Goal: Communication & Community: Answer question/provide support

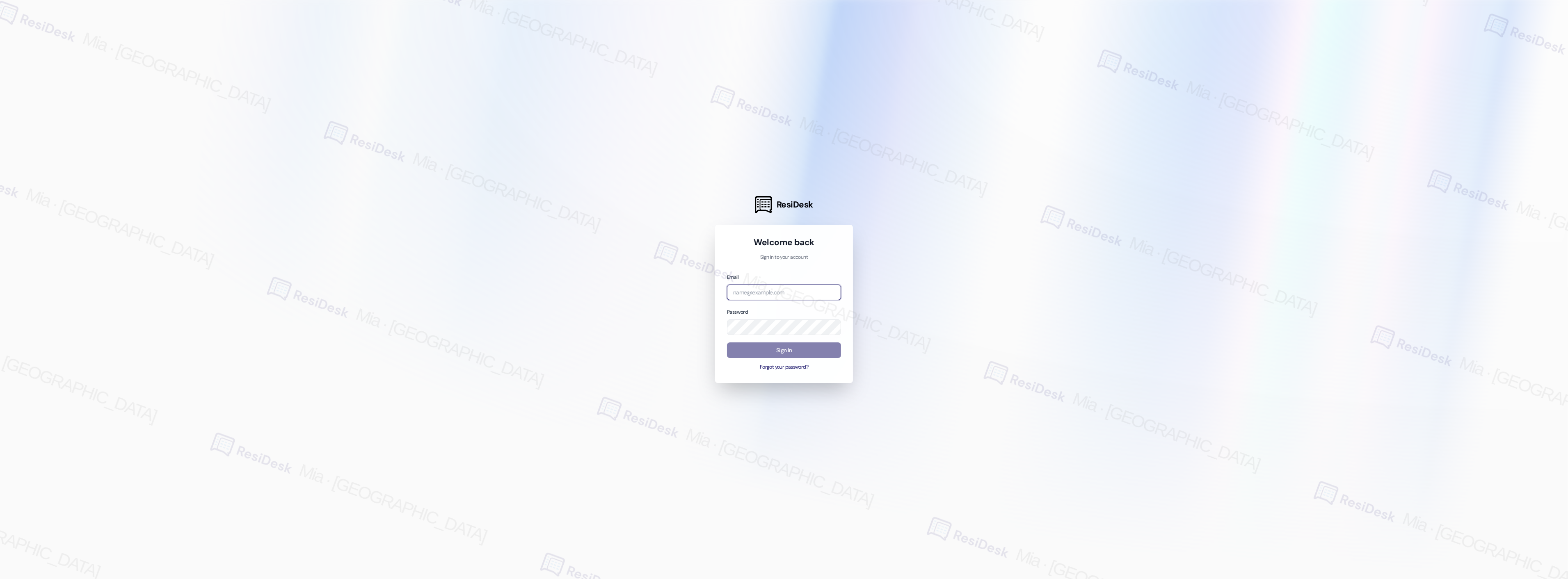
click at [758, 290] on input "email" at bounding box center [783, 293] width 114 height 16
type input "automated-surveys-celle-mia.caampued@celle.com"
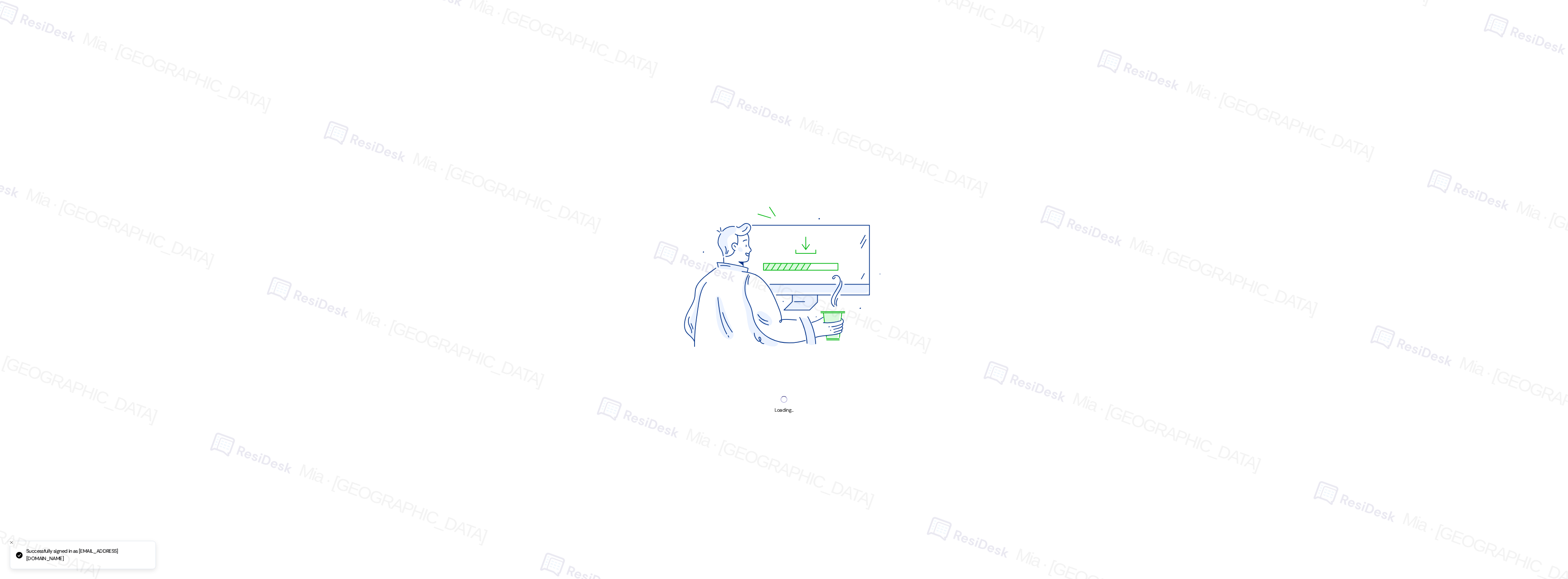
click at [784, 345] on img at bounding box center [784, 280] width 309 height 232
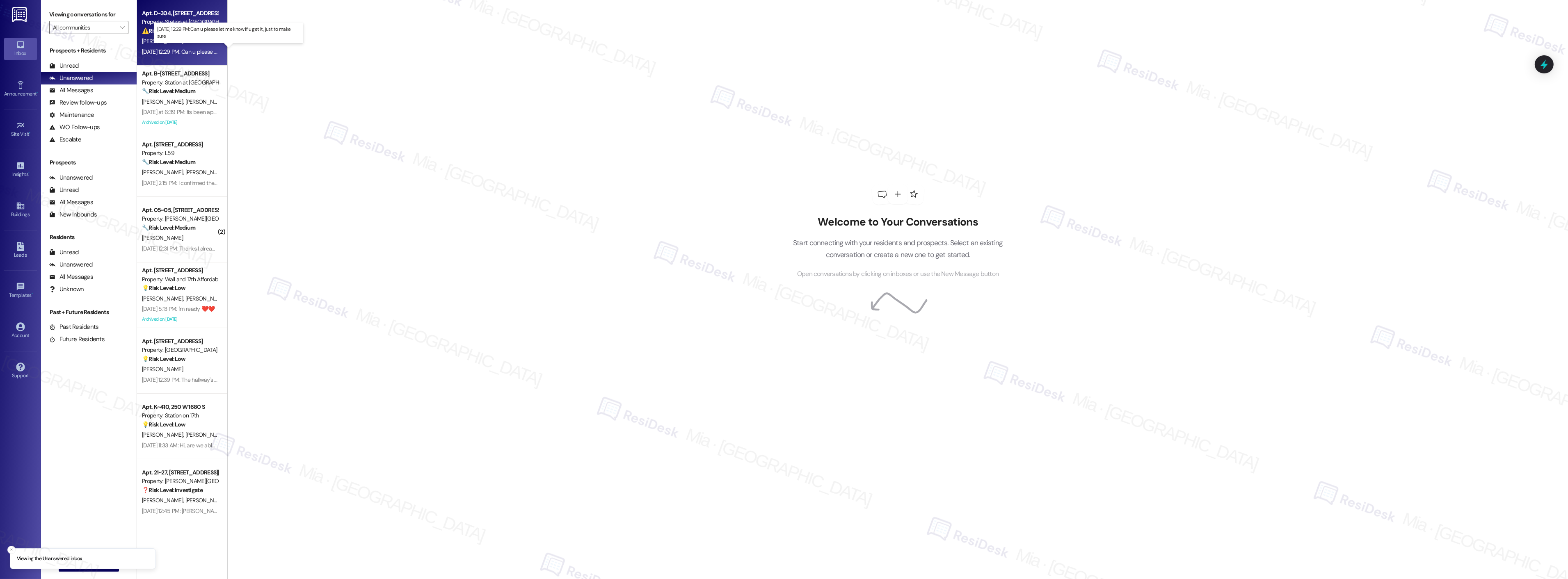
click at [198, 54] on div "Sep 03, 2025 at 12:29 PM: Can u please let me know if u get it, just to make su…" at bounding box center [225, 52] width 166 height 7
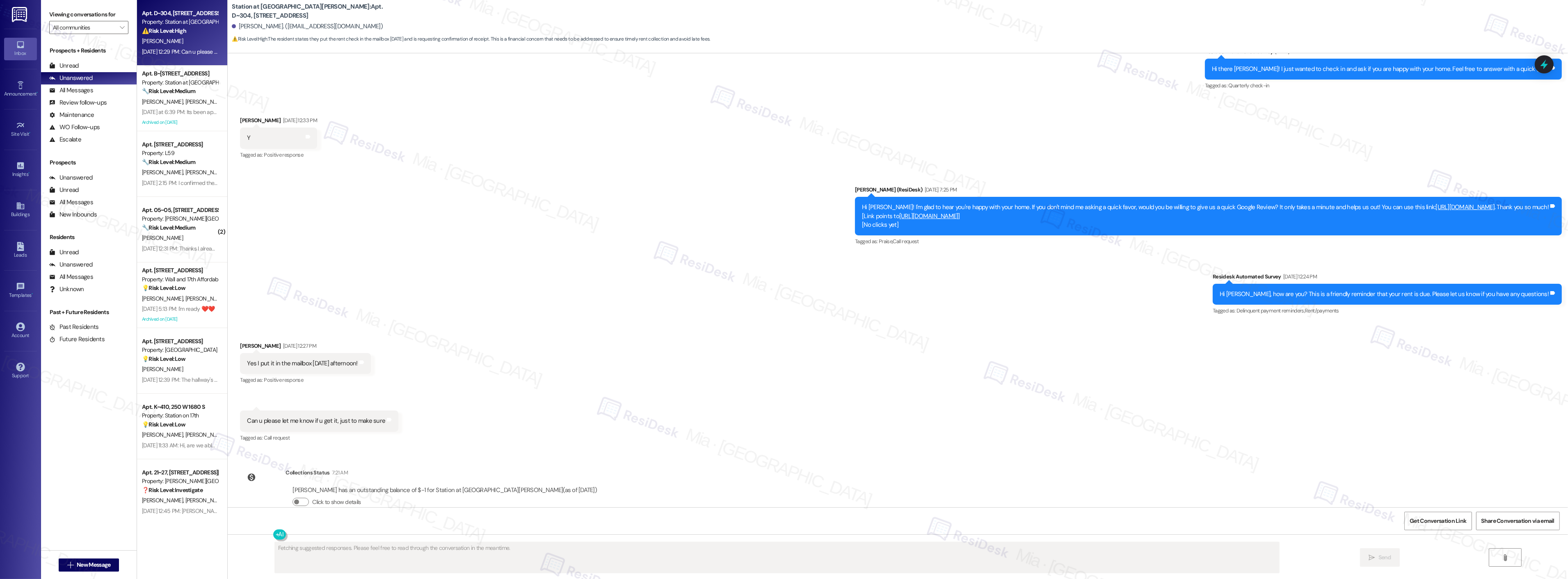
scroll to position [167, 0]
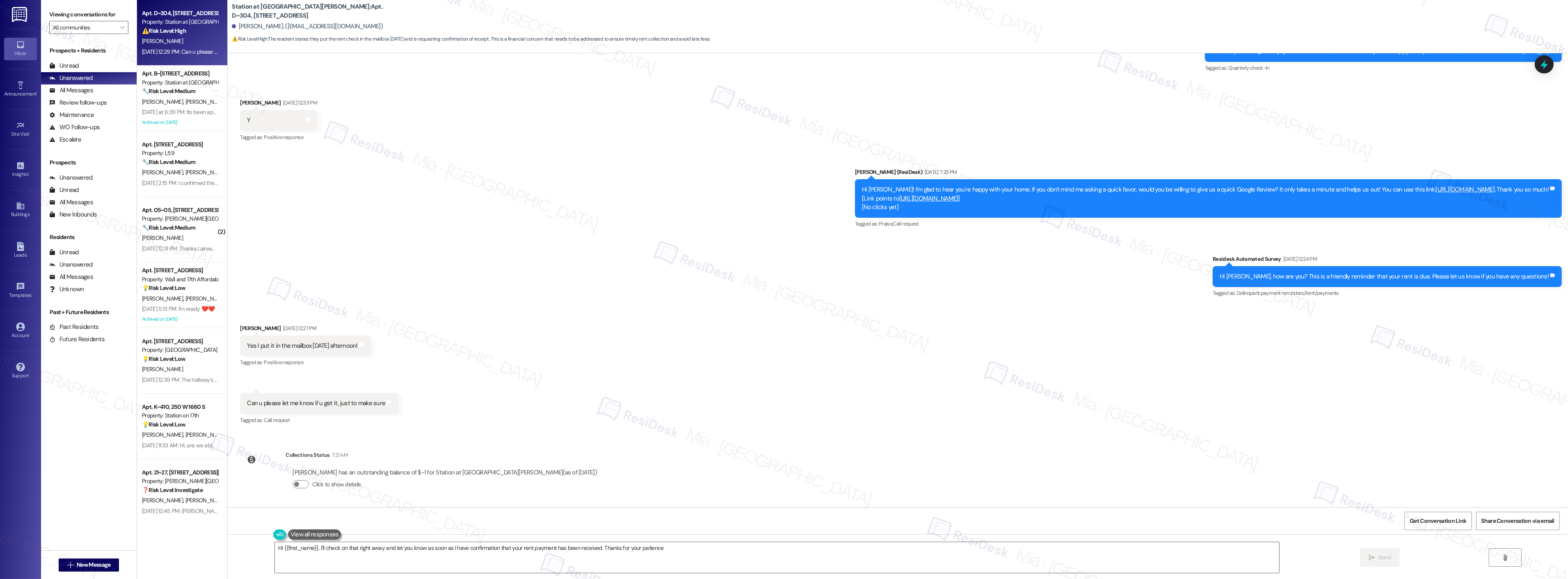
type textarea "Hi {{first_name}}, I'll check on that right away and let you know as soon as I …"
click at [296, 484] on button "Click to show details" at bounding box center [301, 484] width 16 height 8
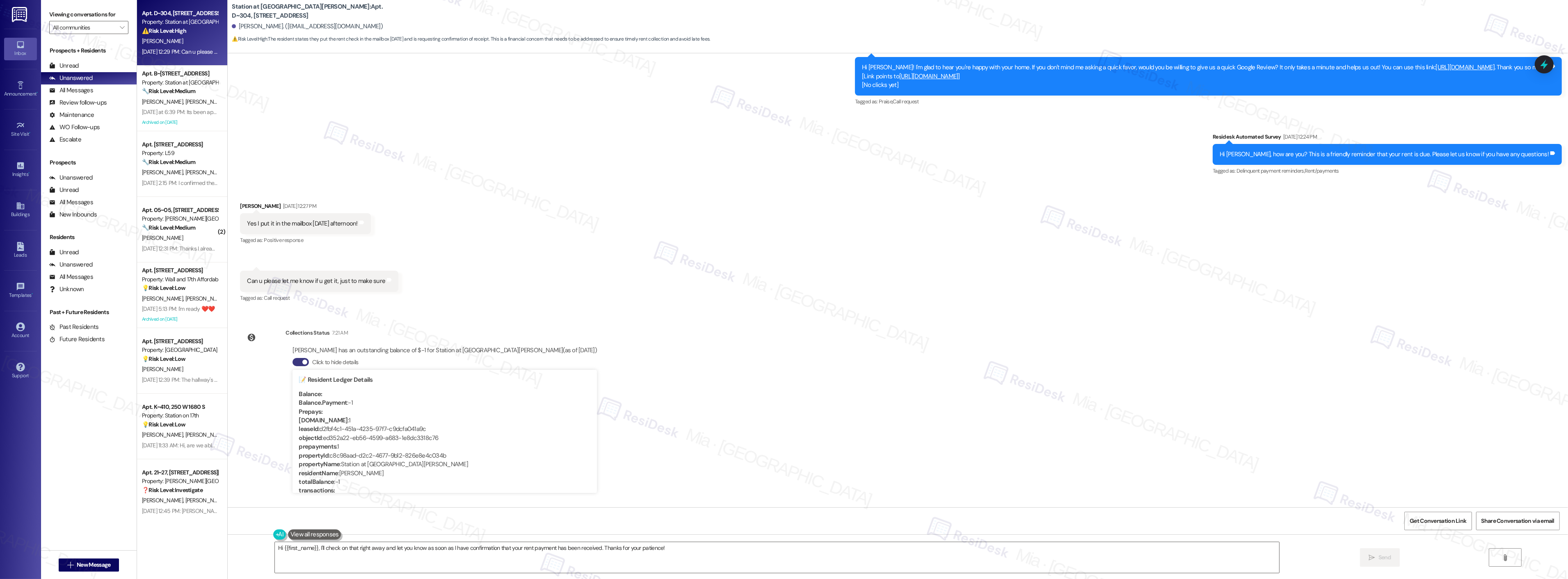
scroll to position [290, 0]
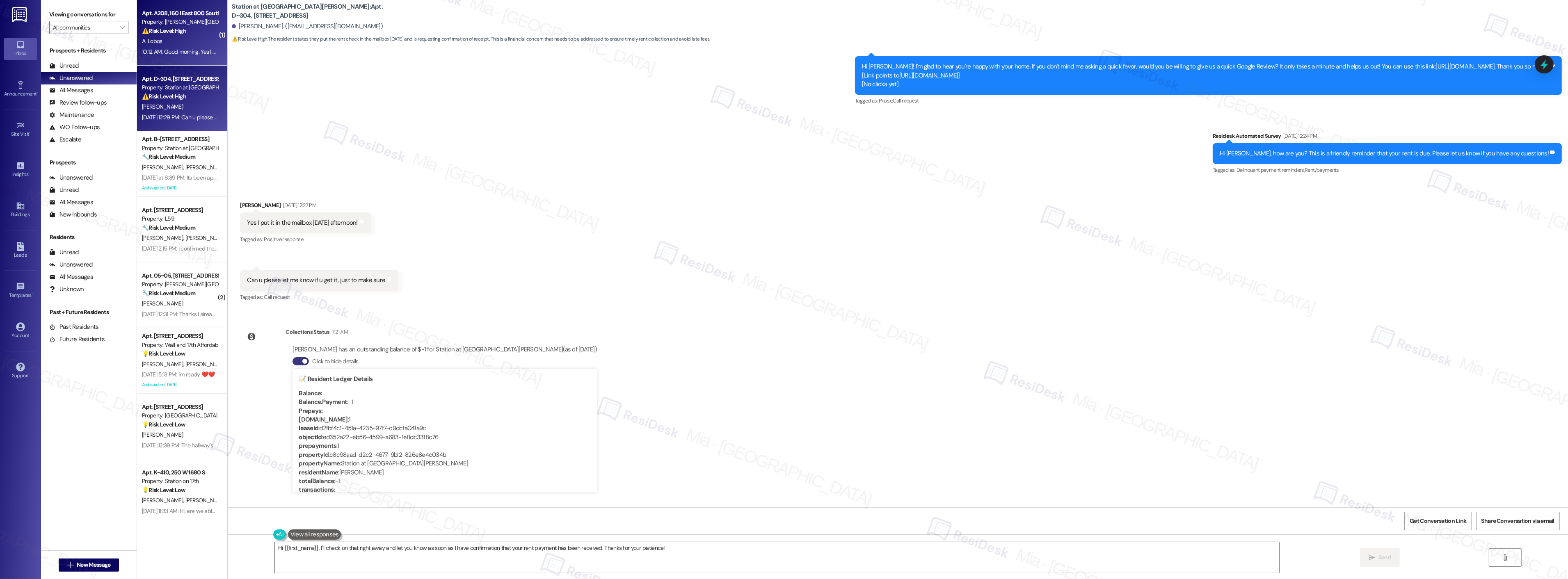
click at [177, 46] on div "A. Lobos" at bounding box center [180, 41] width 77 height 10
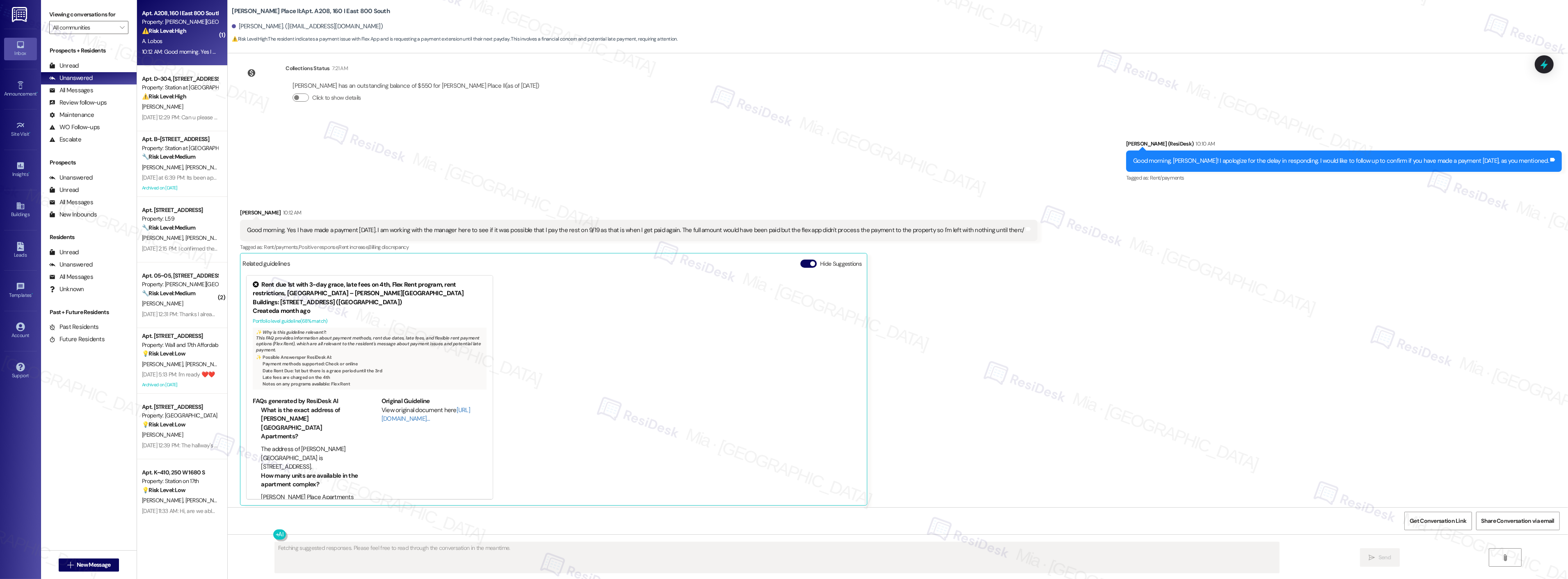
scroll to position [413, 0]
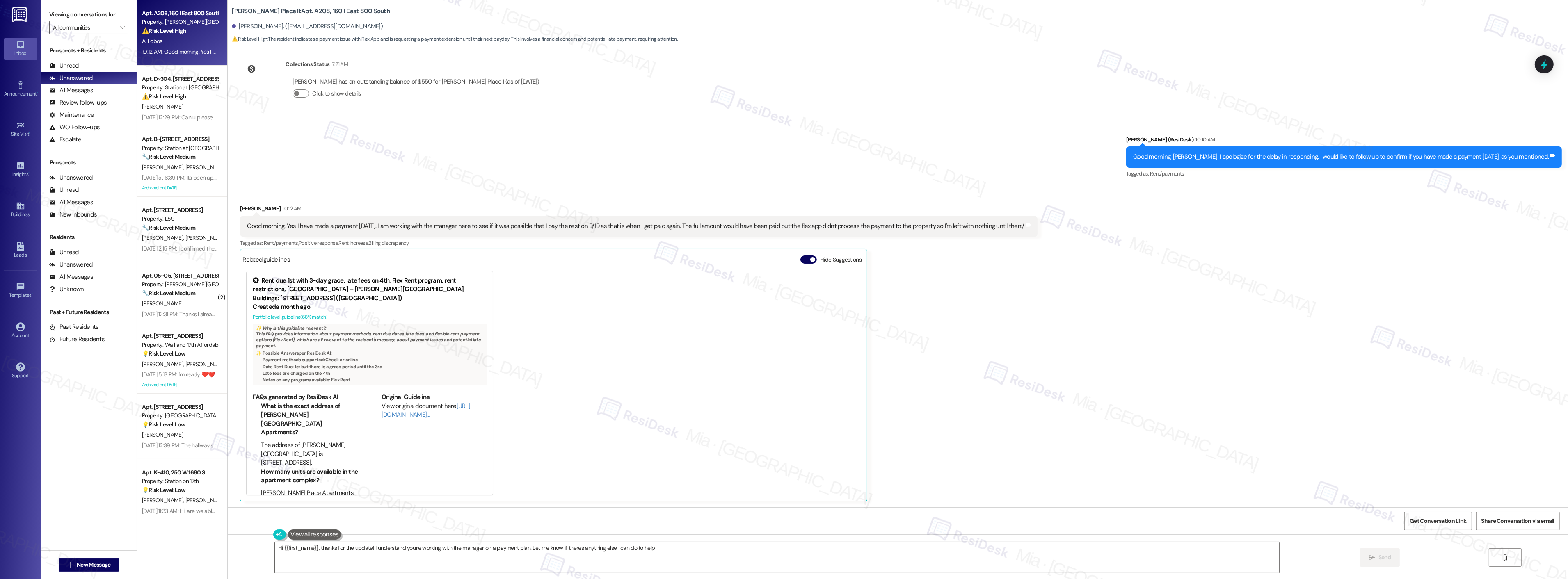
type textarea "Hi {{first_name}}, thanks for the update! I understand you're working with the …"
drag, startPoint x: 687, startPoint y: 228, endPoint x: 1031, endPoint y: 223, distance: 344.0
click at [1031, 223] on div "Received via SMS Amarilis Lobos 10:12 AM Good morning. Yes I have made a paymen…" at bounding box center [639, 353] width 810 height 310
click at [394, 226] on div "Good morning. Yes I have made a payment [DATE]. I am working with the manager h…" at bounding box center [635, 226] width 777 height 9
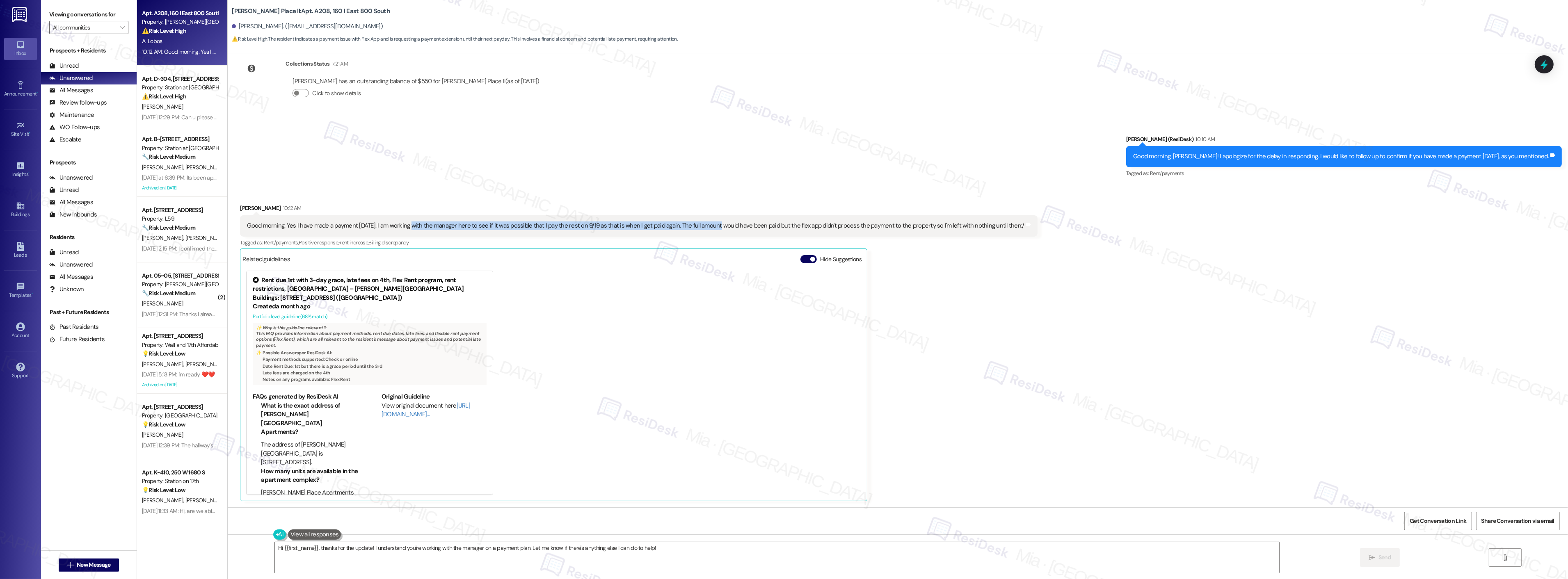
drag, startPoint x: 403, startPoint y: 224, endPoint x: 701, endPoint y: 227, distance: 298.0
click at [701, 227] on div "Good morning. Yes I have made a payment [DATE]. I am working with the manager h…" at bounding box center [635, 226] width 777 height 9
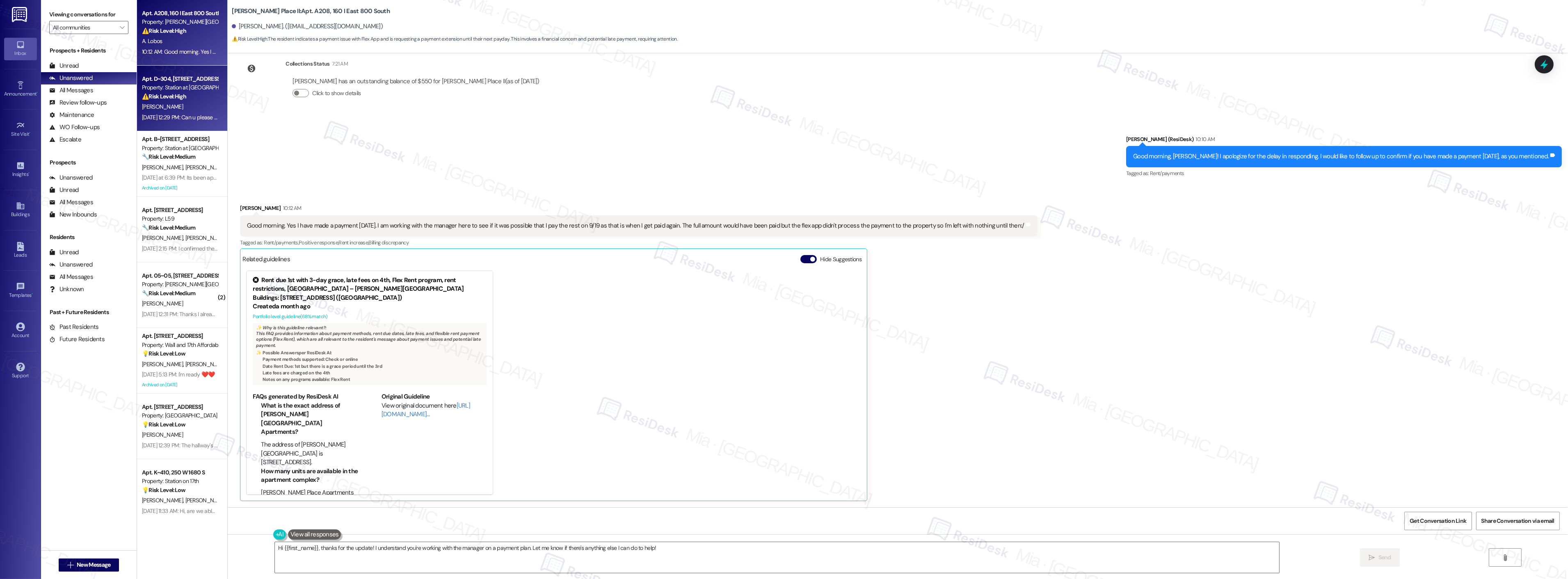
click at [169, 99] on strong "⚠️ Risk Level: High" at bounding box center [164, 96] width 44 height 7
type textarea "Fetching suggested responses. Please feel free to read through the conversation…"
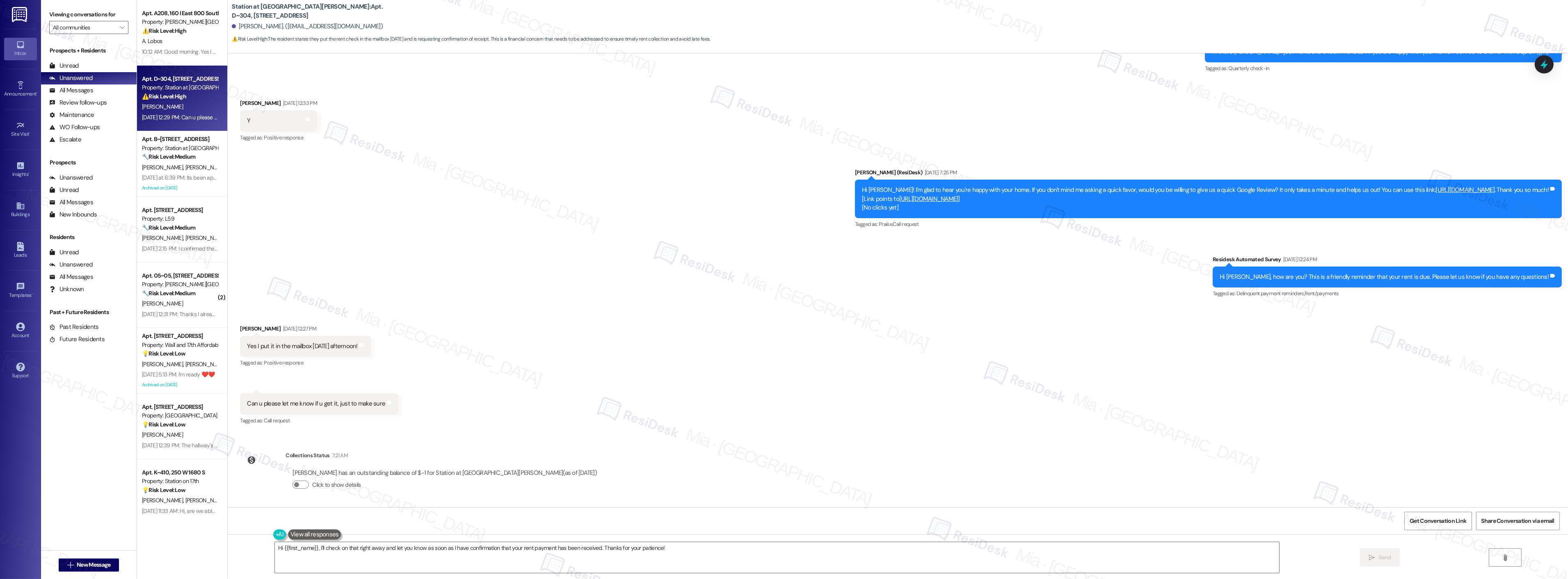
scroll to position [167, 0]
click at [294, 483] on span "button" at bounding box center [296, 484] width 5 height 5
drag, startPoint x: 313, startPoint y: 550, endPoint x: 321, endPoint y: 550, distance: 8.0
click at [321, 550] on textarea "Hi {{first_name}}, I'll check on that right away and let you know as soon as I …" at bounding box center [777, 557] width 1004 height 31
click at [265, 550] on textarea "Hi {{first_name}}, I'll check on that right away and let you know as soon as I …" at bounding box center [766, 557] width 1004 height 31
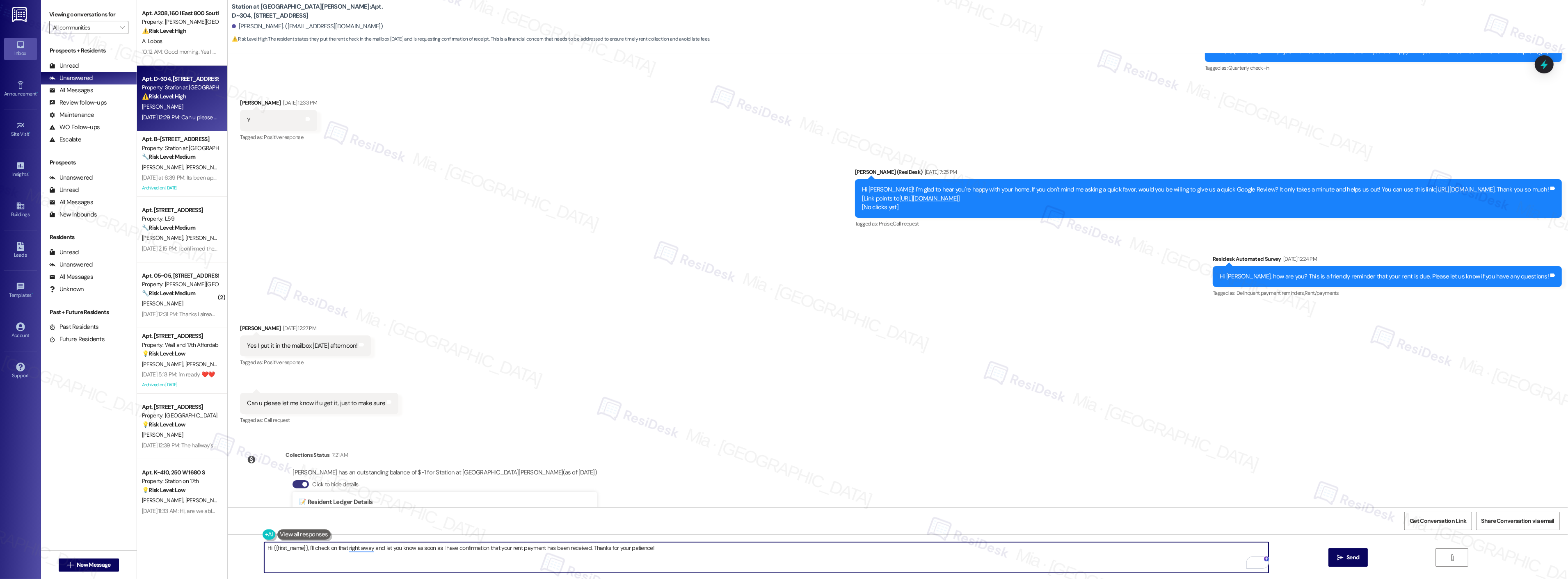
click at [264, 548] on textarea "Hi {{first_name}}, I'll check on that right away and let you know as soon as I …" at bounding box center [766, 557] width 1004 height 31
drag, startPoint x: 334, startPoint y: 548, endPoint x: 684, endPoint y: 547, distance: 350.0
click at [684, 547] on textarea "Good morning, {{first_name}}, I'll check on that right away and let you know as…" at bounding box center [766, 557] width 1004 height 31
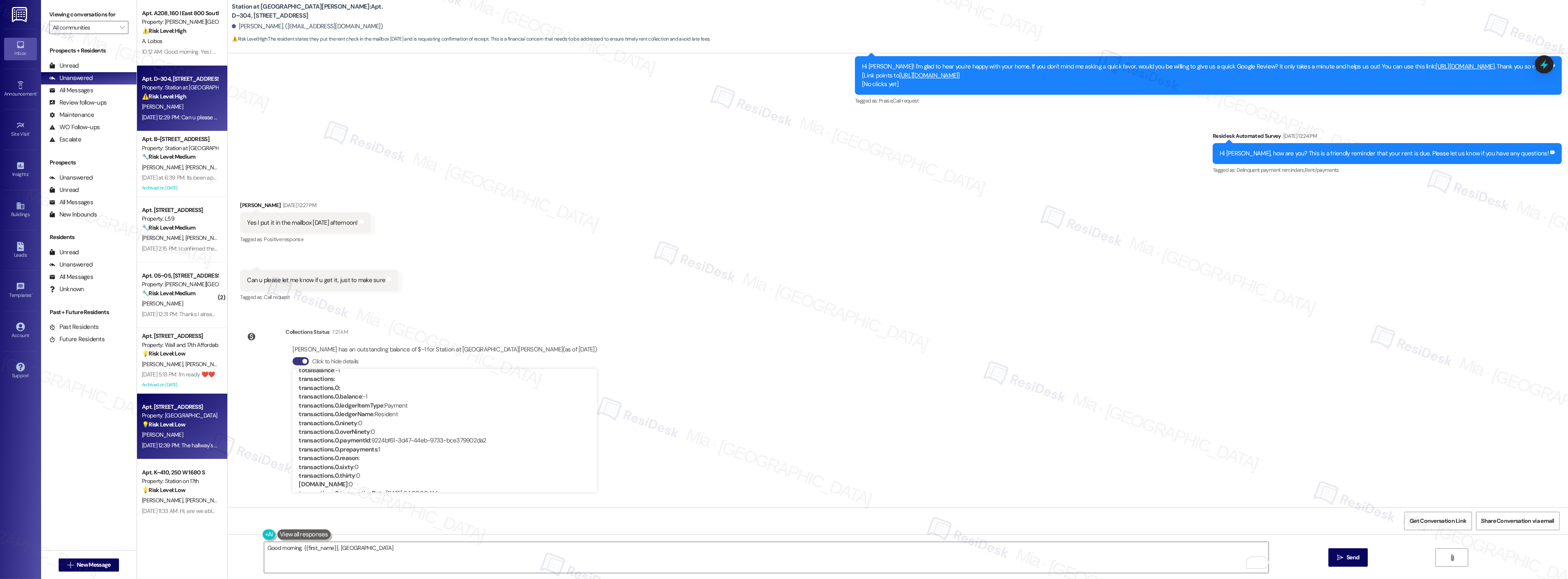
scroll to position [58, 0]
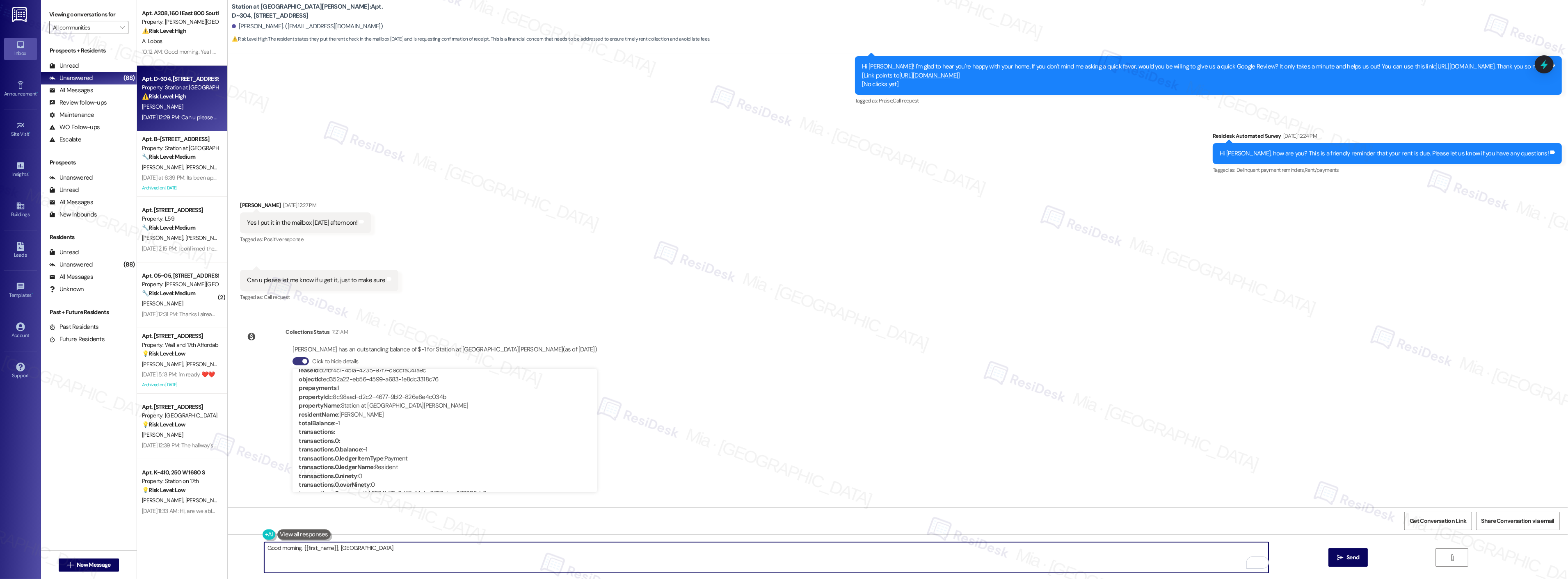
click at [346, 546] on textarea "Good morning, {{first_name}}, IA" at bounding box center [766, 557] width 1004 height 31
paste textarea "My apologies for the delayed response."
drag, startPoint x: 404, startPoint y: 546, endPoint x: 399, endPoint y: 546, distance: 5.0
click at [399, 546] on textarea "Good morning, {{first_name}}! My apologies for the delayed response." at bounding box center [766, 557] width 1004 height 31
click at [455, 546] on textarea "Good morning, {{first_name}}! My apologies for the delayed response." at bounding box center [766, 557] width 1004 height 31
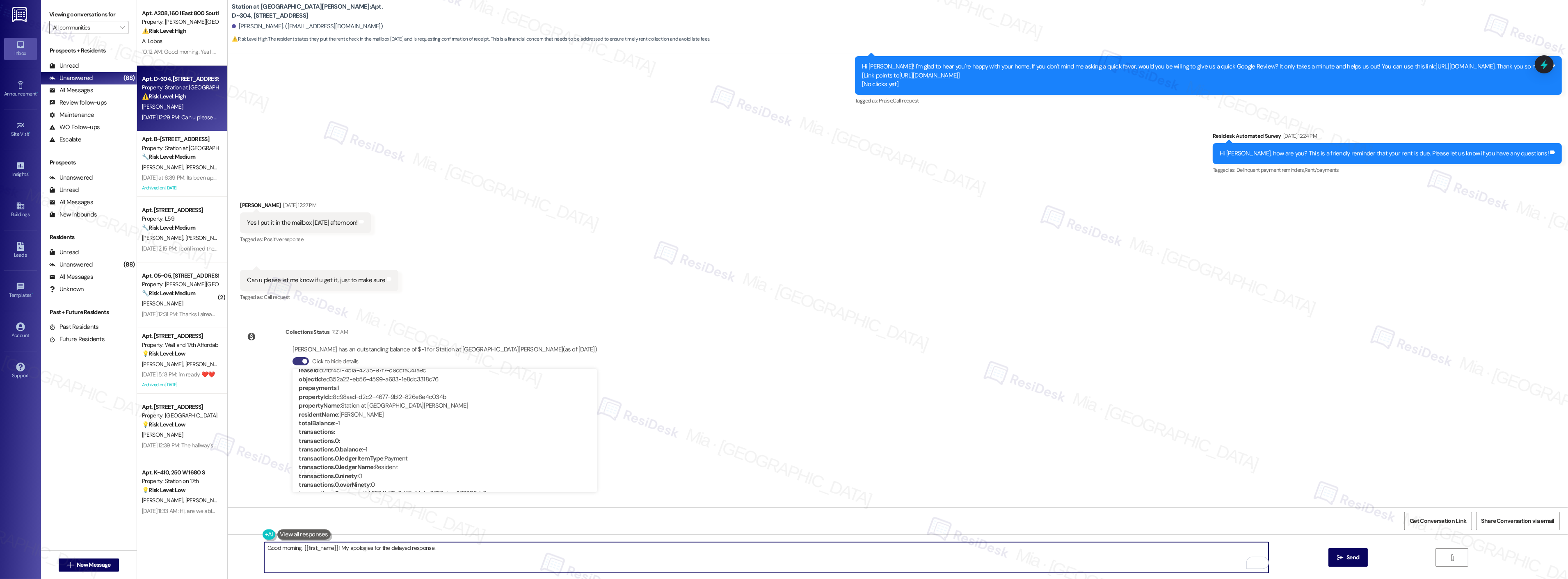
paste textarea "I see that your account no longer shows an outstanding balance, so it appears y…"
click at [810, 549] on textarea "Good morning, {{first_name}}! My apologies for the delayed response. I see that…" at bounding box center [766, 557] width 1004 height 31
type textarea "Good morning, {{first_name}}! My apologies for the delayed response. I see that…"
click at [1360, 560] on span "Send" at bounding box center [1353, 557] width 16 height 9
type textarea "Fetching suggested responses. Please feel free to read through the conversation…"
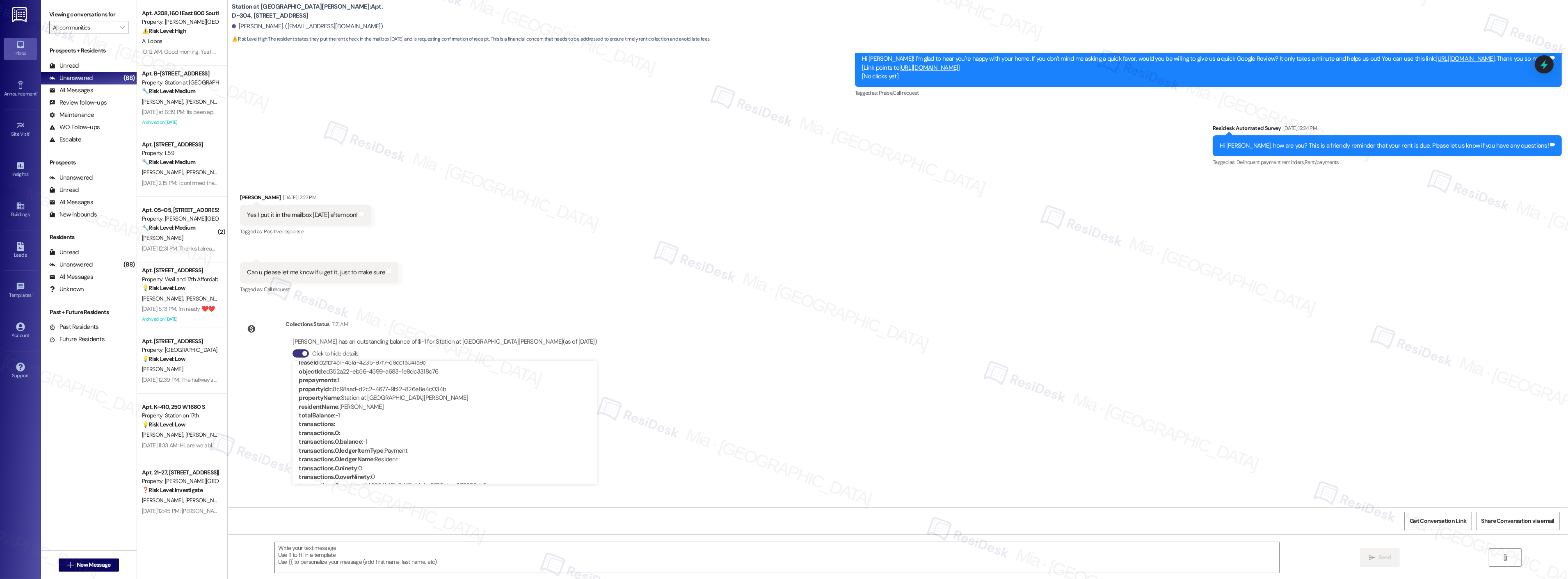
scroll to position [347, 0]
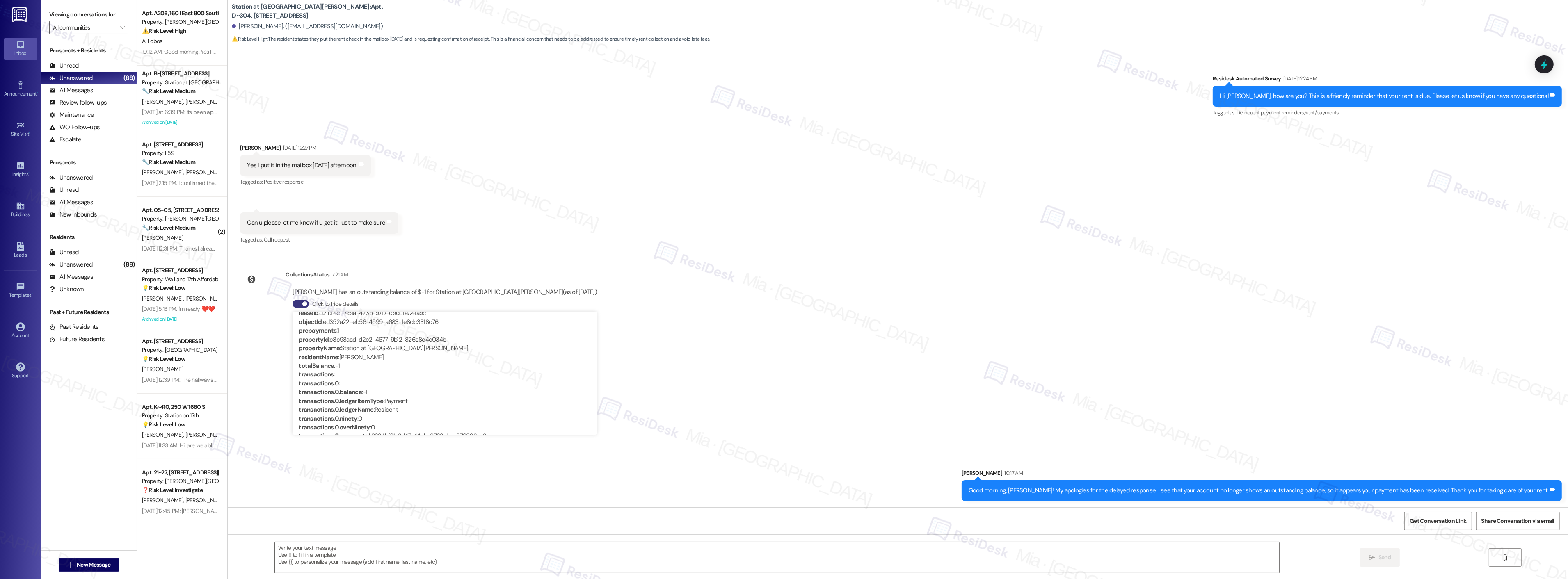
click at [1155, 285] on div "Lease started Feb 14, 2025 at 7:00 PM Survey, sent via SMS Residesk Automated S…" at bounding box center [898, 280] width 1340 height 454
click at [173, 40] on div "A. Lobos" at bounding box center [180, 41] width 77 height 10
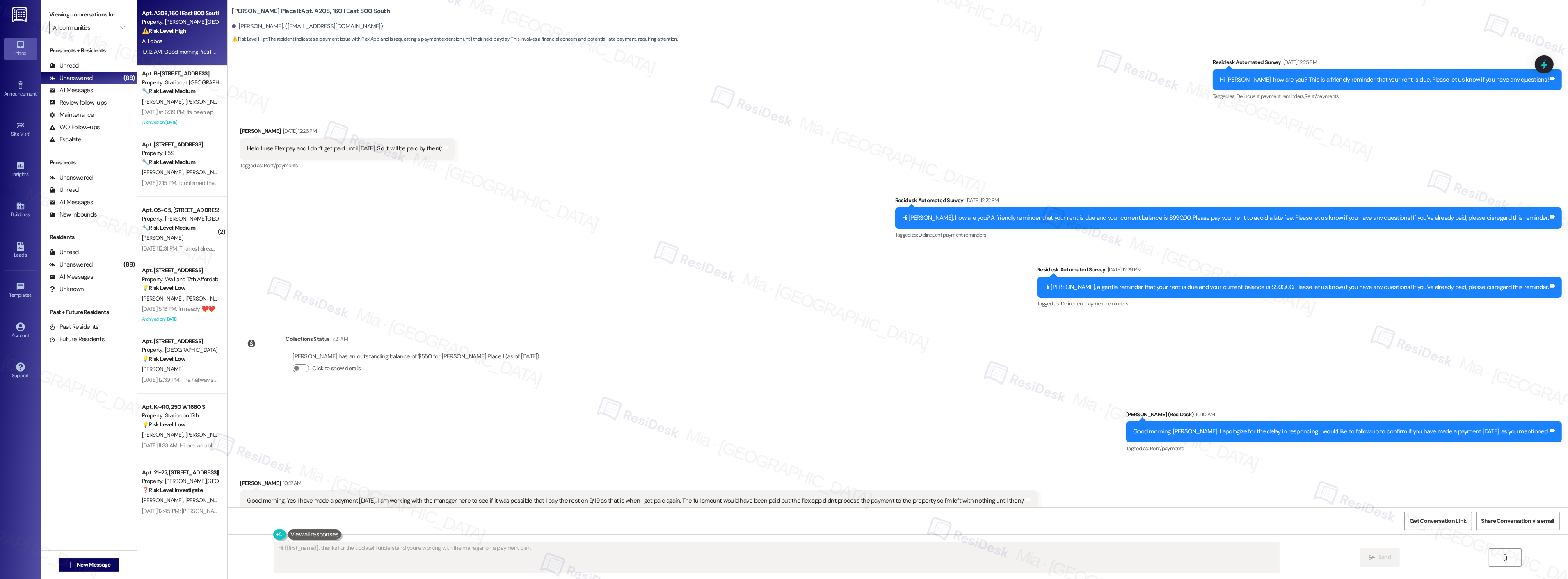
scroll to position [91, 0]
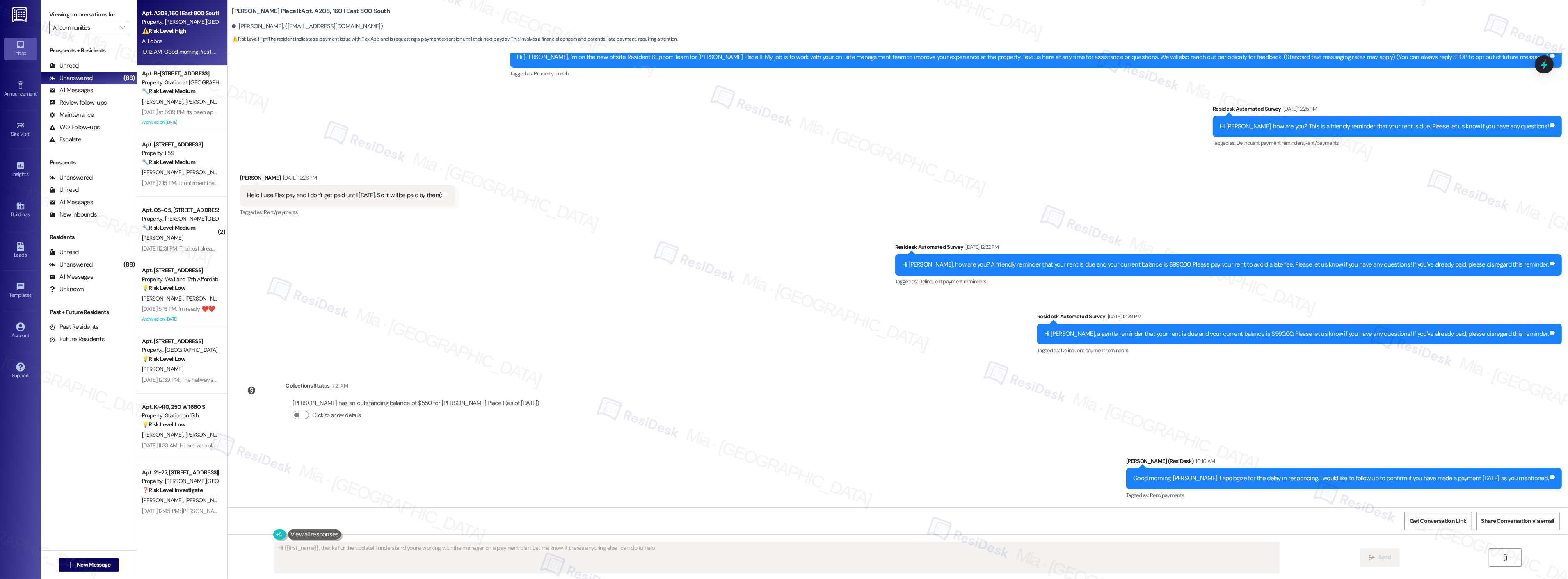
type textarea "Hi {{first_name}}, thanks for the update! I understand you're working with the …"
click at [164, 90] on strong "🔧 Risk Level: Medium" at bounding box center [169, 91] width 54 height 7
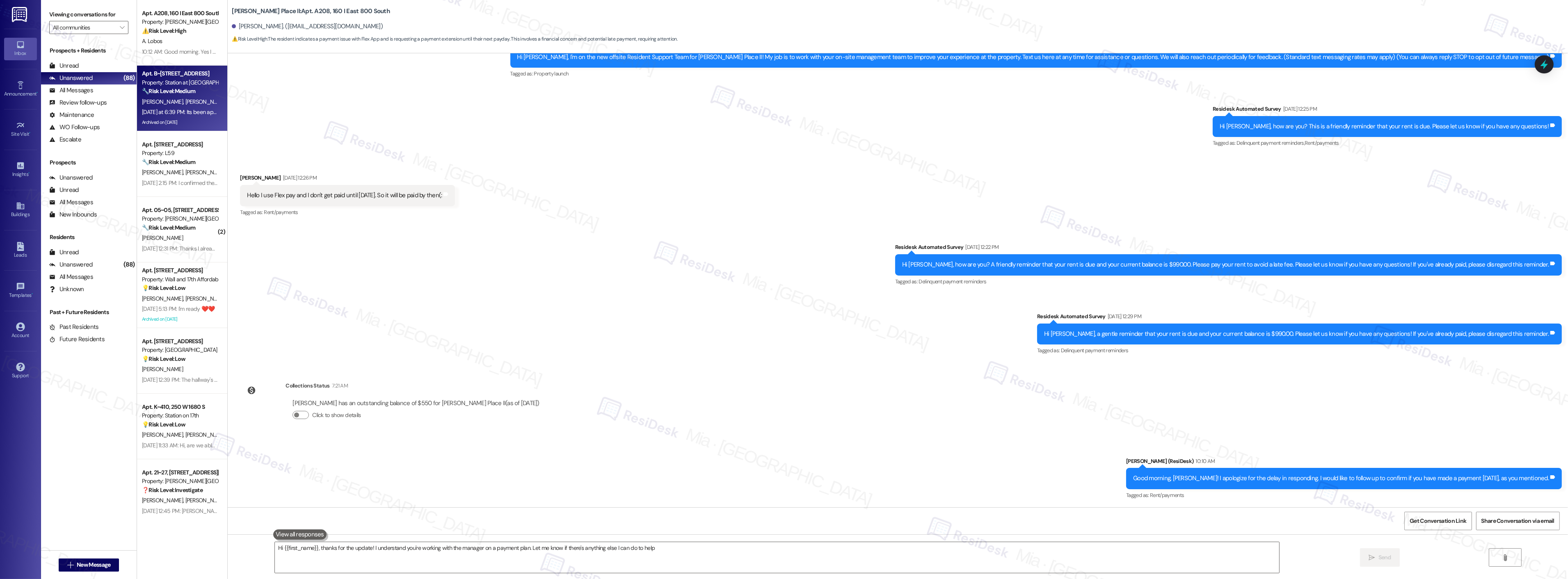
type textarea "Hi {{first_name}}, thanks for the update! I understand you're working with the …"
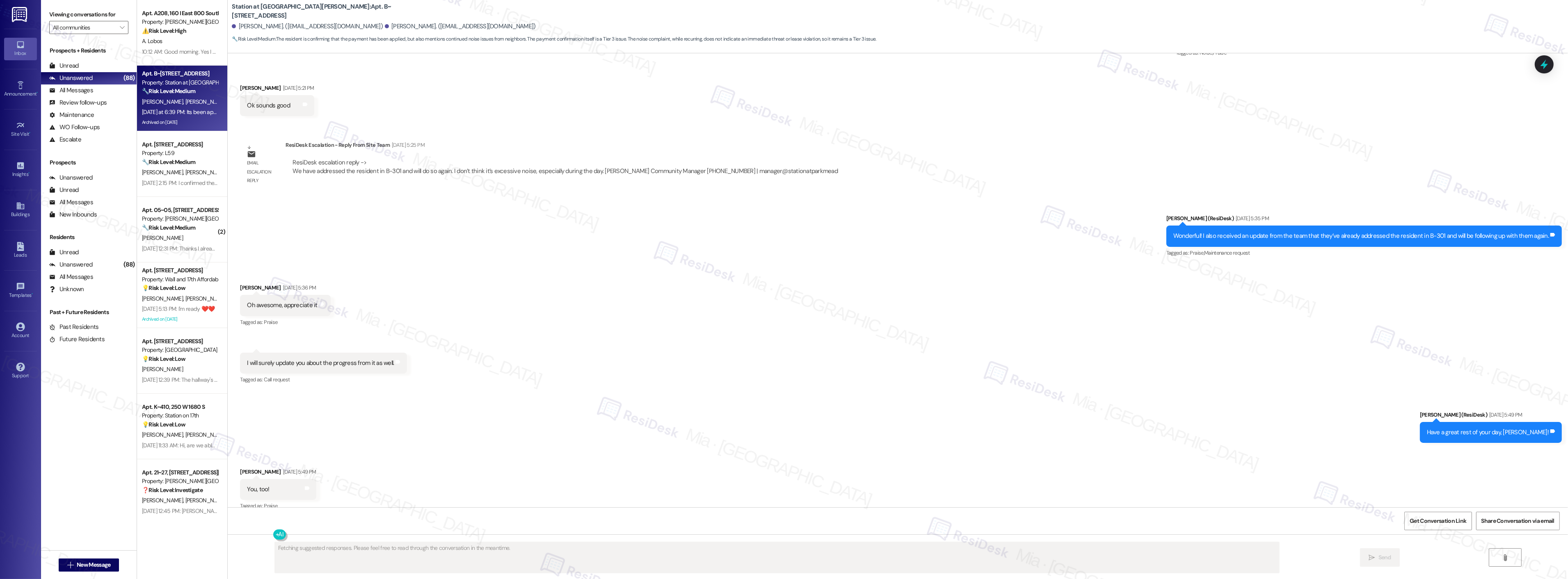
scroll to position [3032, 0]
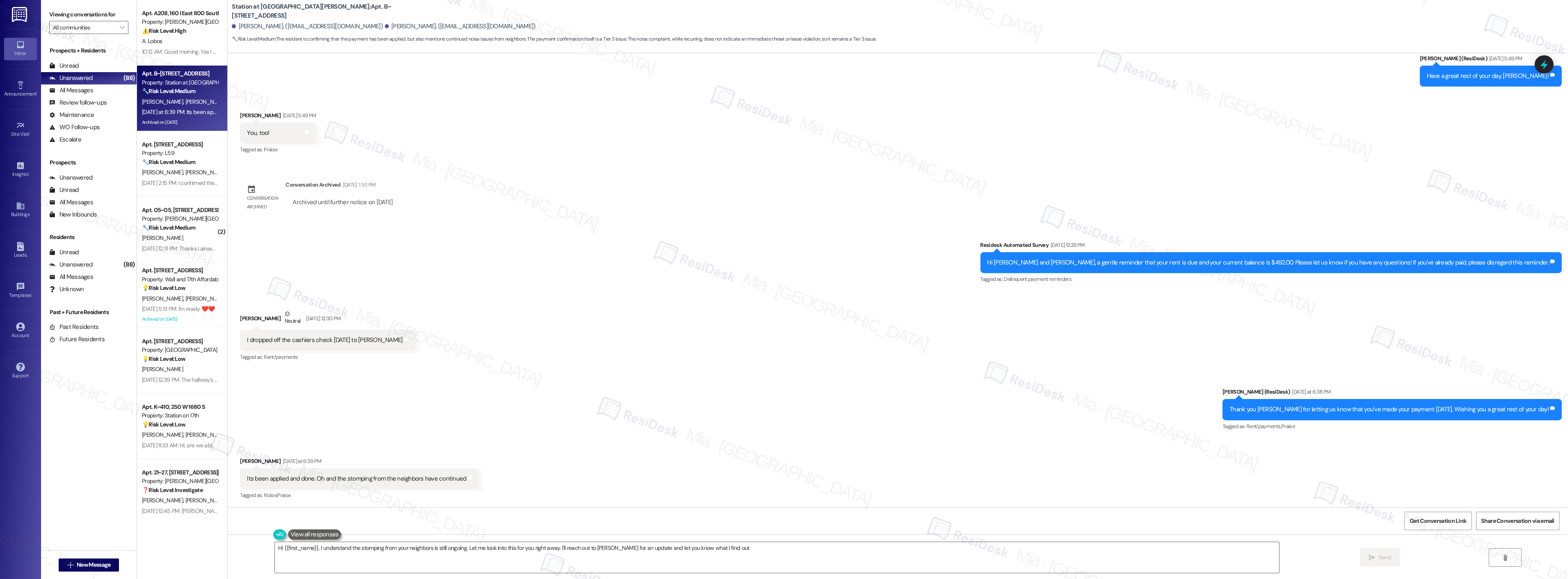
type textarea "Hi {{first_name}}, I understand the stomping from your neighbors is still ongoi…"
click at [348, 478] on div "Its been applied and done. Oh and the stomping from the neighbors have continued" at bounding box center [357, 479] width 219 height 9
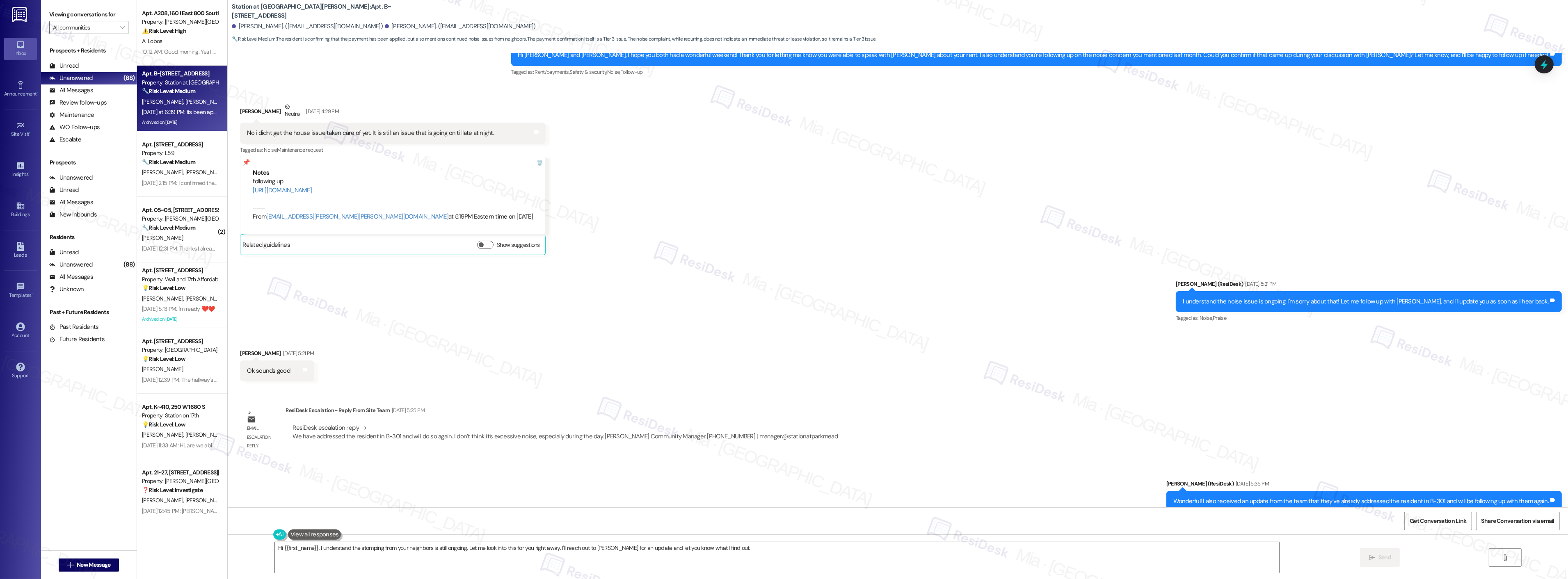
scroll to position [2394, 0]
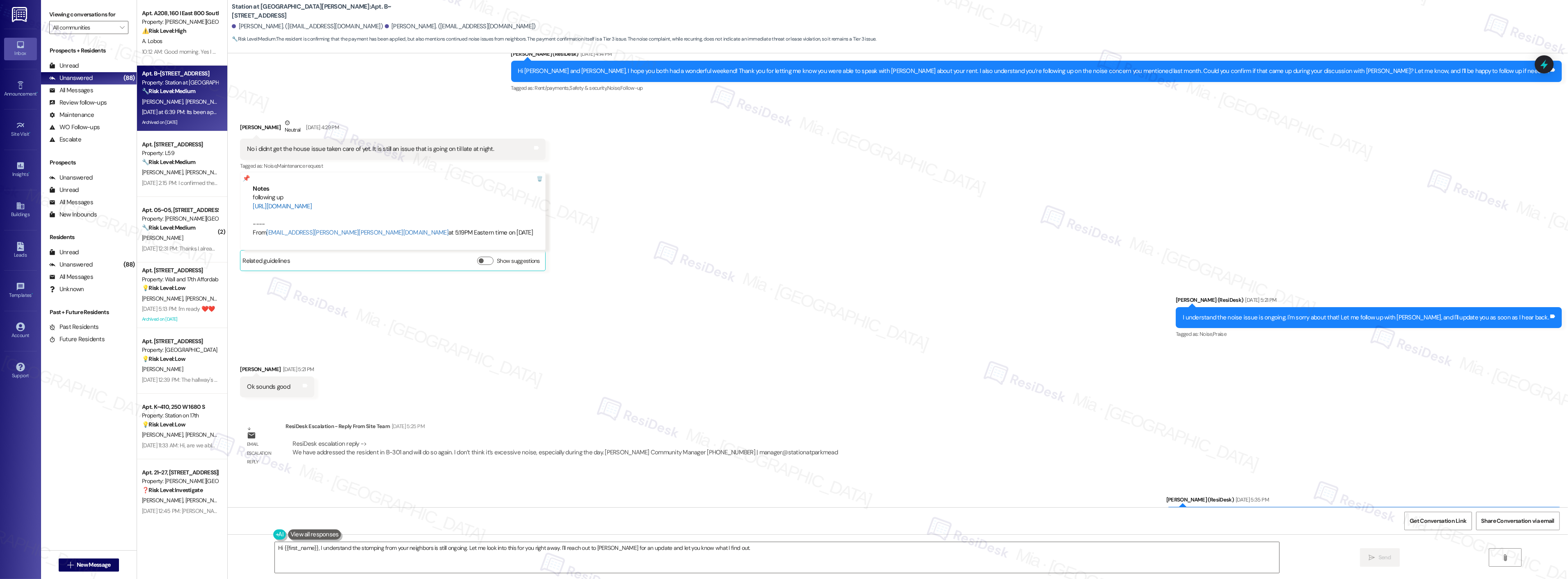
click at [312, 207] on link "https://residesk.slack.com/archives/C08M09UT317/p1757366345798979?thread_ts=175…" at bounding box center [282, 206] width 59 height 8
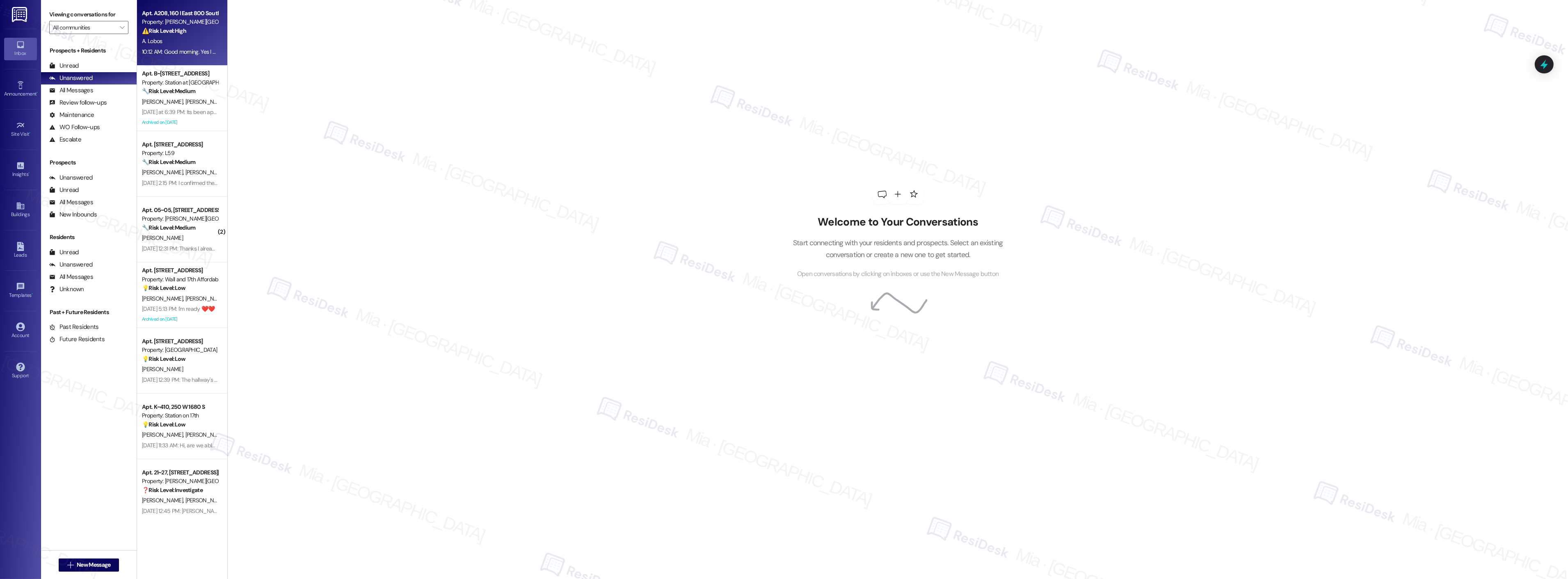
click at [158, 32] on strong "⚠️ Risk Level: High" at bounding box center [164, 30] width 44 height 7
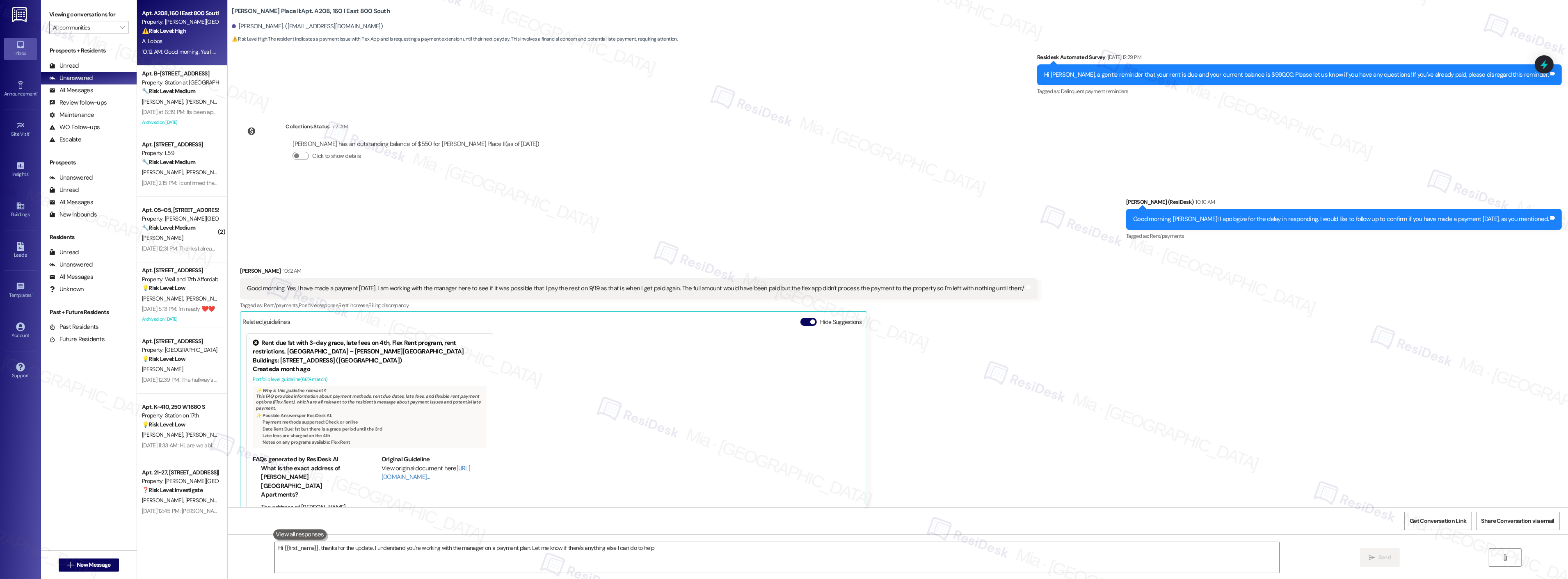
type textarea "Hi {{first_name}}, thanks for the update. I understand you're working with the …"
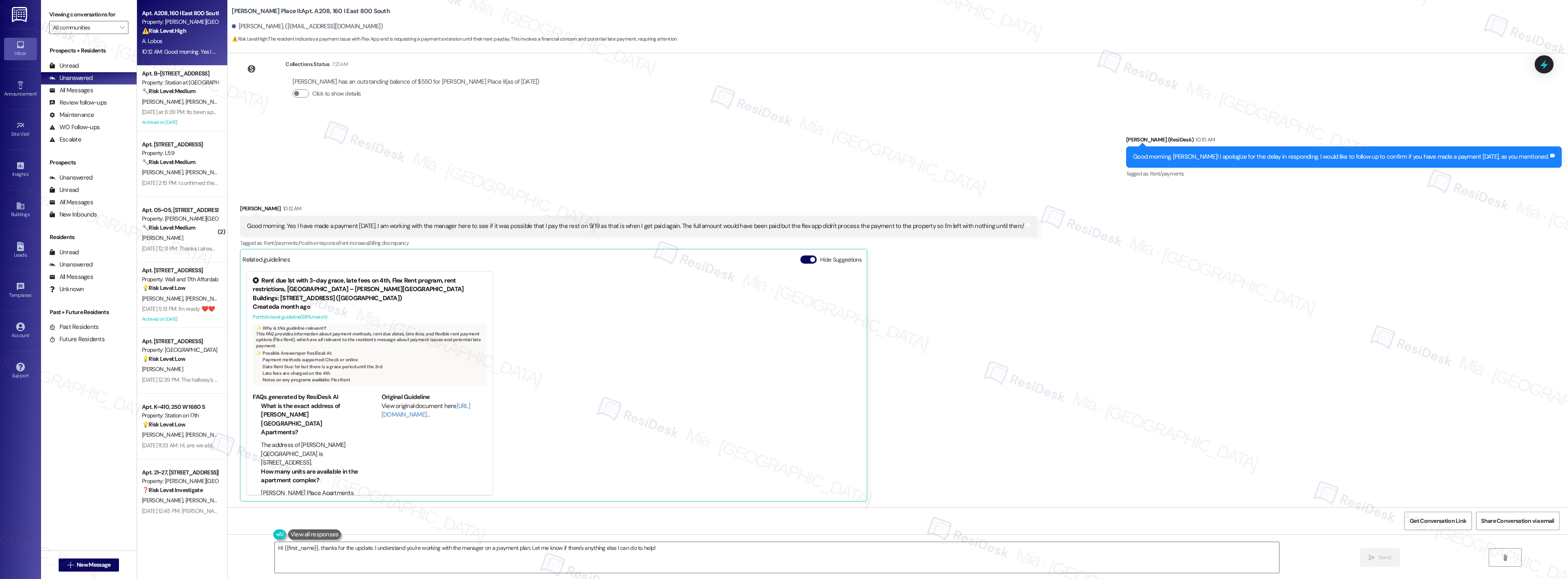
scroll to position [413, 0]
click at [186, 102] on span "[PERSON_NAME]" at bounding box center [206, 102] width 41 height 7
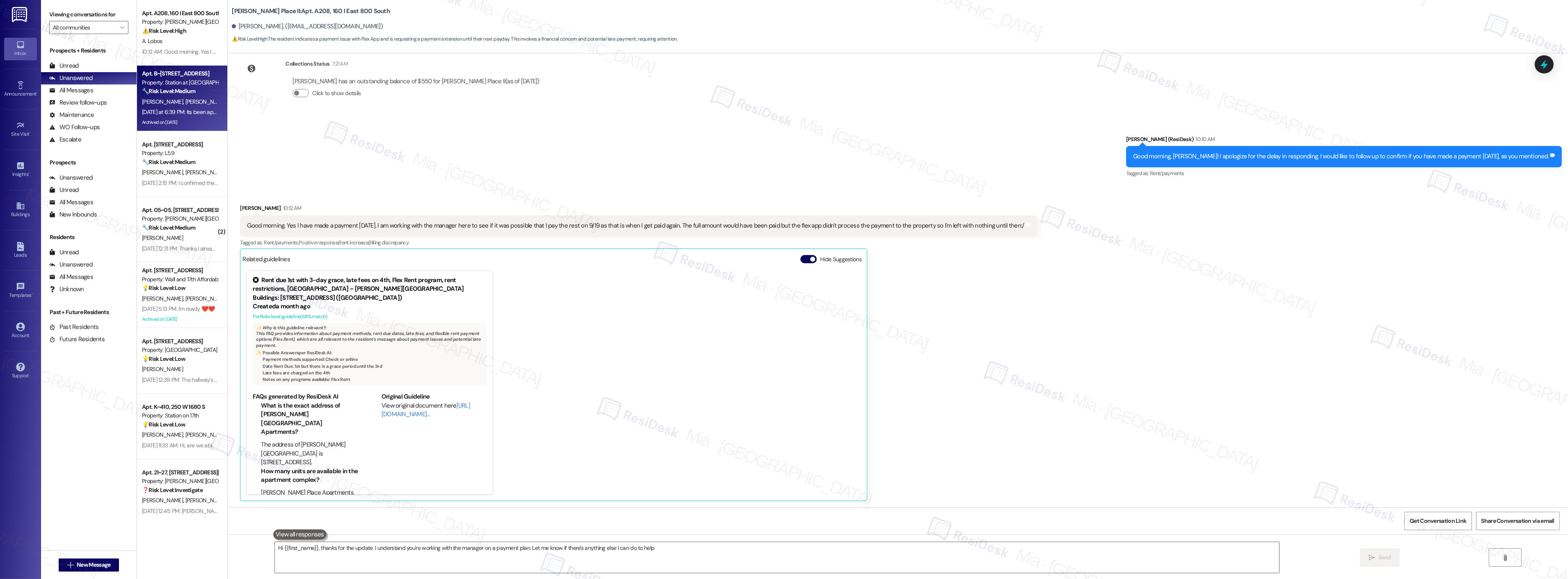
type textarea "Hi {{first_name}}, thanks for the update. I understand you're working with the …"
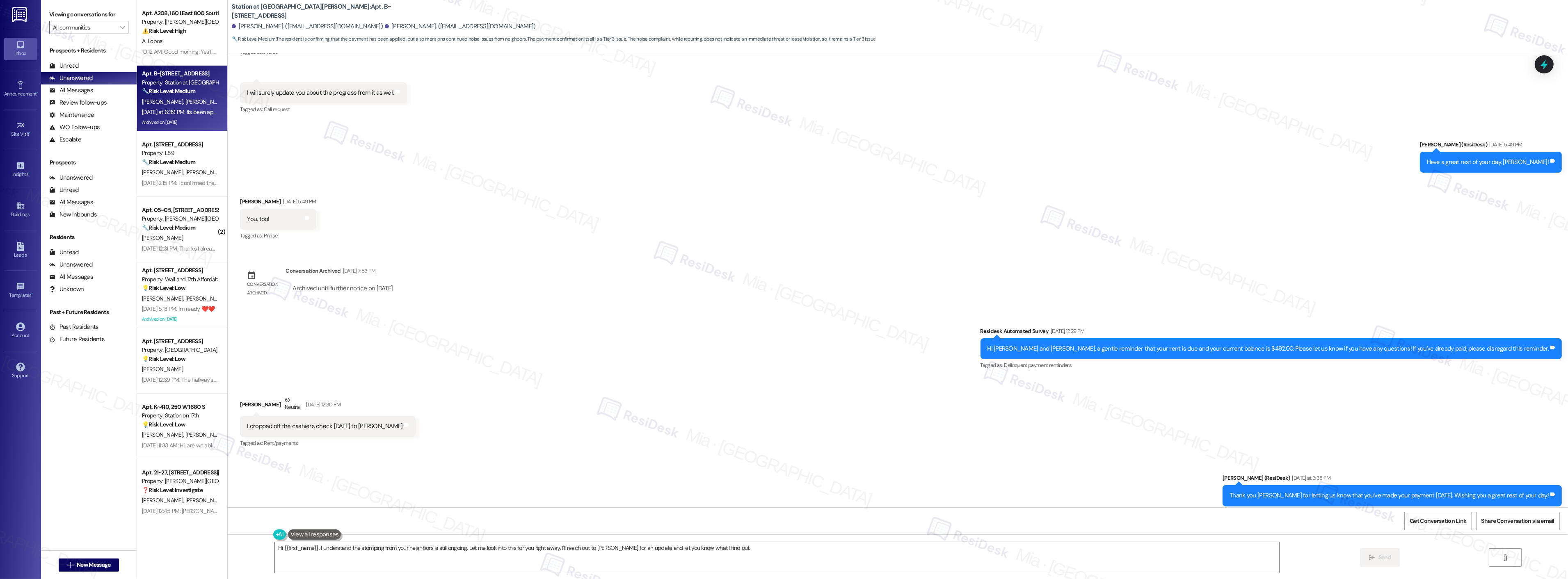
scroll to position [3032, 0]
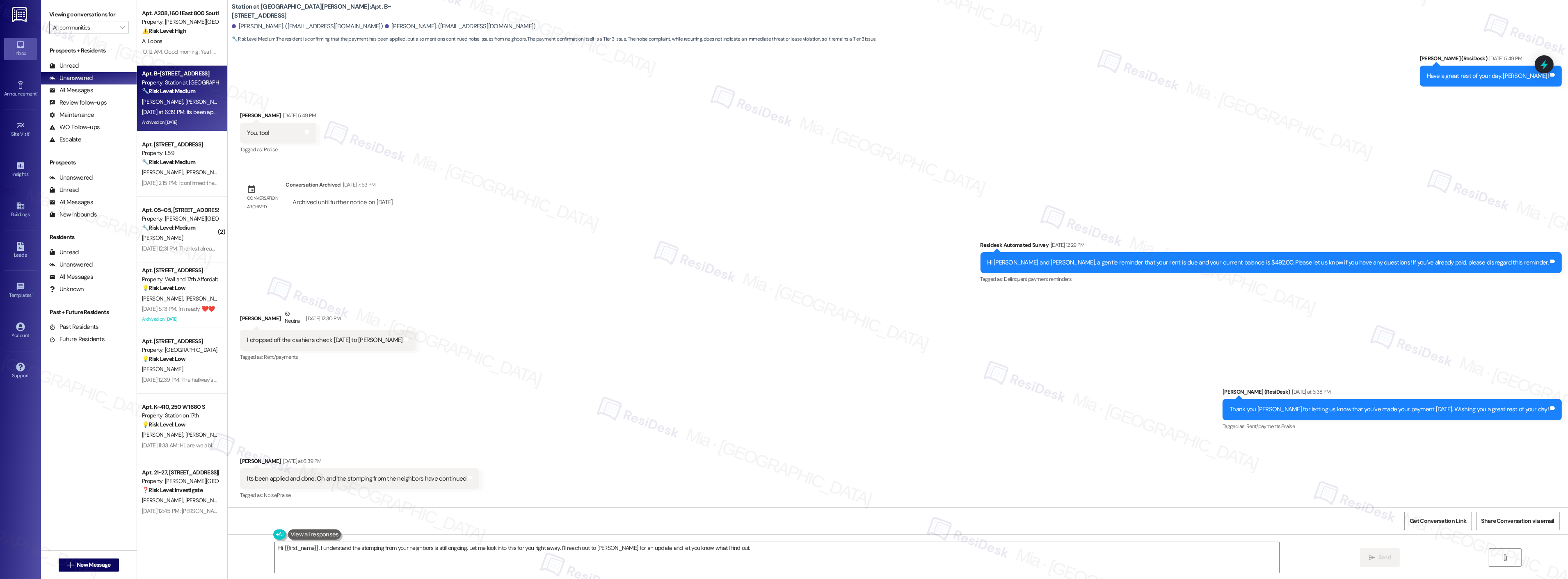
click at [340, 480] on div "Its been applied and done. Oh and the stomping from the neighbors have continued" at bounding box center [357, 479] width 219 height 9
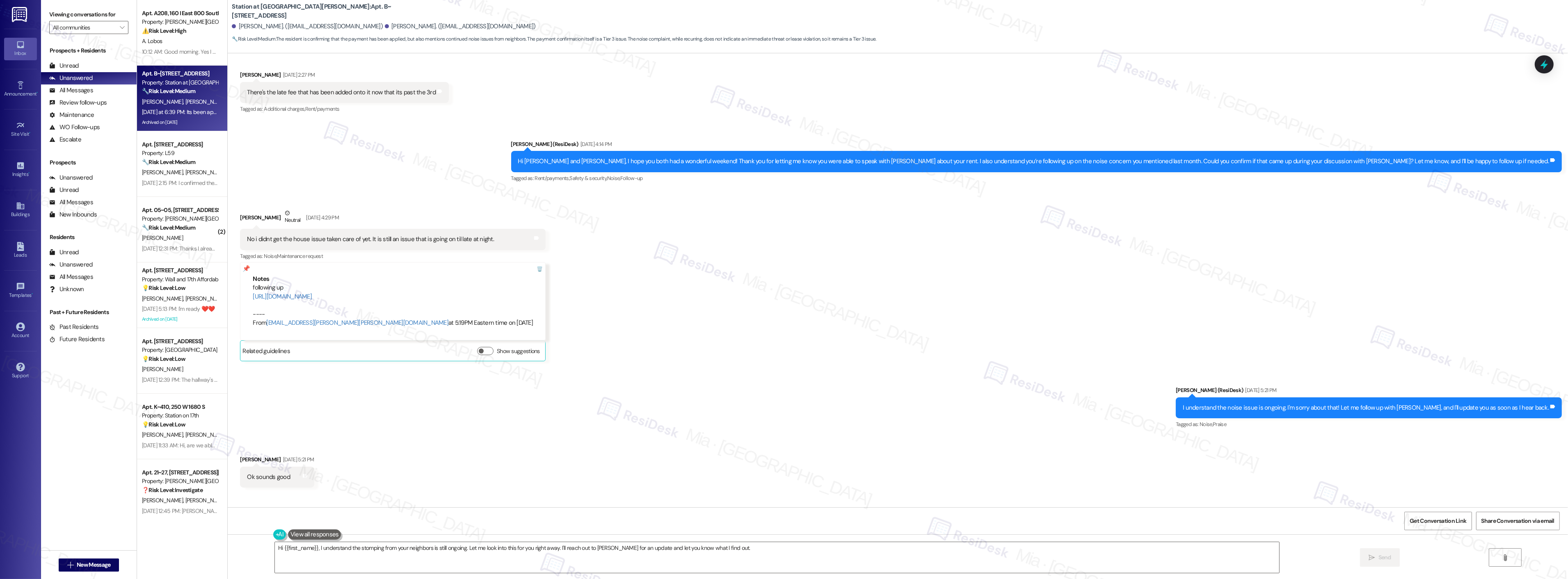
scroll to position [2303, 0]
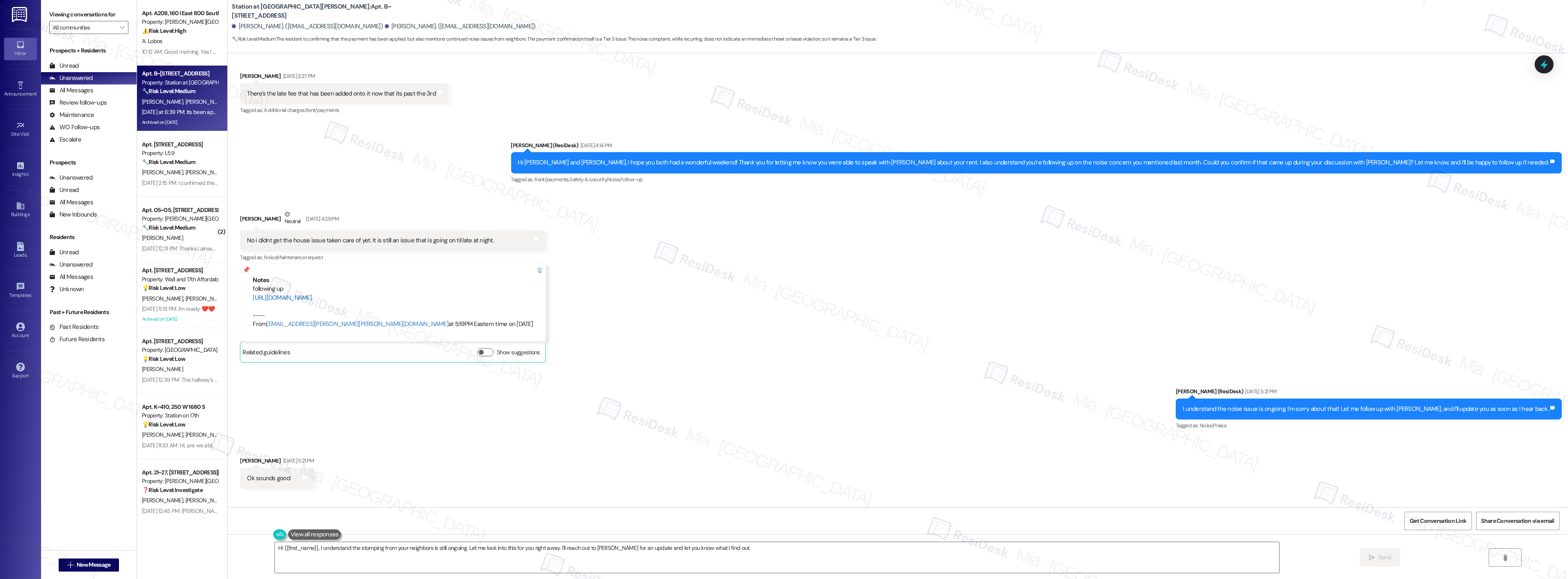
drag, startPoint x: 239, startPoint y: 297, endPoint x: 565, endPoint y: 299, distance: 326.0
click at [545, 299] on div "Notes following up https://residesk.slack.com/archives/C08M09UT317/p17573663457…" at bounding box center [393, 302] width 306 height 78
copy link "https://residesk.slack.com/archives/C08M09UT317/p1757366345798979?thread_ts=175…"
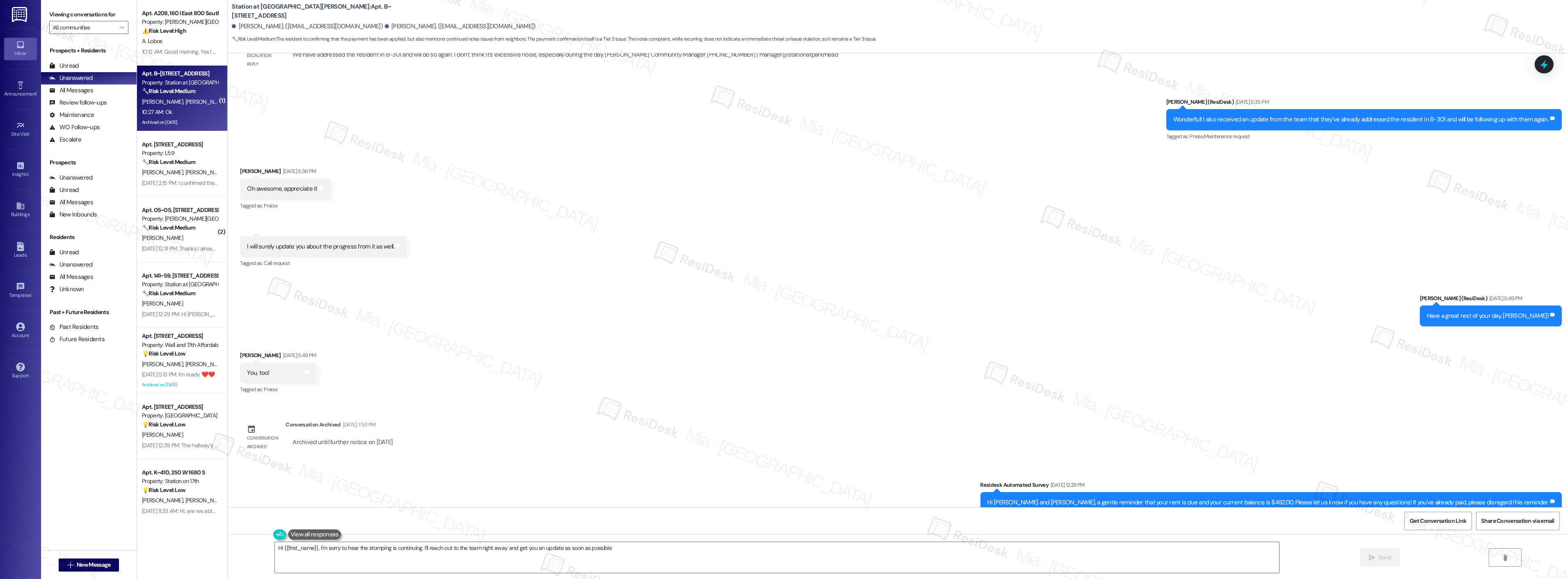
type textarea "Hi {{first_name}}, I'm sorry to hear the stomping is continuing. I'll reach out…"
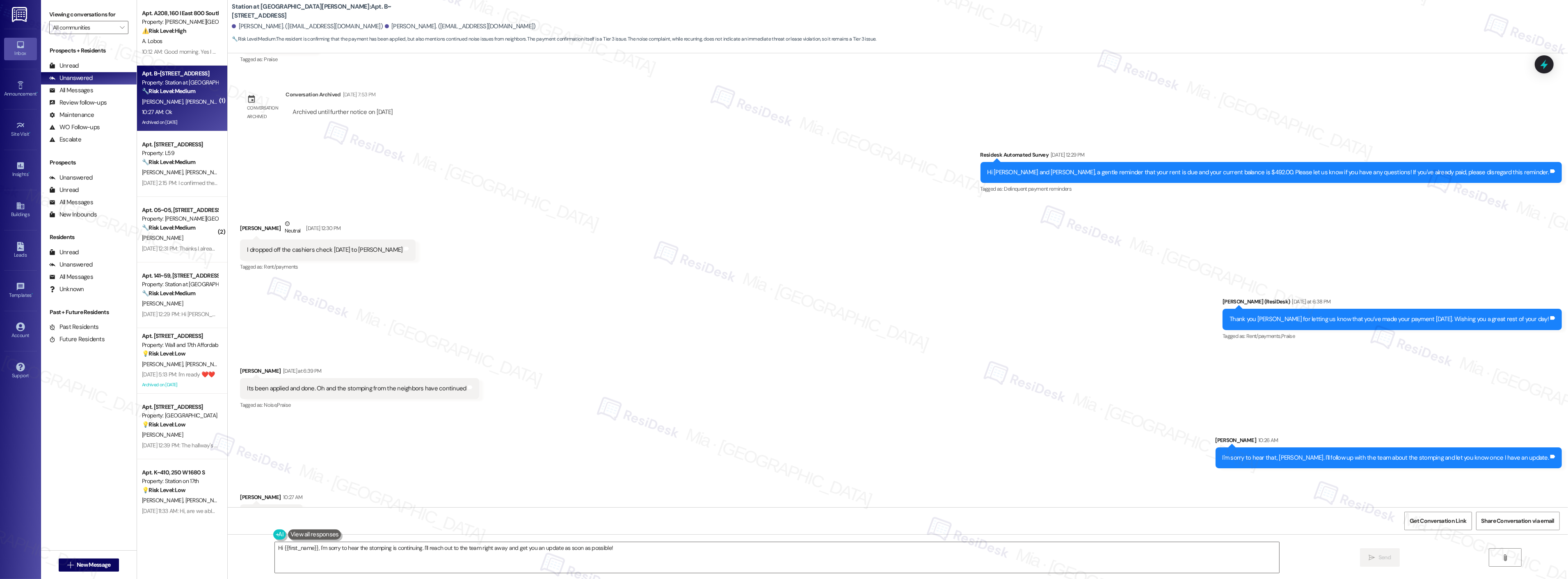
scroll to position [3146, 0]
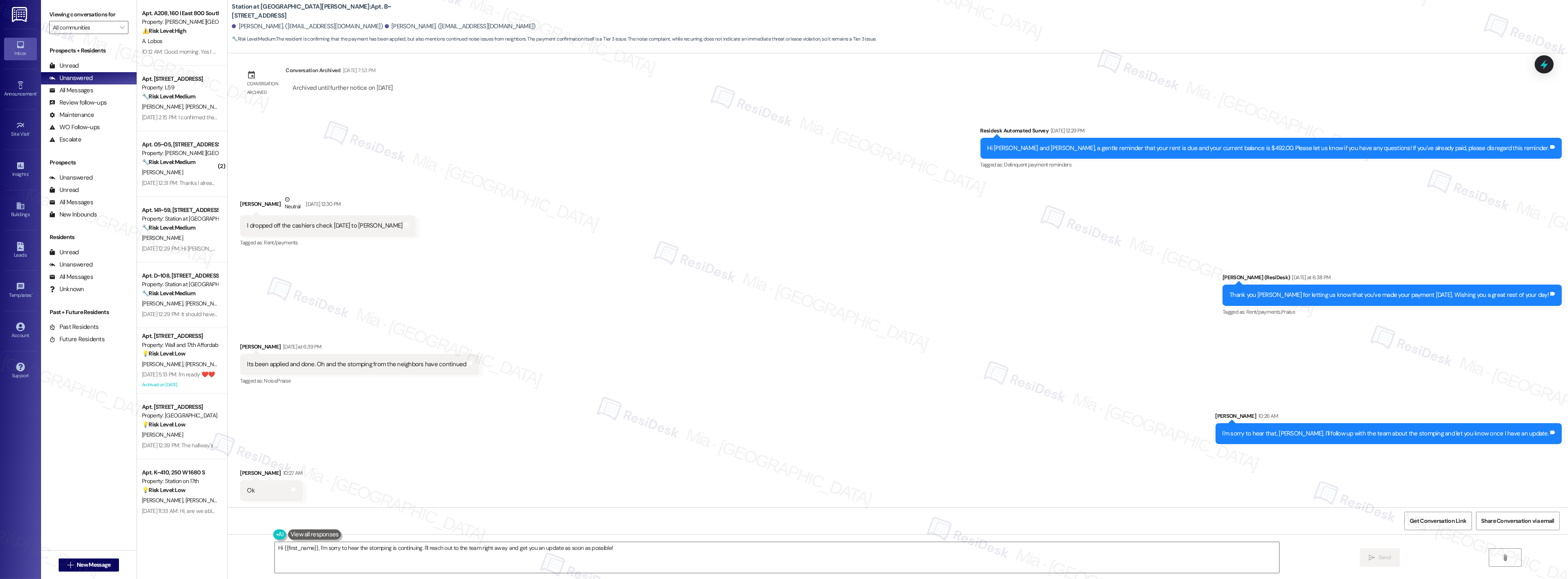
click at [955, 332] on div "Received via SMS Justina Young Yesterday at 6:39 PM Its been applied and done. …" at bounding box center [898, 358] width 1340 height 69
click at [188, 40] on div "A. Lobos" at bounding box center [180, 41] width 77 height 10
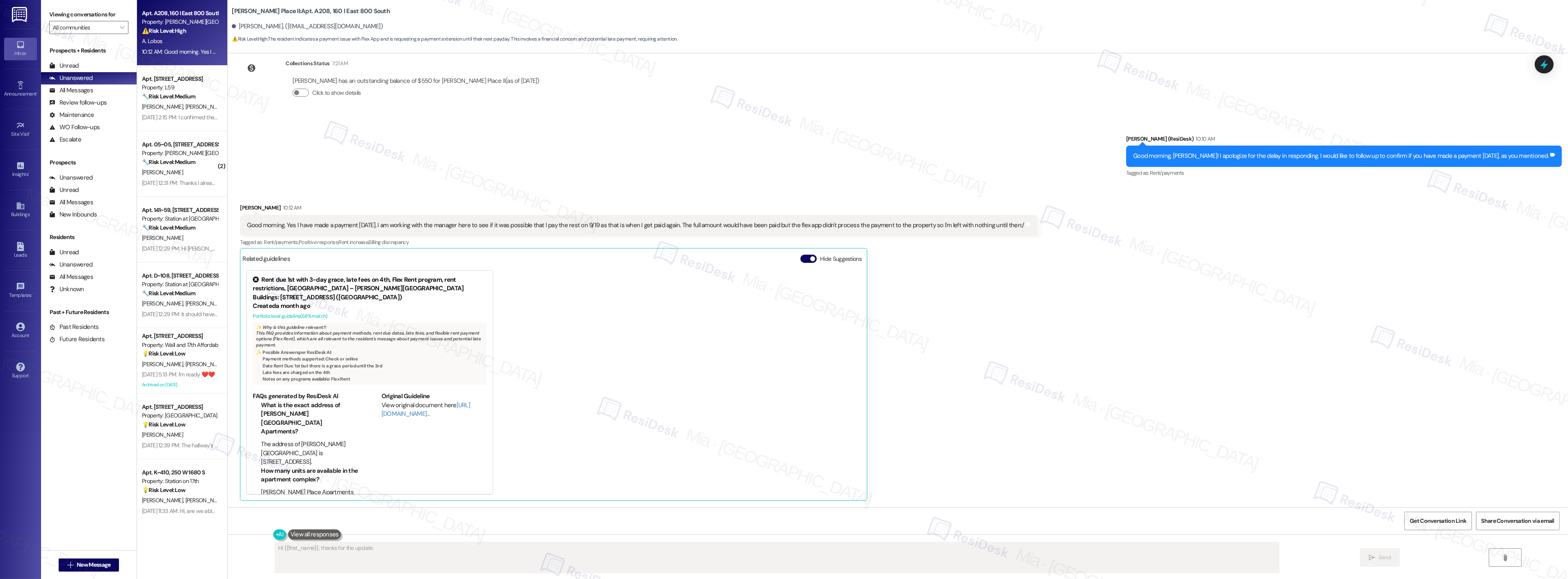
scroll to position [413, 0]
type textarea "Hi {{first_name}}, thanks for the update! I understand you're working with the …"
drag, startPoint x: 856, startPoint y: 226, endPoint x: 1042, endPoint y: 226, distance: 186.0
click at [1042, 226] on div "Received via SMS Amarilis Lobos 10:12 AM Good morning. Yes I have made a paymen…" at bounding box center [898, 346] width 1340 height 322
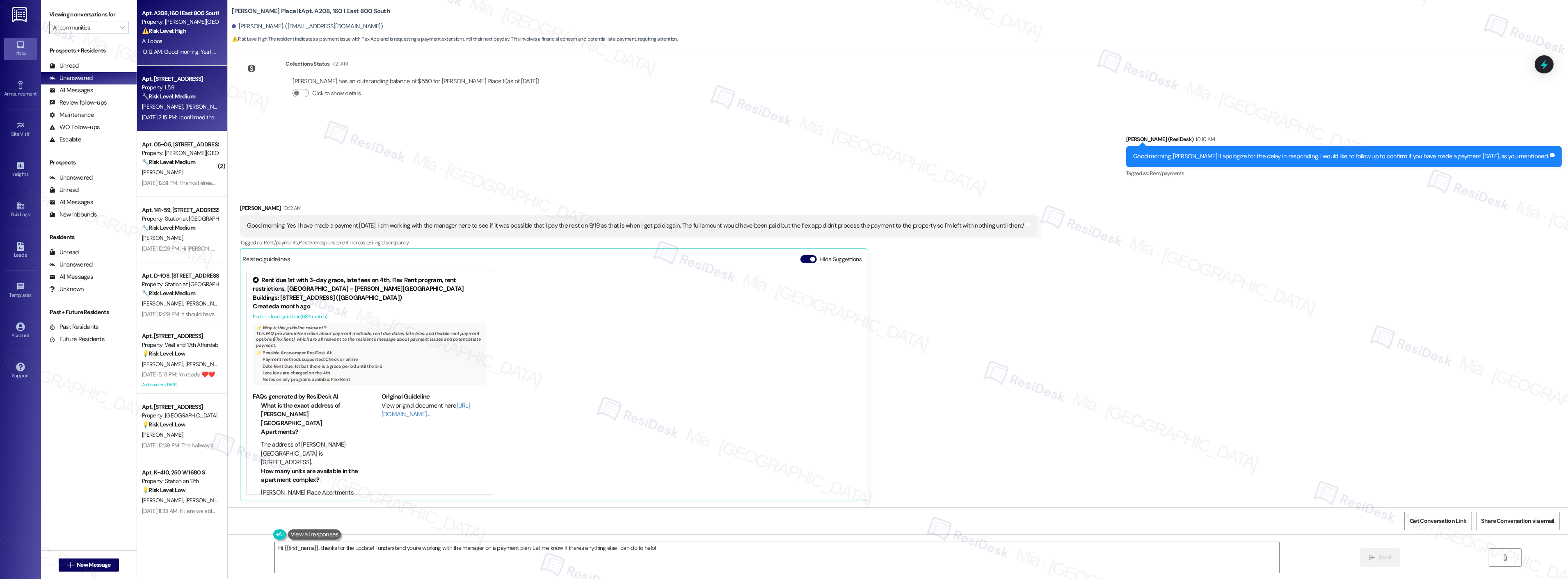
click at [184, 91] on div "Property: L59" at bounding box center [180, 88] width 76 height 9
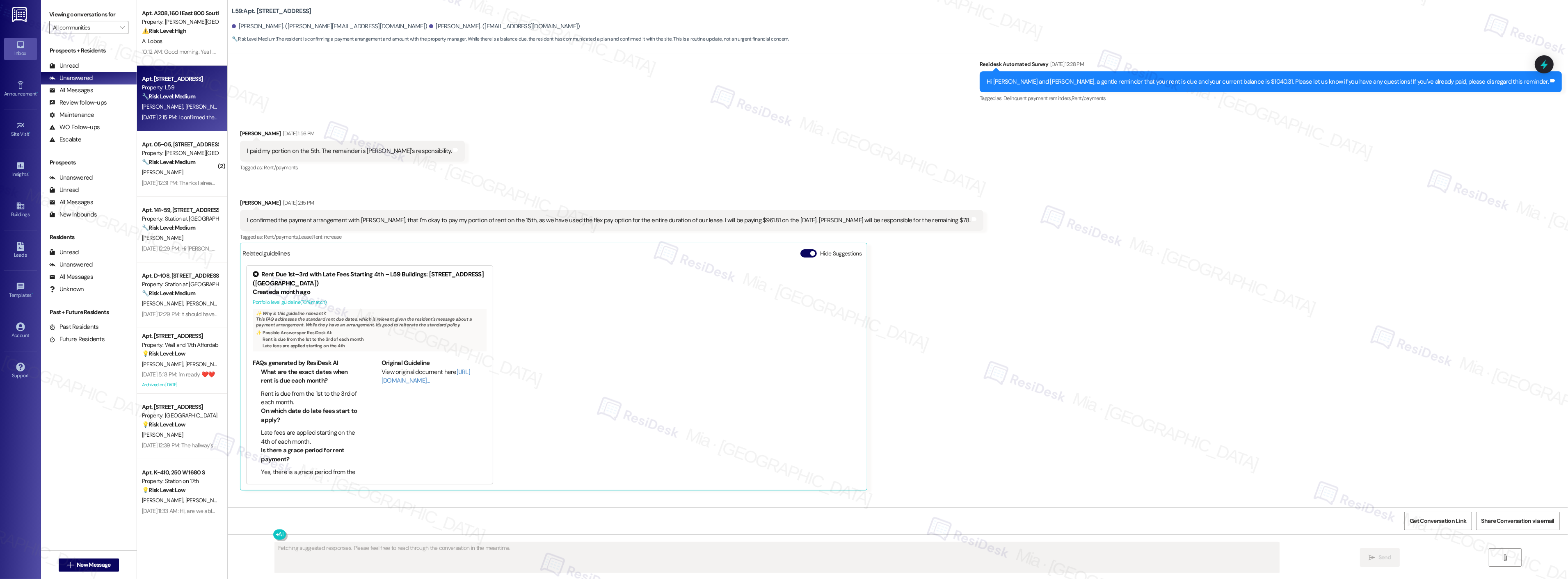
scroll to position [1071, 0]
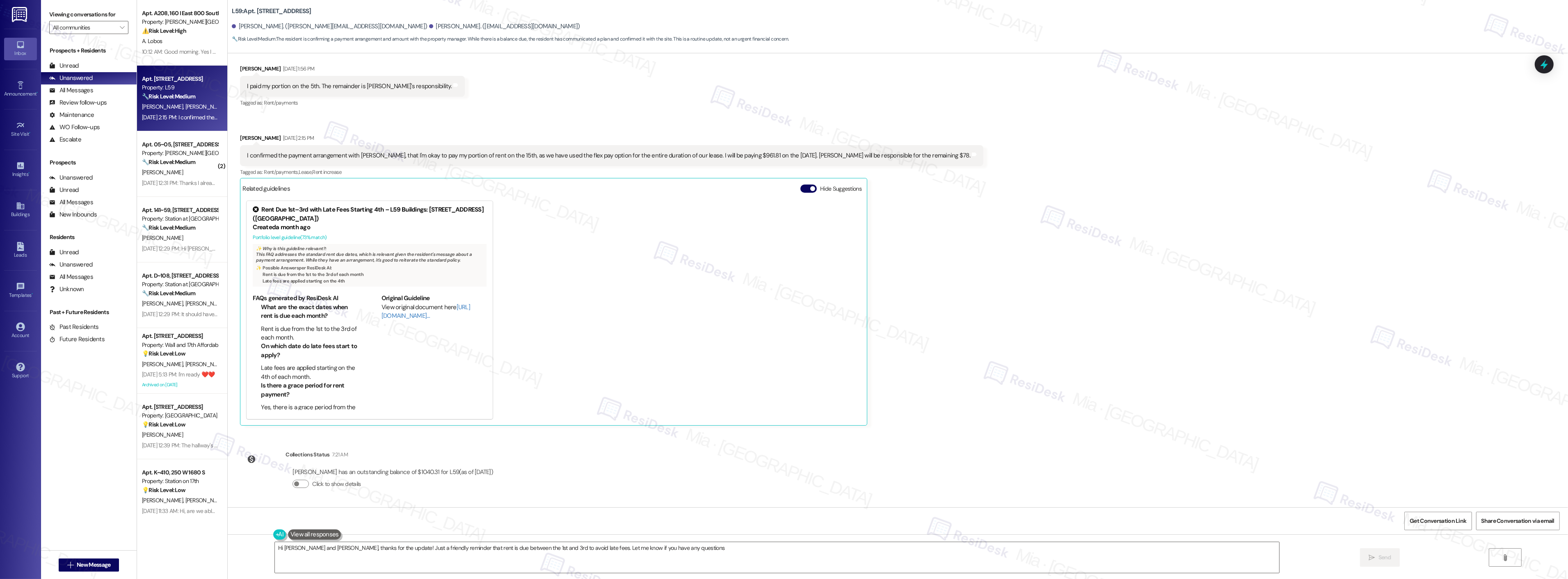
type textarea "Hi Joshua and Jenna, thanks for the update! Just a friendly reminder that rent …"
drag, startPoint x: 392, startPoint y: 154, endPoint x: 495, endPoint y: 154, distance: 103.0
click at [495, 154] on div "I confirmed the payment arrangement with Bailey, that I'm okay to pay my portio…" at bounding box center [609, 156] width 723 height 9
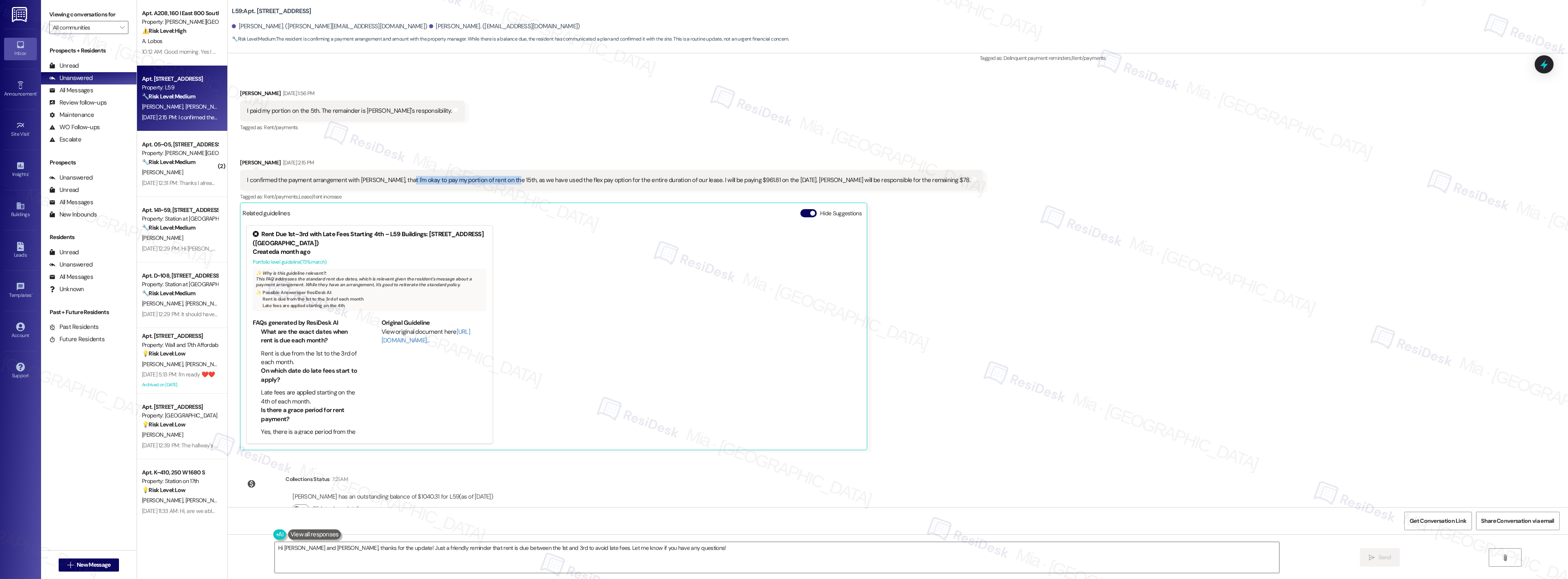
scroll to position [980, 0]
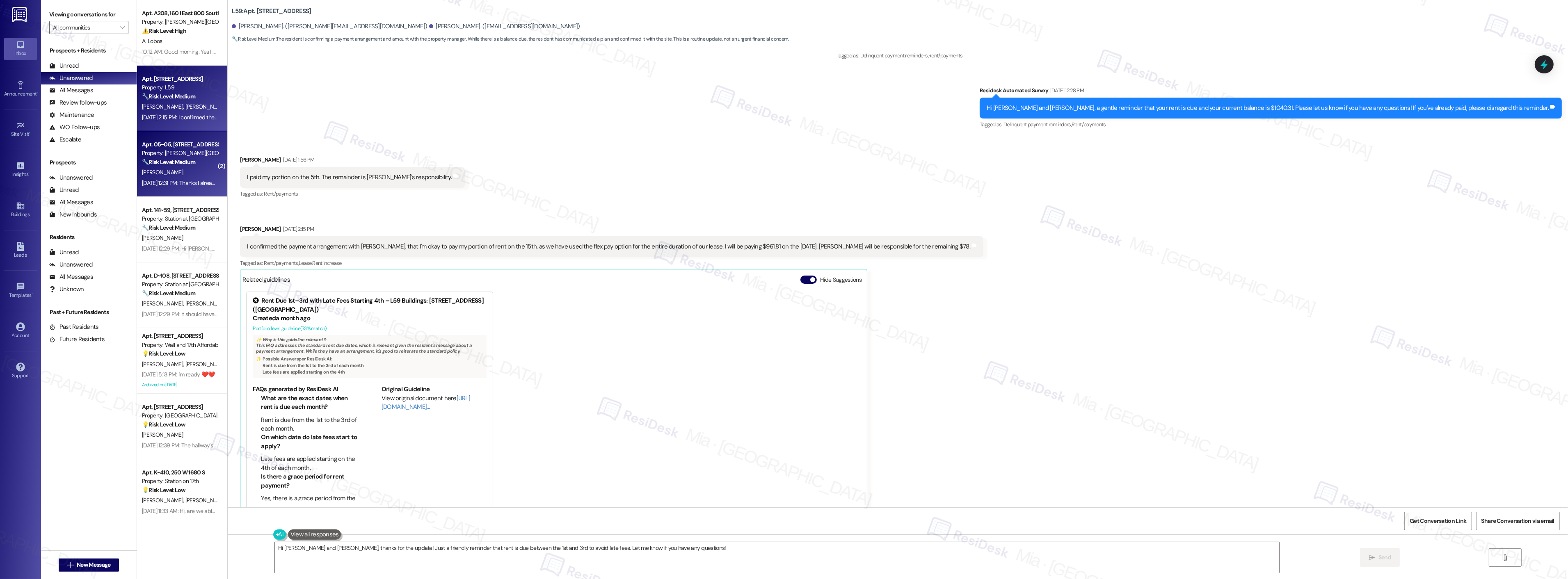
click at [174, 175] on div "E. Phillips" at bounding box center [180, 172] width 77 height 10
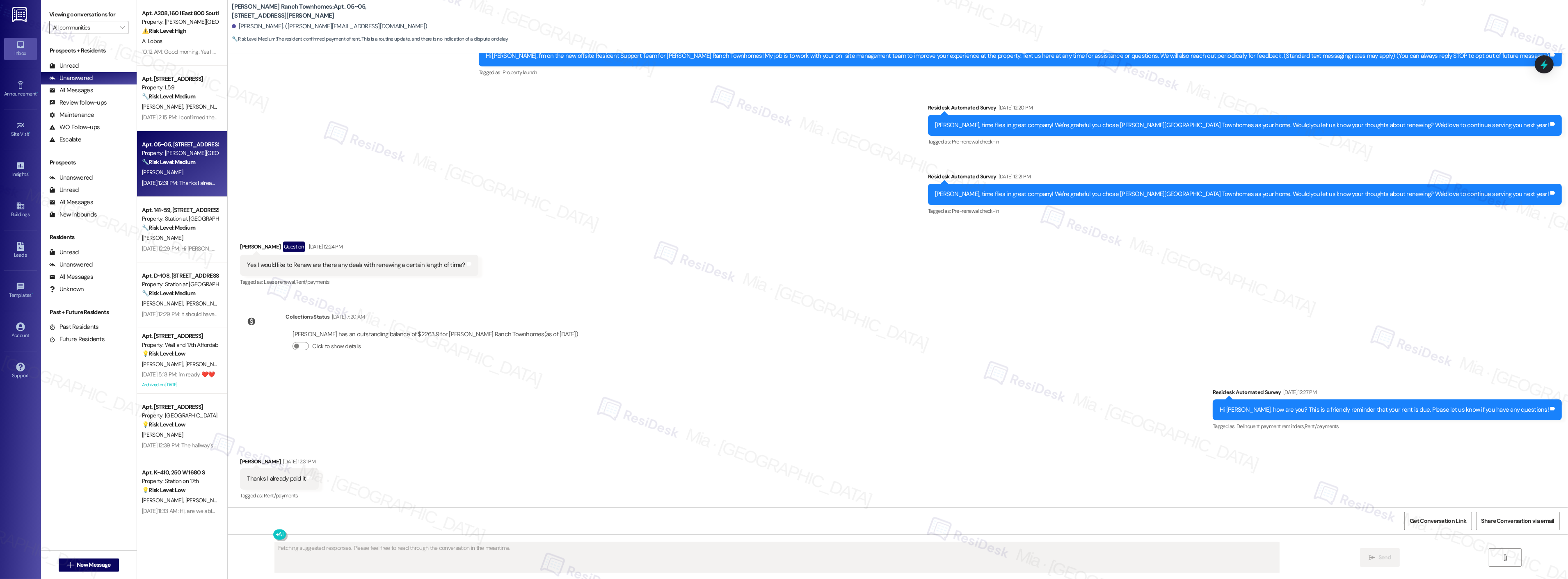
scroll to position [93, 0]
click at [296, 344] on button "Click to show details" at bounding box center [301, 345] width 16 height 8
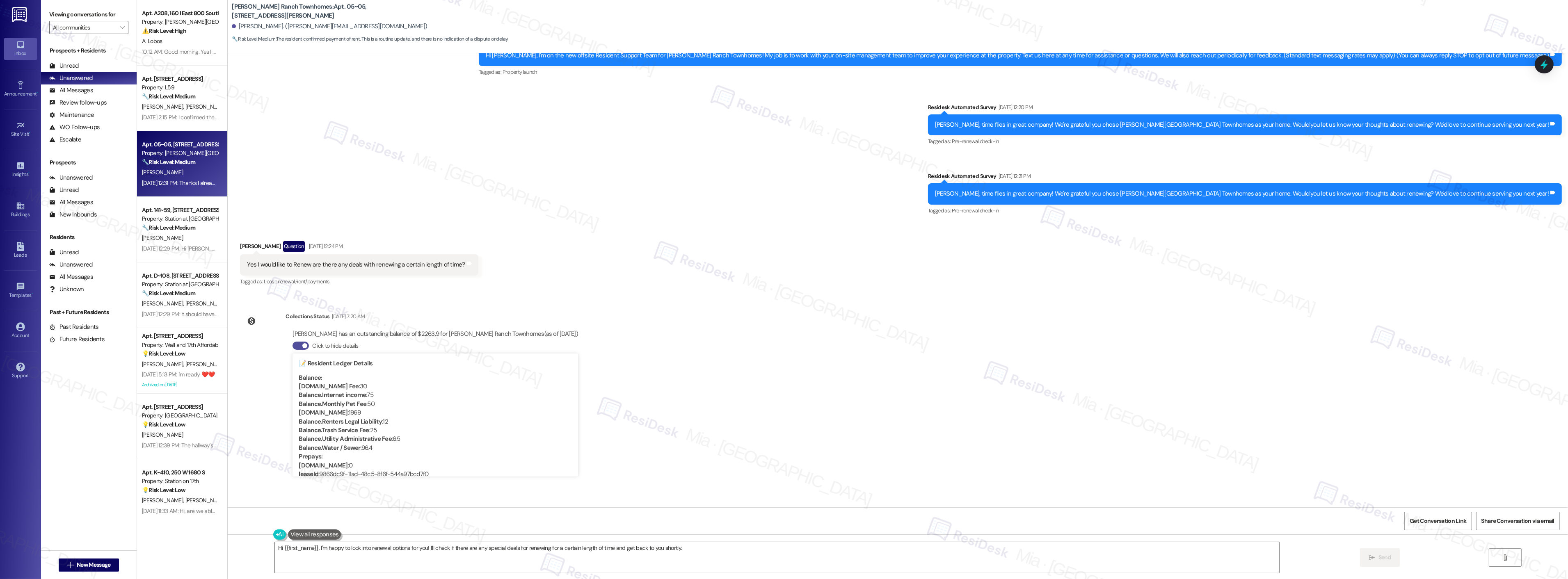
click at [303, 344] on span "button" at bounding box center [305, 345] width 5 height 5
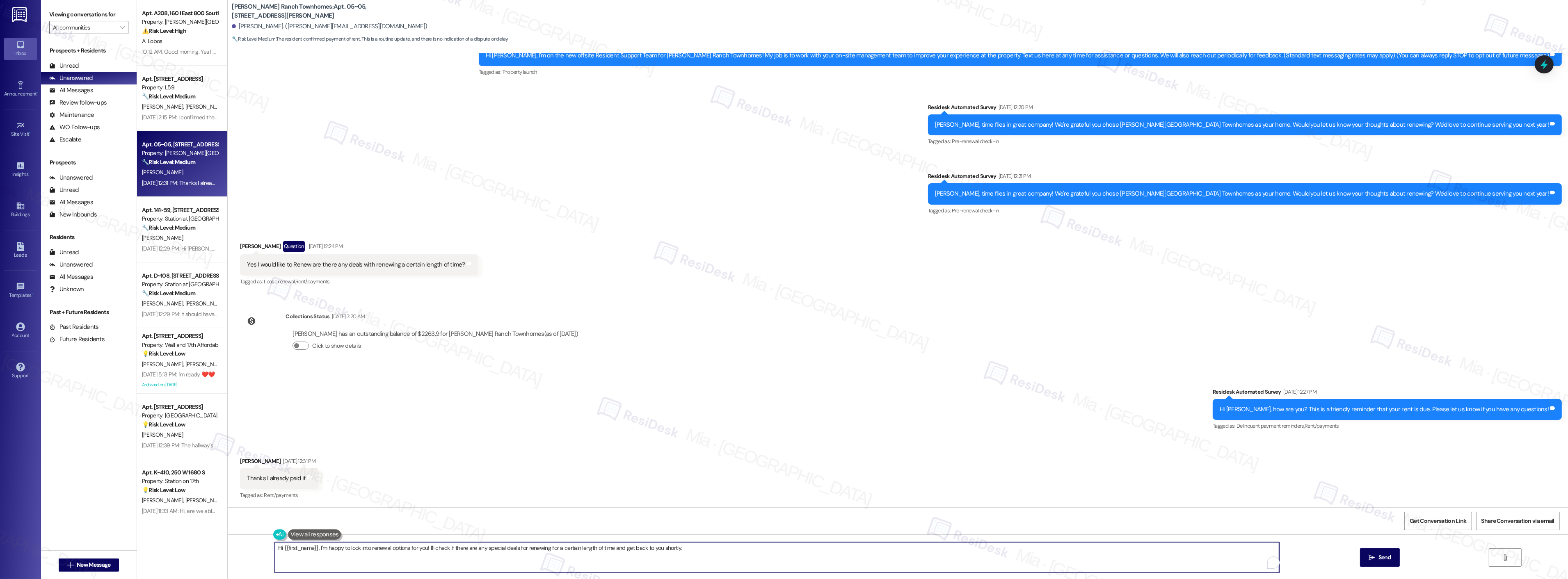
drag, startPoint x: 688, startPoint y: 546, endPoint x: 268, endPoint y: 550, distance: 420.0
click at [275, 550] on textarea "Hi {{first_name}}, I'm happy to look into renewal options for you! I'll check i…" at bounding box center [777, 557] width 1004 height 31
paste textarea "thank you for taking care of your rent"
click at [264, 549] on textarea "thank you for taking care of your rent" at bounding box center [766, 557] width 1004 height 31
click at [284, 547] on textarea "Thank you for taking care of your rent" at bounding box center [766, 557] width 1004 height 31
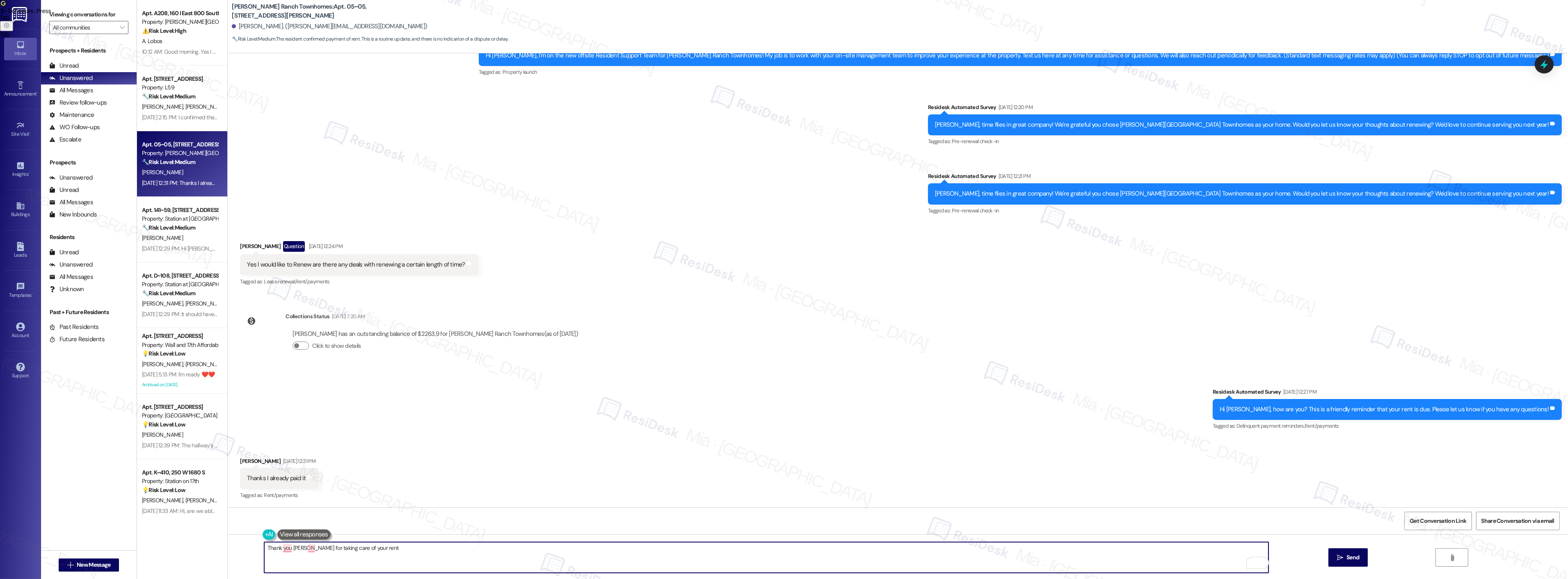
click at [401, 550] on textarea "Thank you Elaine for taking care of your rent" at bounding box center [766, 557] width 1004 height 31
click at [299, 549] on textarea "Thank you, Elaine, for taking care of your rent. Have a great weekend ahead!" at bounding box center [766, 557] width 1004 height 31
click at [485, 550] on textarea "Thank you, [PERSON_NAME], for taking care of your rent. Have a great weekend ah…" at bounding box center [766, 557] width 1004 height 31
type textarea "Thank you, [PERSON_NAME], for taking care of your rent. Have a great weekend ah…"
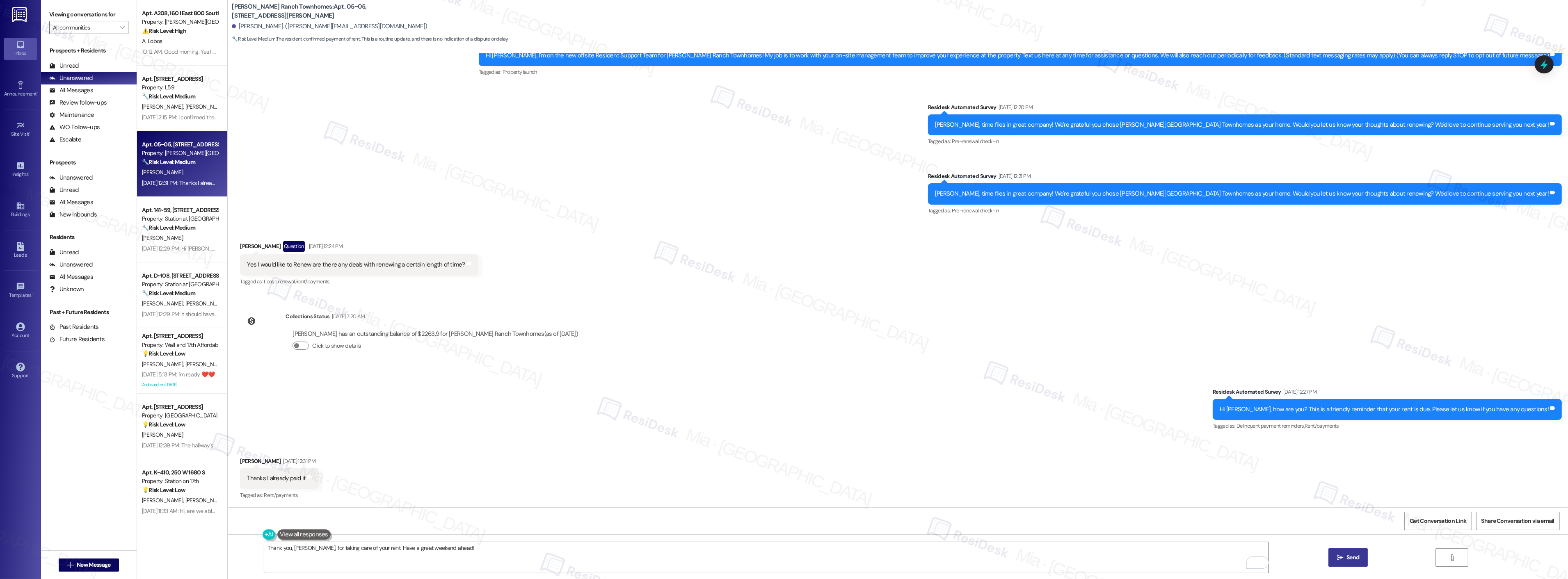
click at [1352, 561] on span "Send" at bounding box center [1353, 557] width 13 height 9
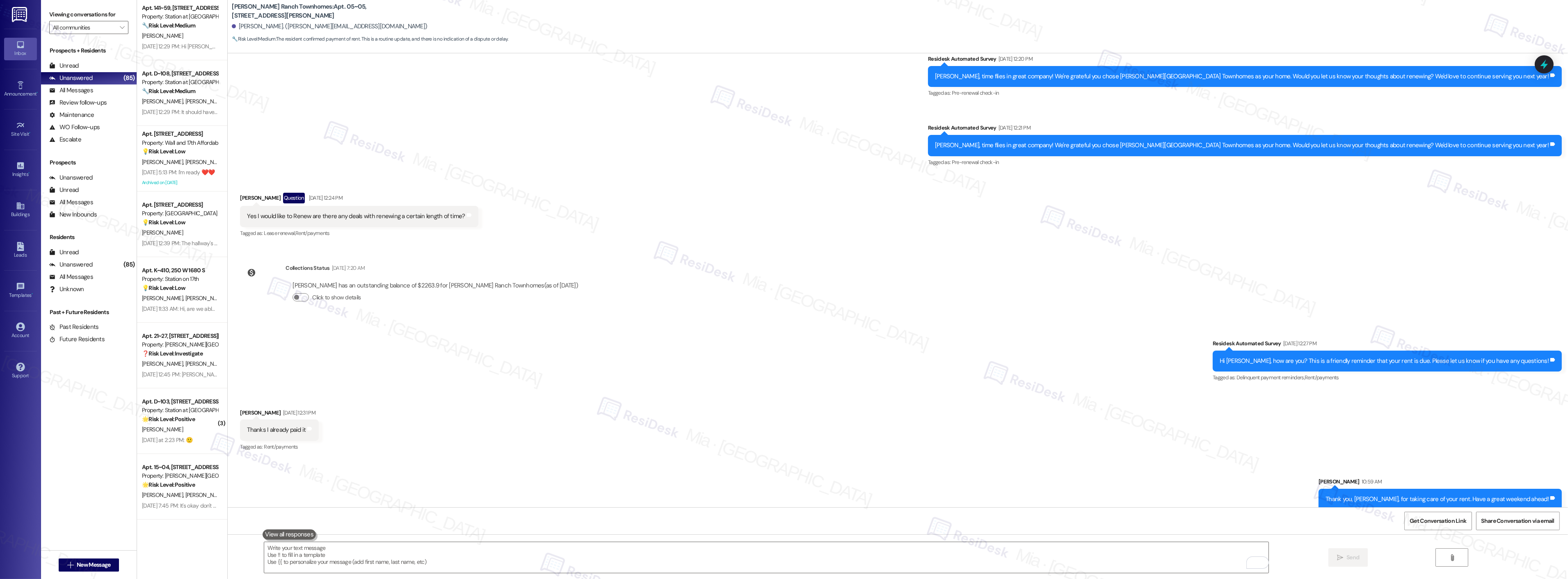
scroll to position [150, 0]
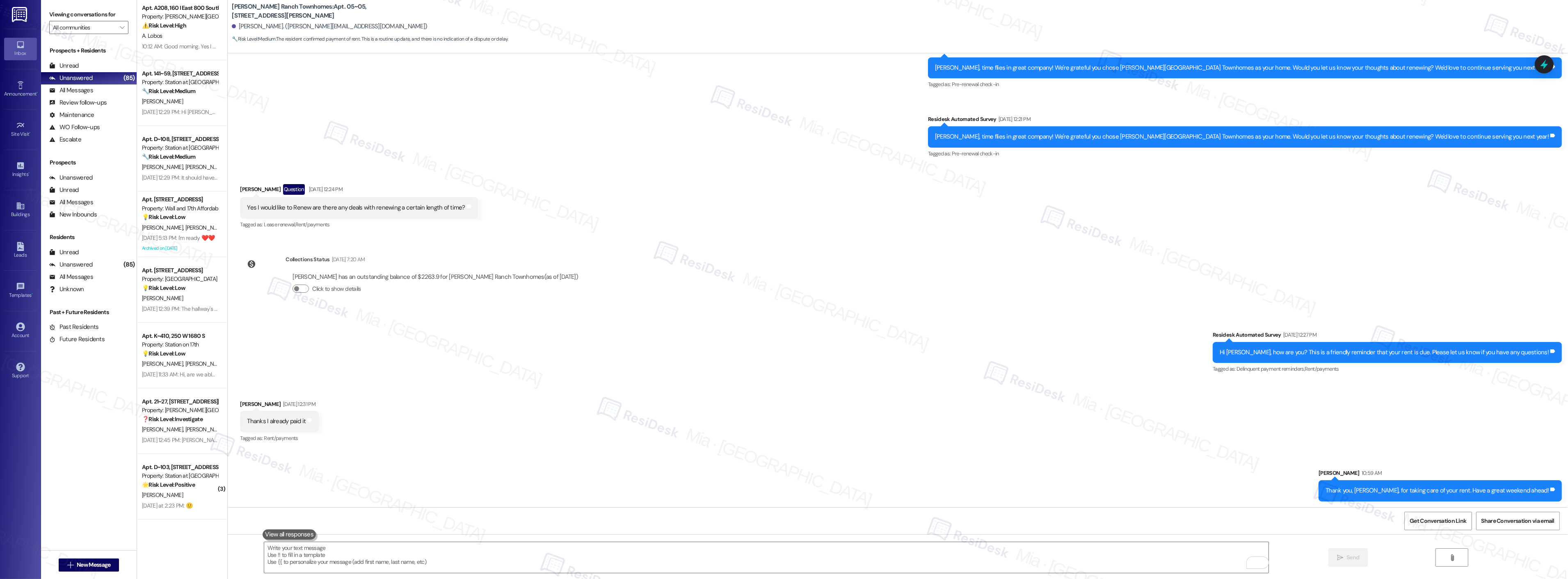
click at [972, 279] on div "Lease started Dec 18, 2024 at 7:00 PM Survey, sent via SMS Residesk Automated S…" at bounding box center [898, 280] width 1340 height 454
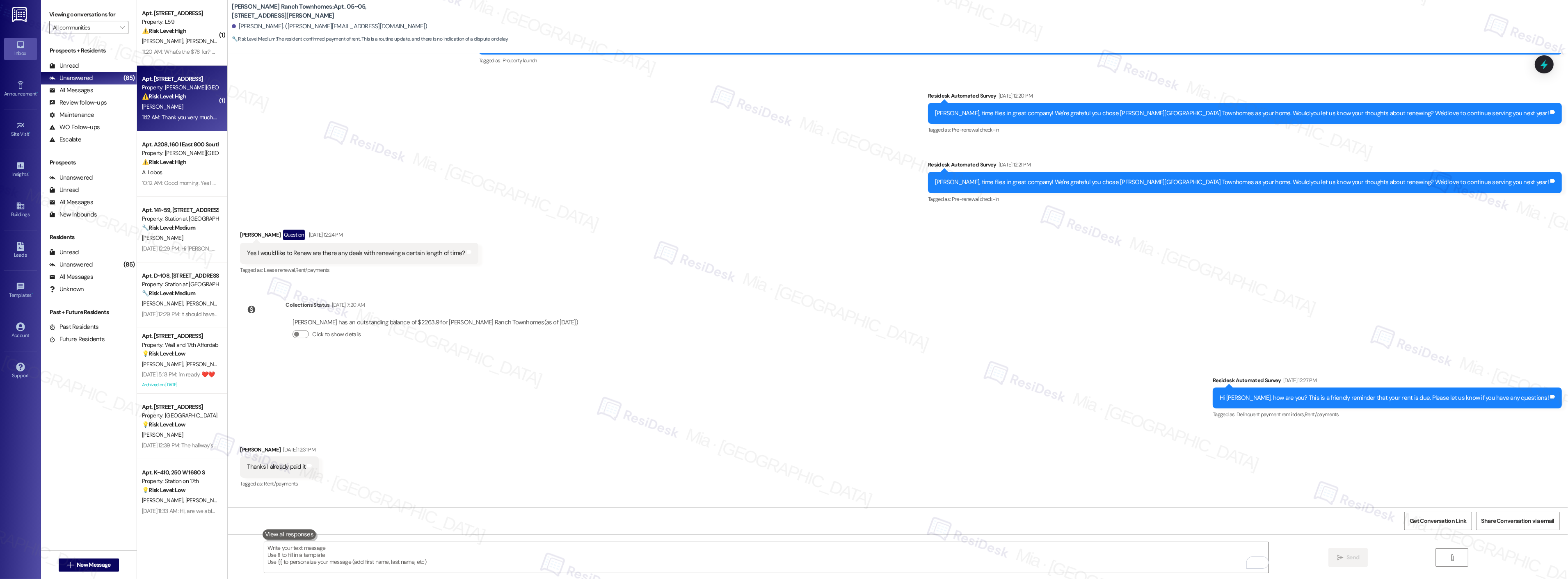
click at [194, 91] on div "Property: [PERSON_NAME][GEOGRAPHIC_DATA]" at bounding box center [180, 88] width 76 height 9
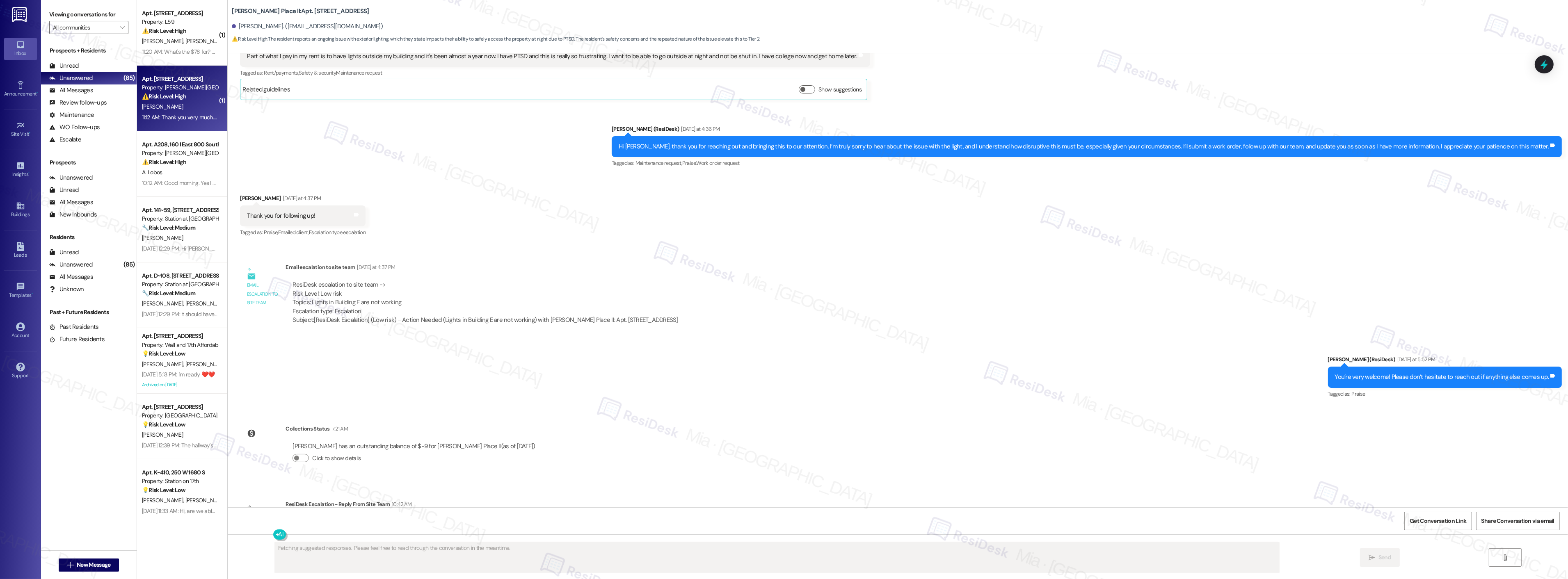
scroll to position [1968, 0]
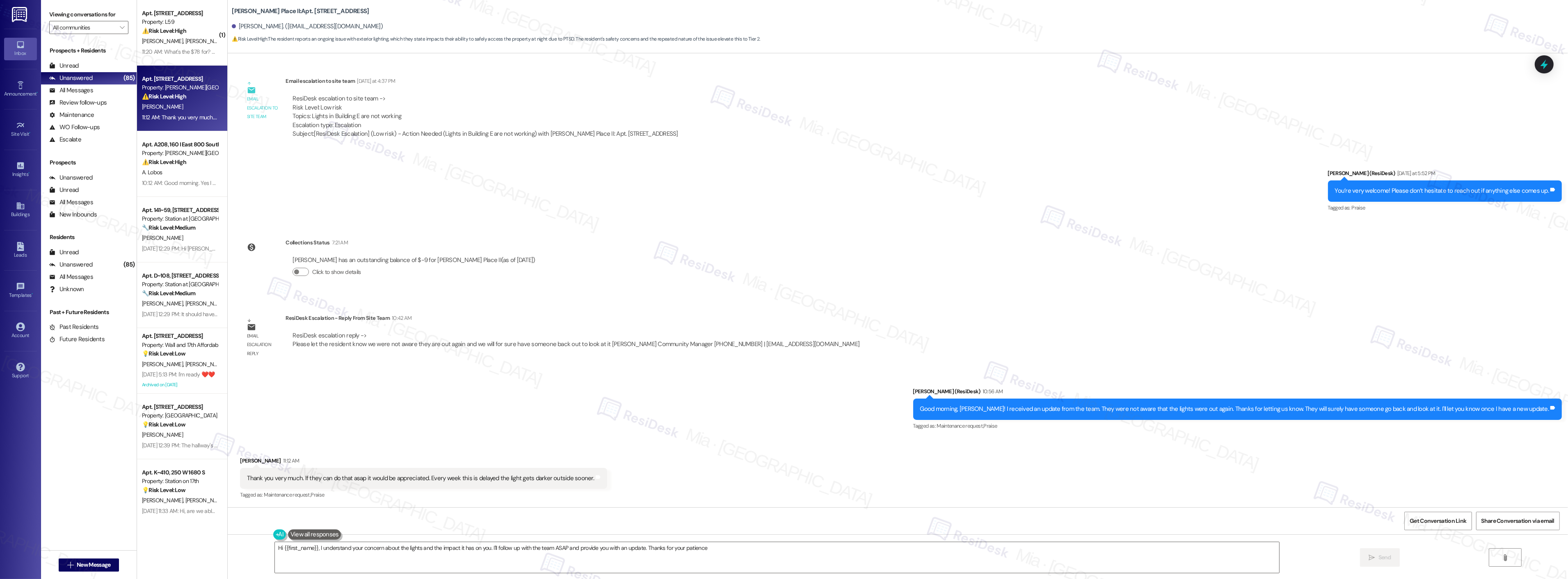
type textarea "Hi {{first_name}}, I understand your concern about the lights and the impact it…"
click at [960, 184] on div "Sent via SMS [PERSON_NAME] (ResiDesk) [DATE] at 5:52 PM You’re very welcome! Pl…" at bounding box center [898, 185] width 1340 height 69
click at [168, 157] on div "Property: [PERSON_NAME][GEOGRAPHIC_DATA]" at bounding box center [180, 153] width 76 height 9
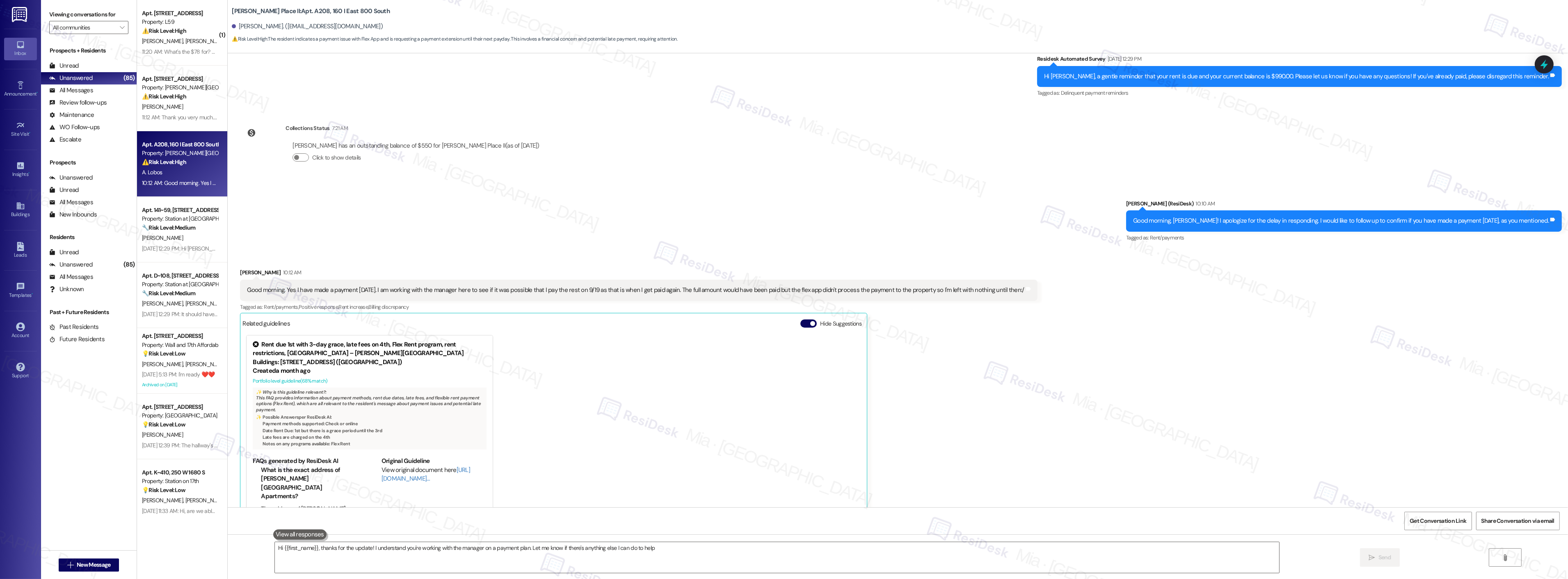
type textarea "Hi {{first_name}}, thanks for the update! I understand you're working with the …"
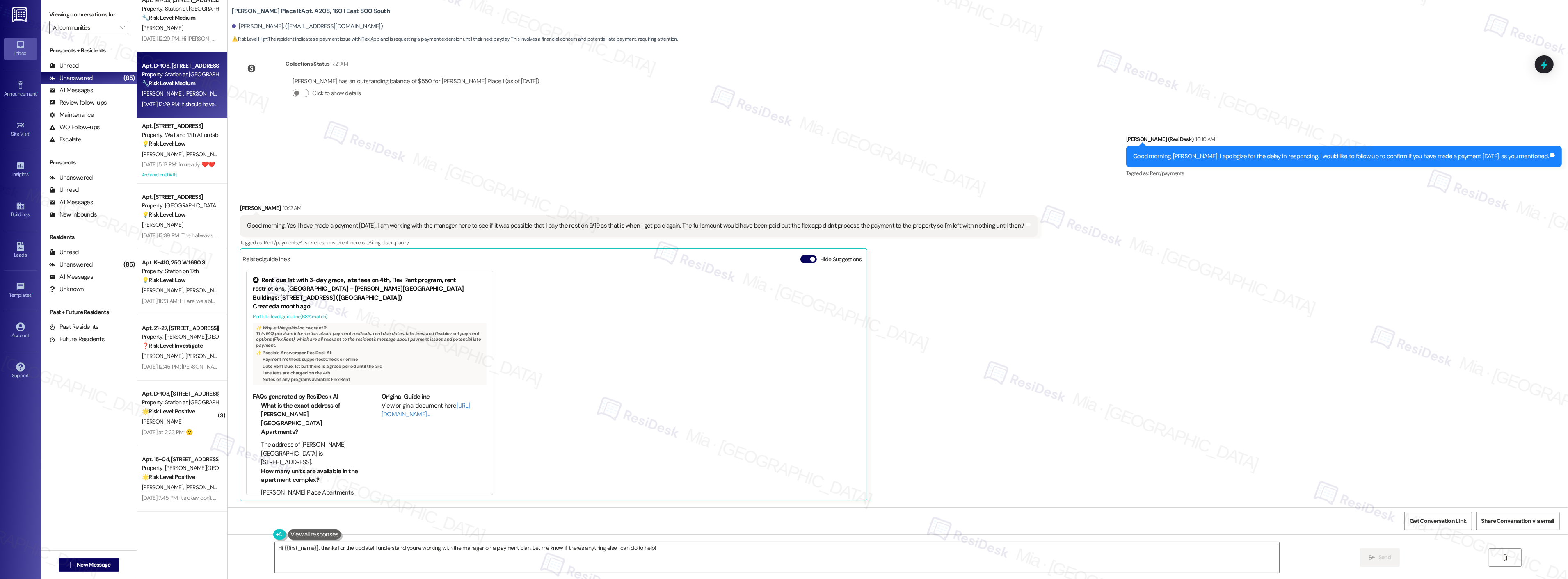
scroll to position [227, 0]
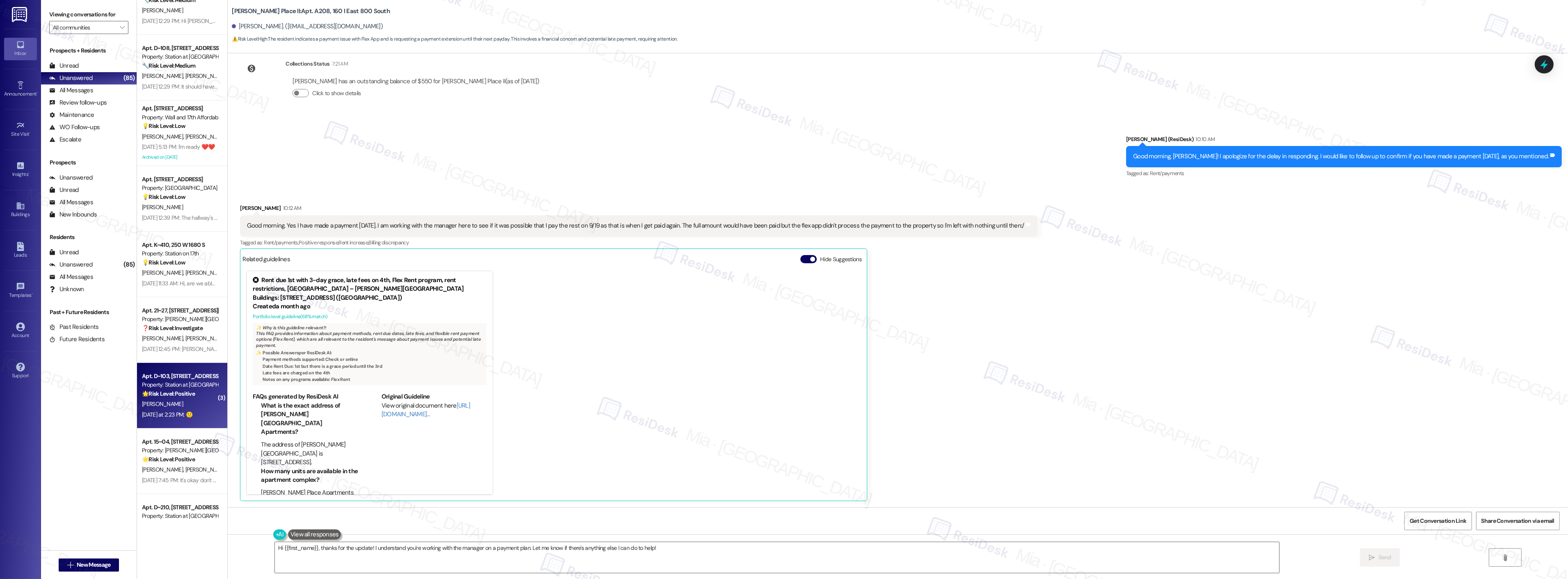
click at [192, 386] on div "Property: Station at [GEOGRAPHIC_DATA][PERSON_NAME]" at bounding box center [180, 384] width 76 height 9
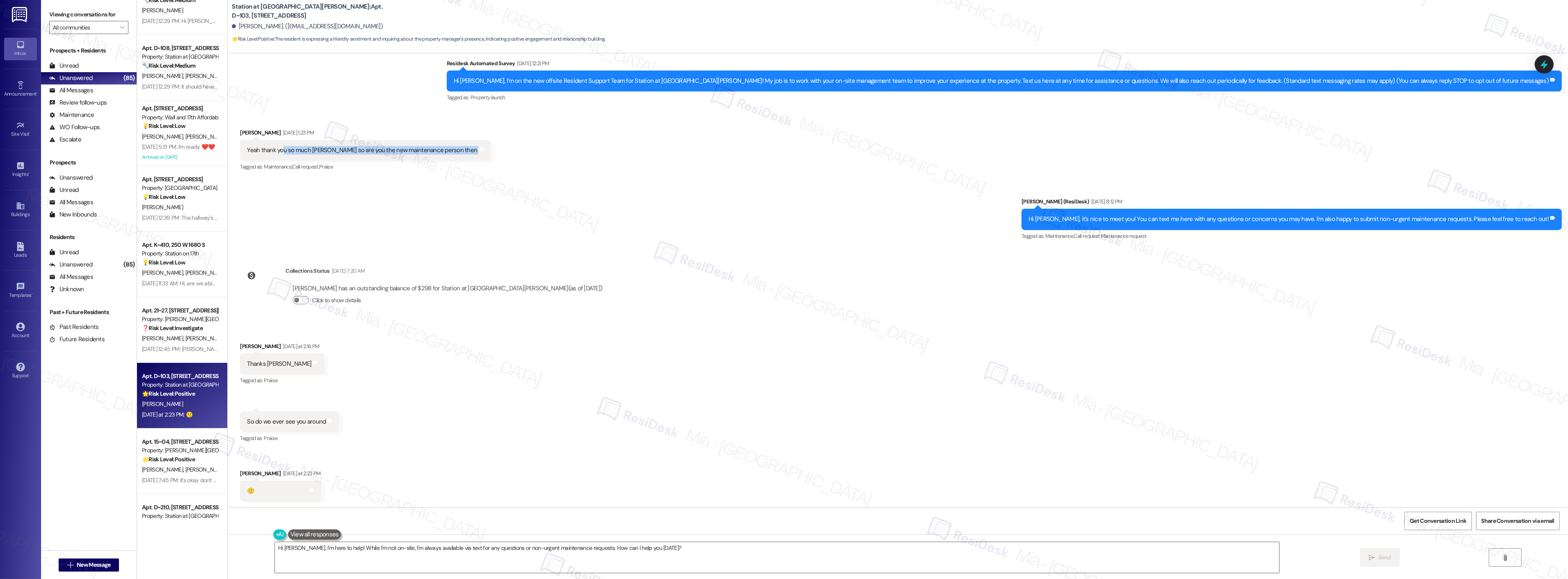
drag, startPoint x: 274, startPoint y: 149, endPoint x: 506, endPoint y: 150, distance: 232.0
click at [506, 150] on div "Received via SMS [PERSON_NAME] [DATE] 1:23 PM Yeah thank you so much [PERSON_NA…" at bounding box center [898, 145] width 1340 height 69
drag, startPoint x: 240, startPoint y: 421, endPoint x: 324, endPoint y: 421, distance: 84.0
click at [324, 421] on div "So do we ever see you around Tags and notes" at bounding box center [289, 421] width 99 height 21
drag, startPoint x: 332, startPoint y: 547, endPoint x: 284, endPoint y: 552, distance: 48.3
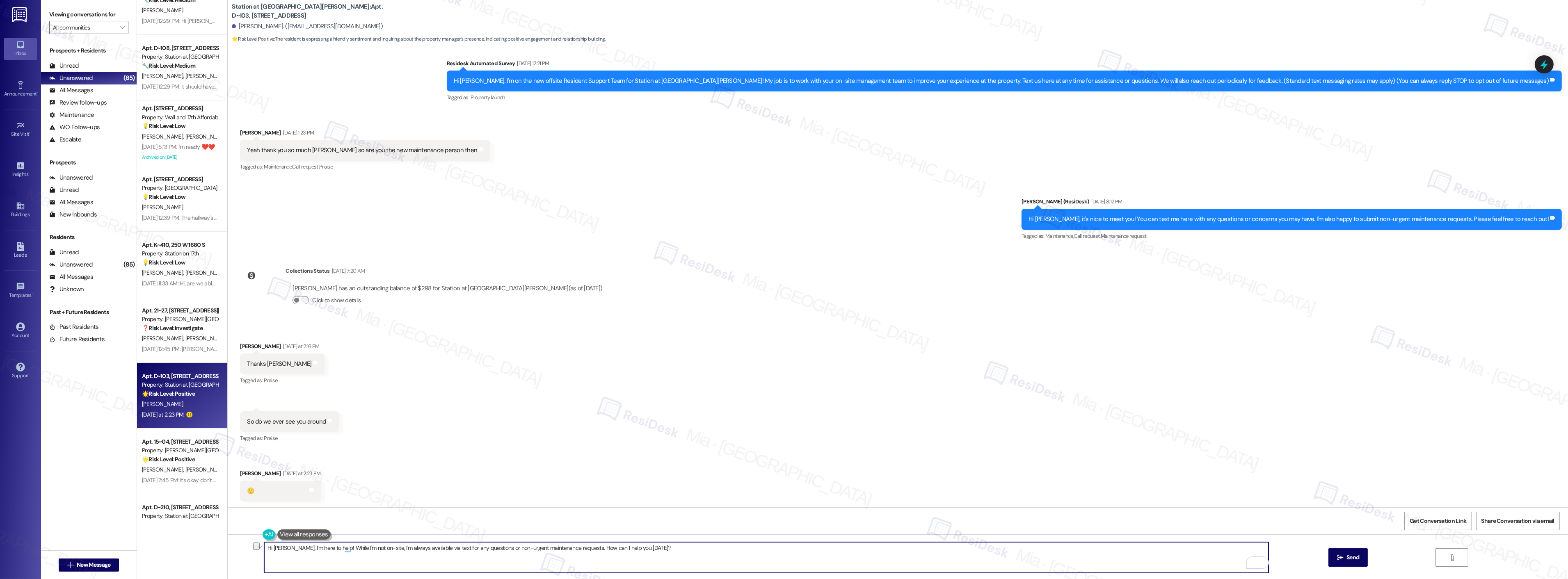
click at [284, 552] on textarea "Hi [PERSON_NAME], I'm here to help! While I'm not on-site, I'm always available…" at bounding box center [766, 557] width 1004 height 31
drag, startPoint x: 480, startPoint y: 547, endPoint x: 716, endPoint y: 547, distance: 236.0
click at [716, 547] on textarea "Hi [PERSON_NAME], I'm here to help! While I'm not on-site, I'm always available…" at bounding box center [766, 557] width 1004 height 31
type textarea "Hi [PERSON_NAME], I'm here to help! While I'm not on-site, I'm always available…"
click at [872, 257] on div "Lease started [DATE] 8:00 PM Survey, sent via SMS Residesk Automated Survey [DA…" at bounding box center [898, 280] width 1340 height 454
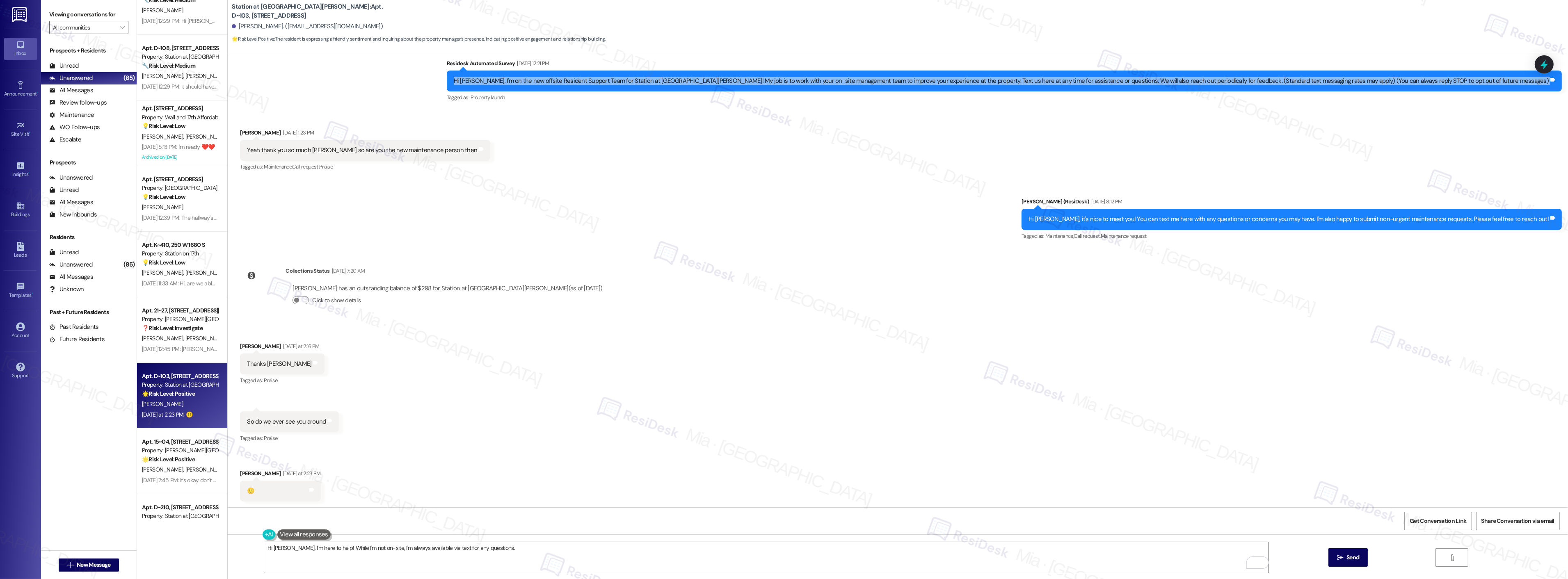
drag, startPoint x: 220, startPoint y: 106, endPoint x: 221, endPoint y: 84, distance: 22.0
click at [227, 84] on div "Station at [GEOGRAPHIC_DATA][PERSON_NAME]: Apt. D~103, [STREET_ADDRESS][PERSON_…" at bounding box center [897, 290] width 1341 height 579
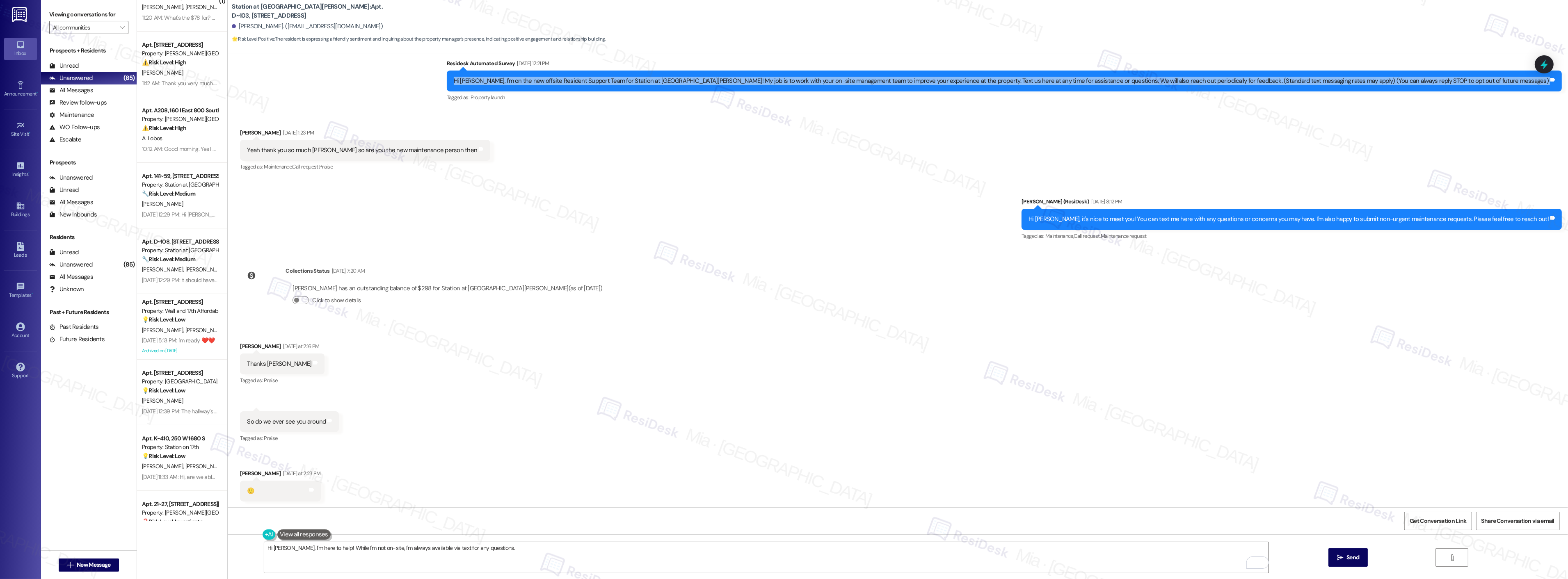
scroll to position [0, 0]
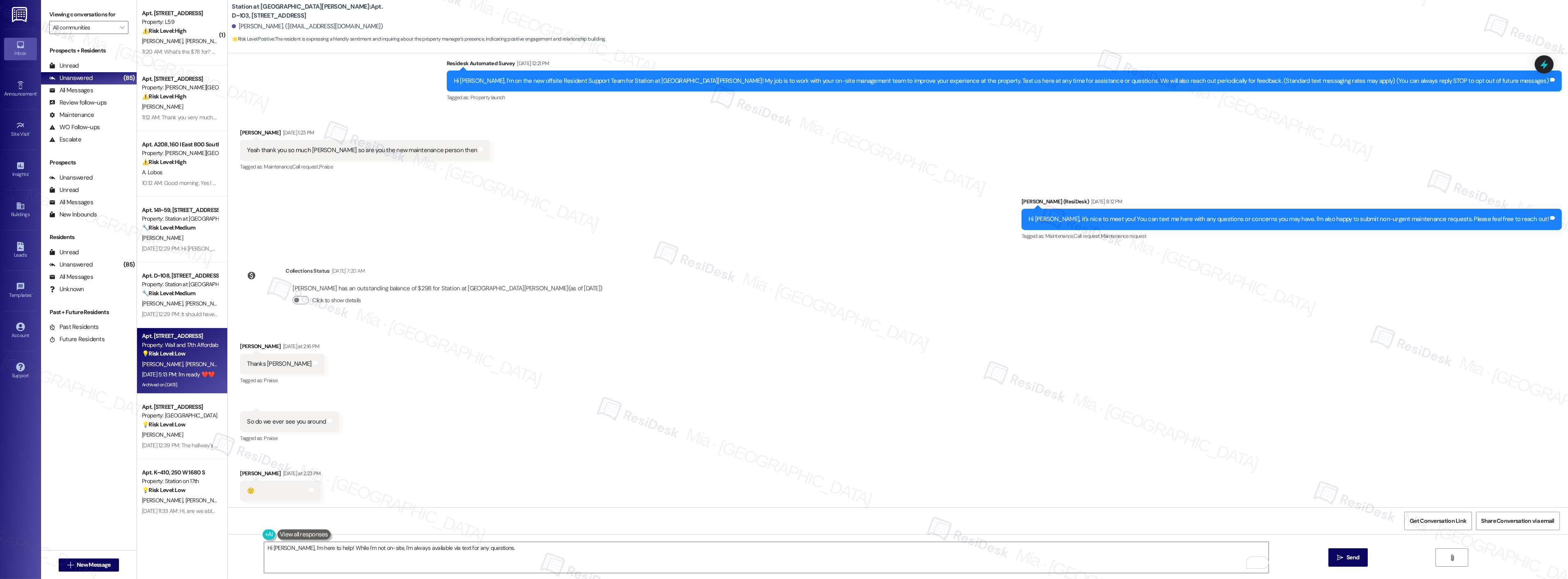
drag, startPoint x: 191, startPoint y: 376, endPoint x: 194, endPoint y: 380, distance: 5.0
click at [194, 380] on div "Apt. [STREET_ADDRESS] Property: Wall and 17th Affordable 💡 Risk Level: Low The …" at bounding box center [182, 361] width 90 height 66
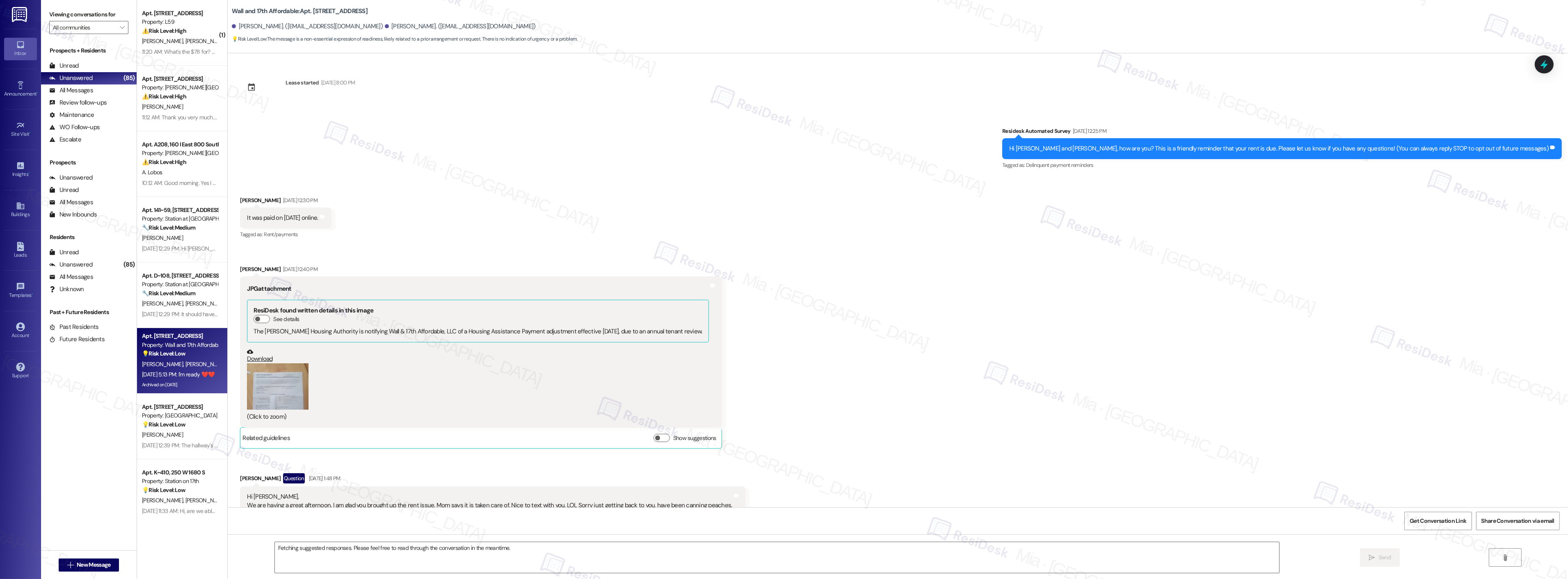
scroll to position [316, 0]
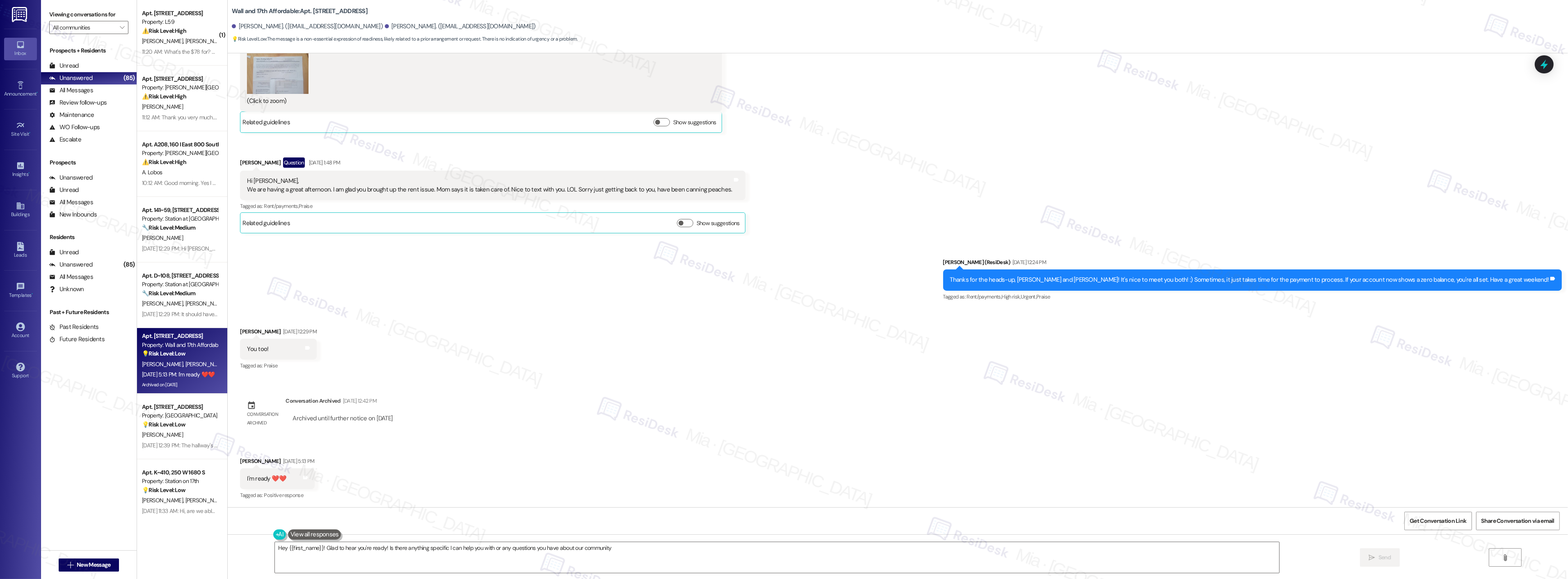
type textarea "Hey {{first_name}}! Glad to hear you're ready! Is there anything specific I can…"
click at [192, 99] on div "⚠️ Risk Level: High The resident reports an ongoing issue with exterior lightin…" at bounding box center [180, 97] width 76 height 9
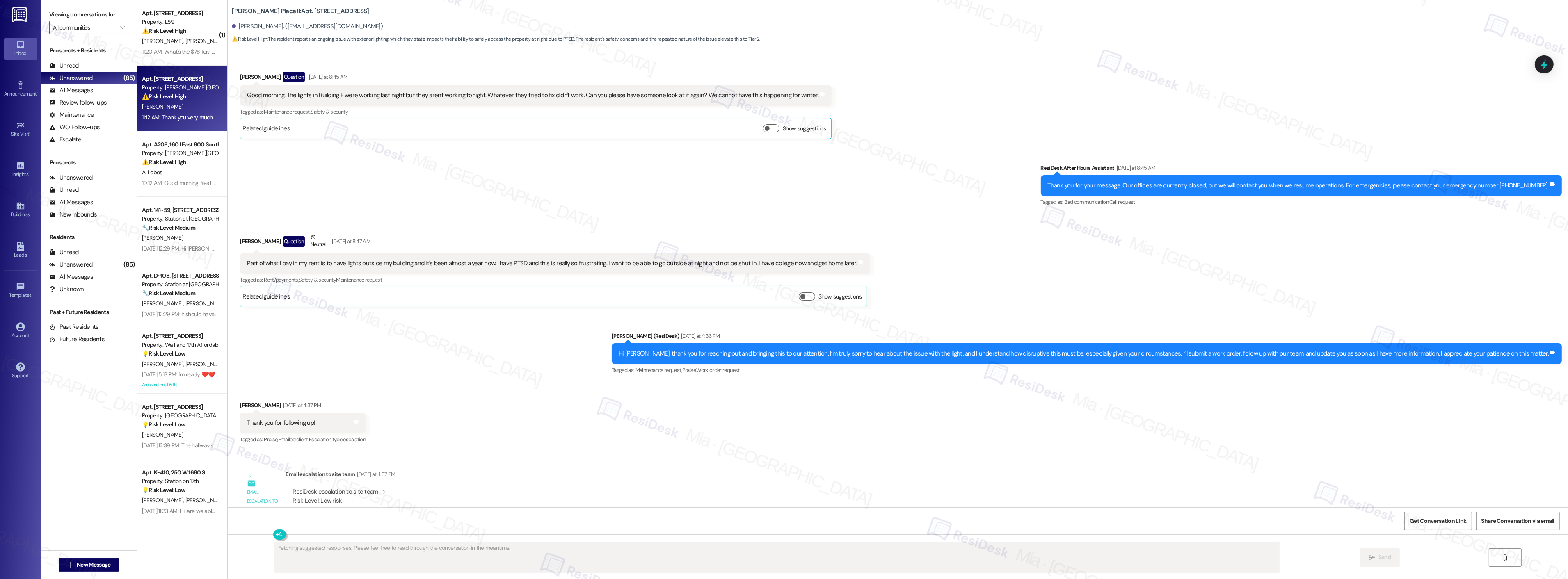
scroll to position [1968, 0]
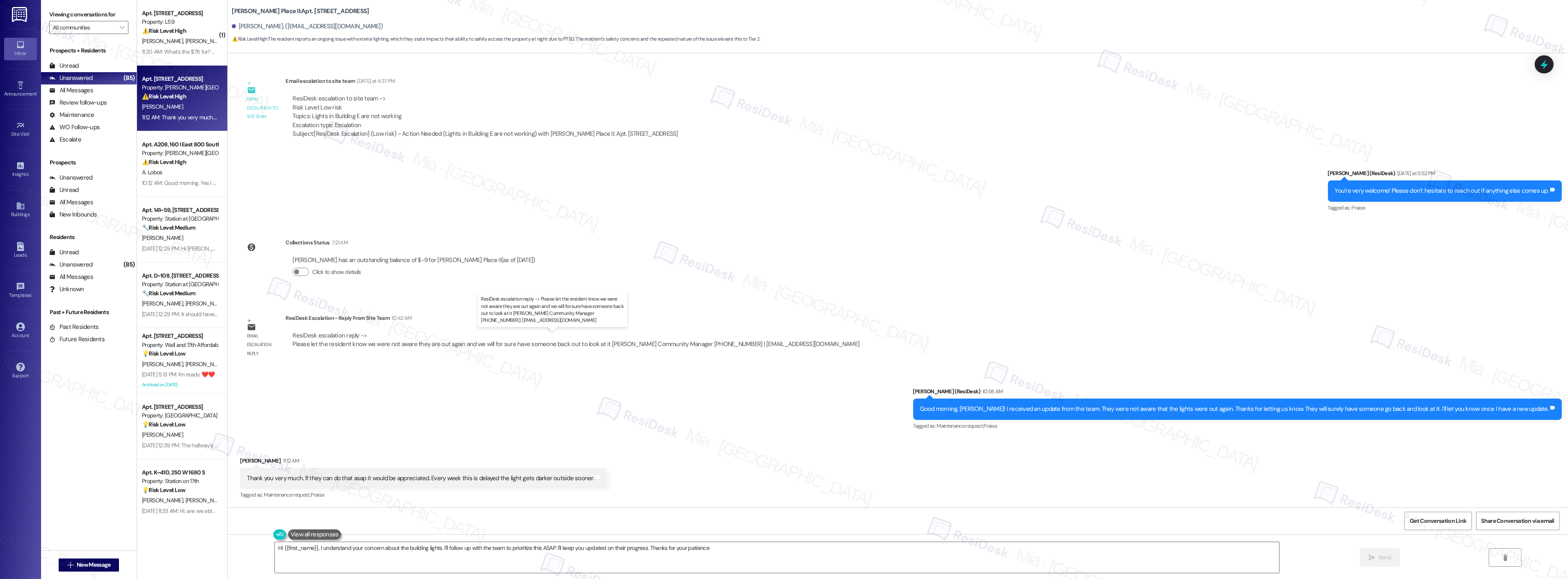
type textarea "Hi {{first_name}}, I understand your concern about the building lights. I'll fo…"
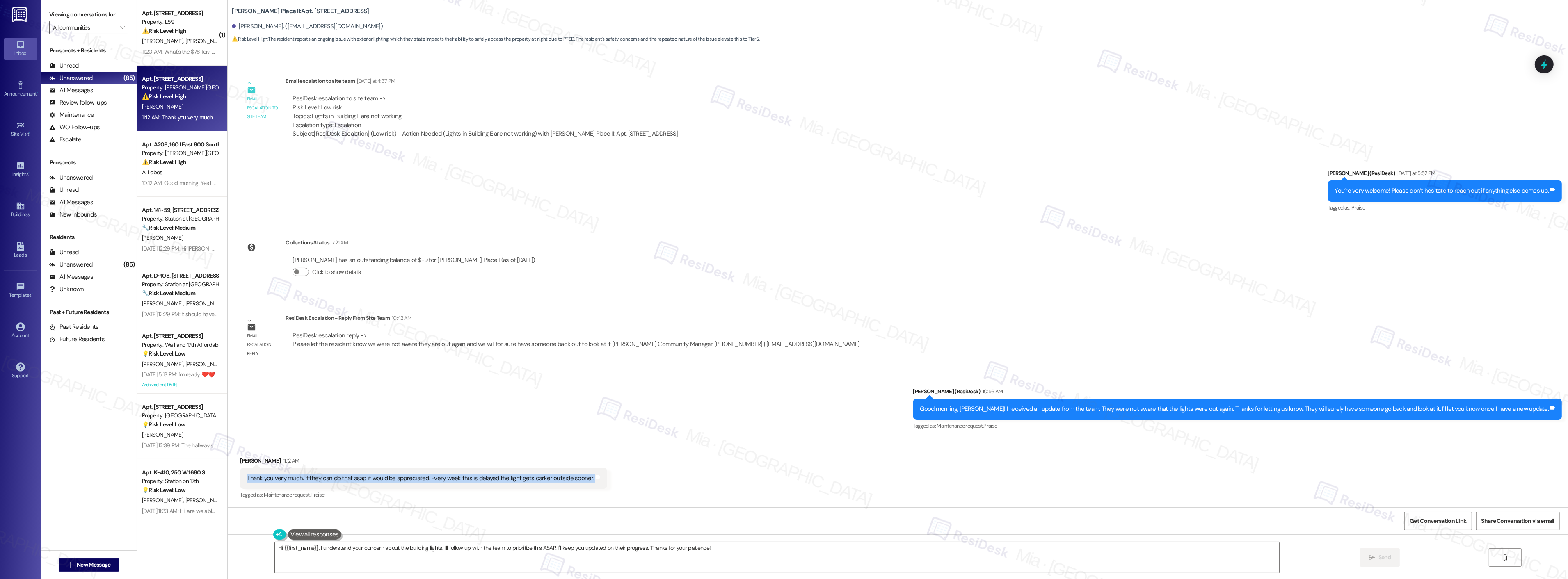
drag, startPoint x: 239, startPoint y: 479, endPoint x: 581, endPoint y: 487, distance: 342.1
click at [581, 487] on div "Thank you very much. If they can do that asap it would be appreciated. Every we…" at bounding box center [423, 478] width 367 height 21
copy div "Thank you very much. If they can do that asap it would be appreciated. Every we…"
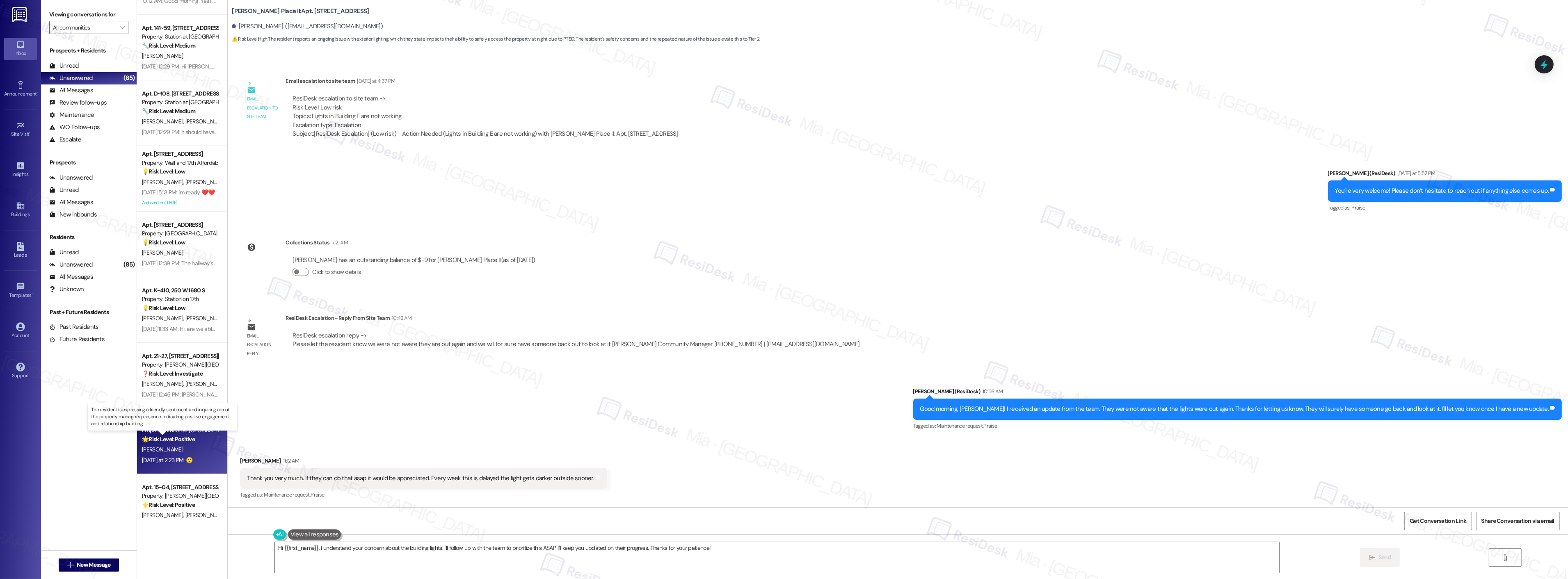
click at [187, 437] on strong "🌟 Risk Level: Positive" at bounding box center [168, 439] width 53 height 7
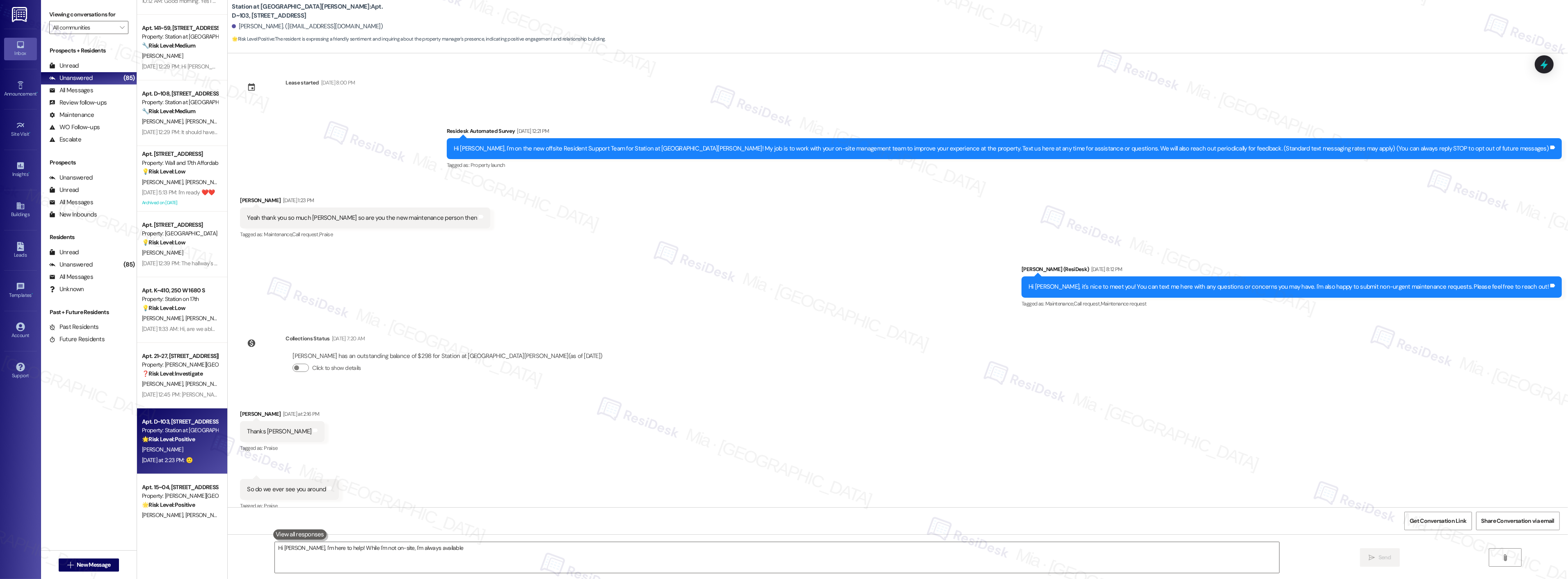
scroll to position [68, 0]
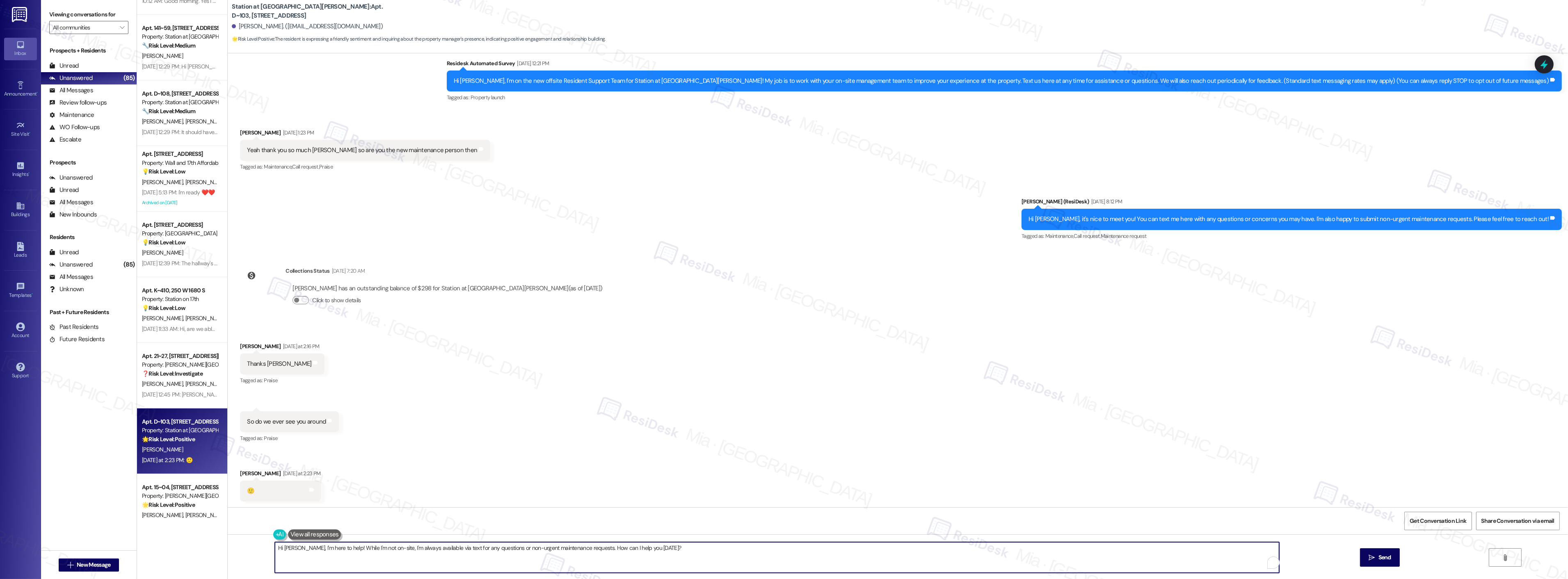
drag, startPoint x: 491, startPoint y: 548, endPoint x: 660, endPoint y: 549, distance: 169.0
click at [660, 549] on textarea "Hi [PERSON_NAME], I'm here to help! While I'm not on-site, I'm always available…" at bounding box center [777, 557] width 1004 height 31
click at [477, 519] on span "questions" at bounding box center [471, 522] width 29 height 7
drag, startPoint x: 284, startPoint y: 548, endPoint x: 359, endPoint y: 547, distance: 75.0
click at [359, 547] on textarea "Hi [PERSON_NAME], I'm here to help! While I'm not on-site, I'm always available…" at bounding box center [766, 557] width 1004 height 31
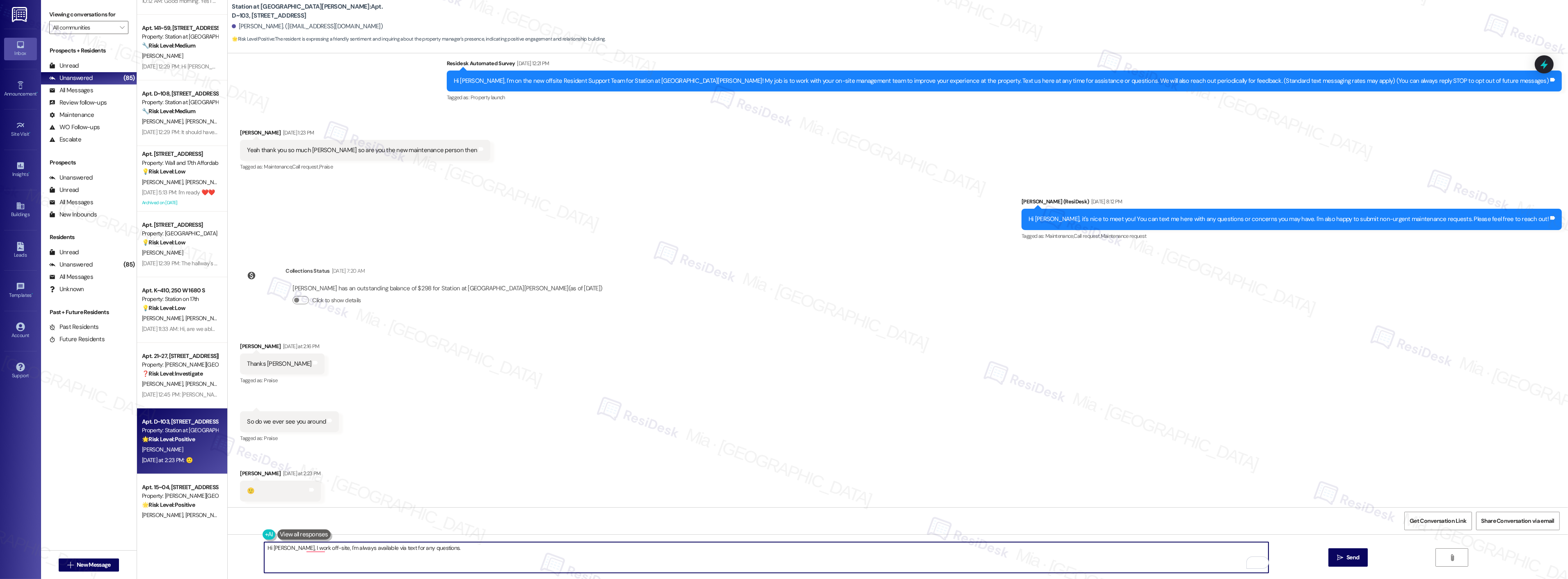
click at [319, 549] on textarea "Hi [PERSON_NAME], I work off-site, I'm always available via text for any questi…" at bounding box center [766, 557] width 1004 height 31
click at [451, 548] on textarea "Hi [PERSON_NAME], I work off-site, But I'm always available via text for any qu…" at bounding box center [766, 557] width 1004 height 31
click at [334, 521] on button "but" at bounding box center [350, 523] width 69 height 13
click at [449, 548] on textarea "Hi [PERSON_NAME], I work off-site, but I'm always available via text for any qu…" at bounding box center [766, 557] width 1004 height 31
click at [446, 547] on textarea "Hi [PERSON_NAME], I work off-site but am always available via text for any ques…" at bounding box center [766, 557] width 1004 height 31
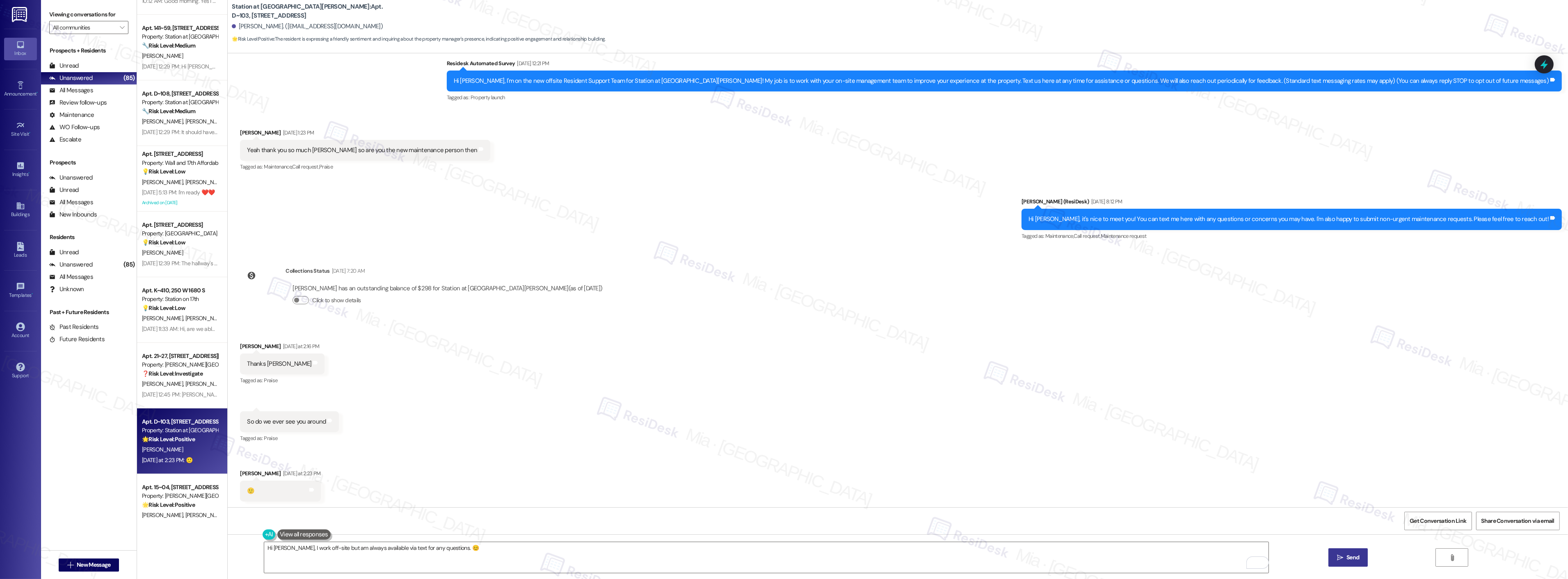
click at [1345, 560] on span "Send" at bounding box center [1353, 557] width 16 height 9
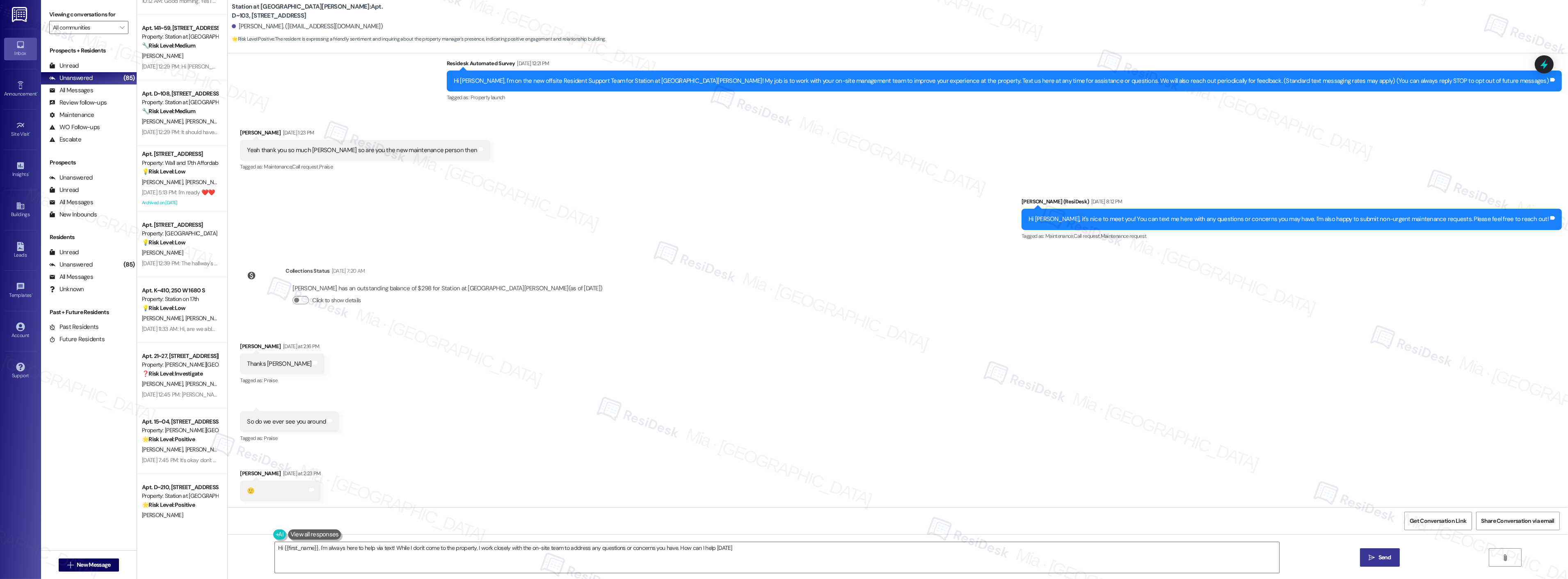
type textarea "Hi {{first_name}}, I'm always here to help via text! While I don't come to the …"
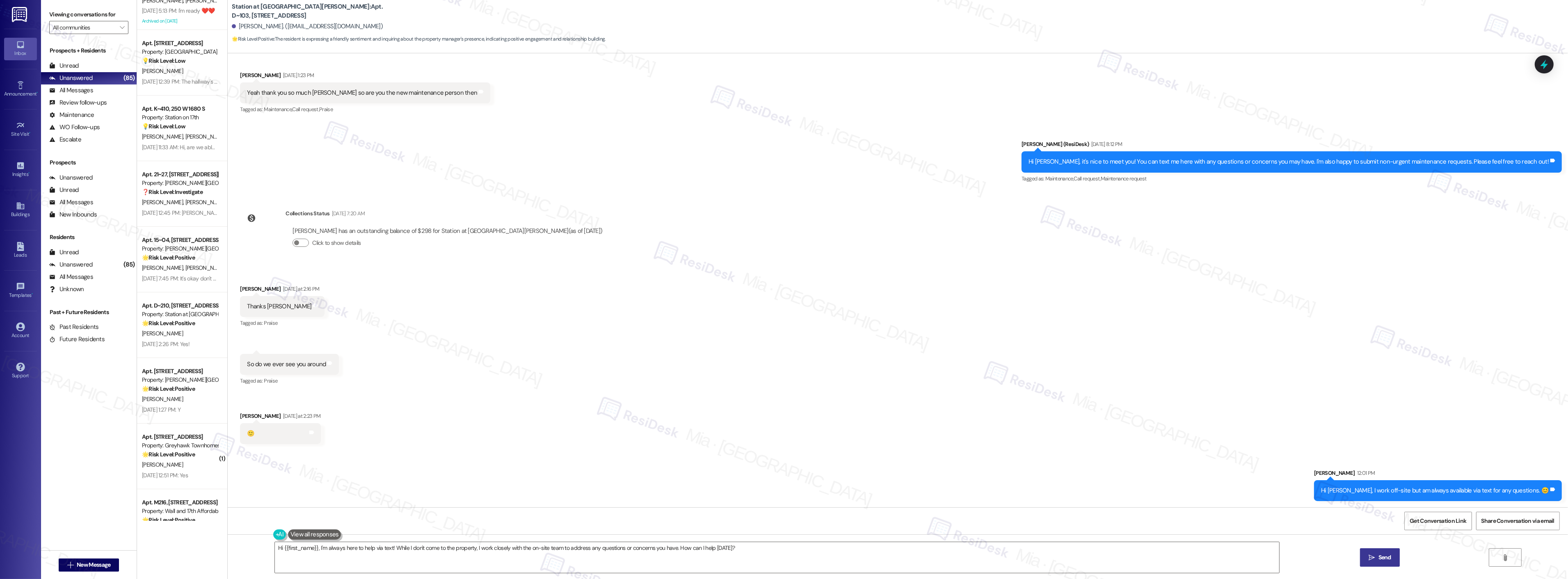
scroll to position [364, 0]
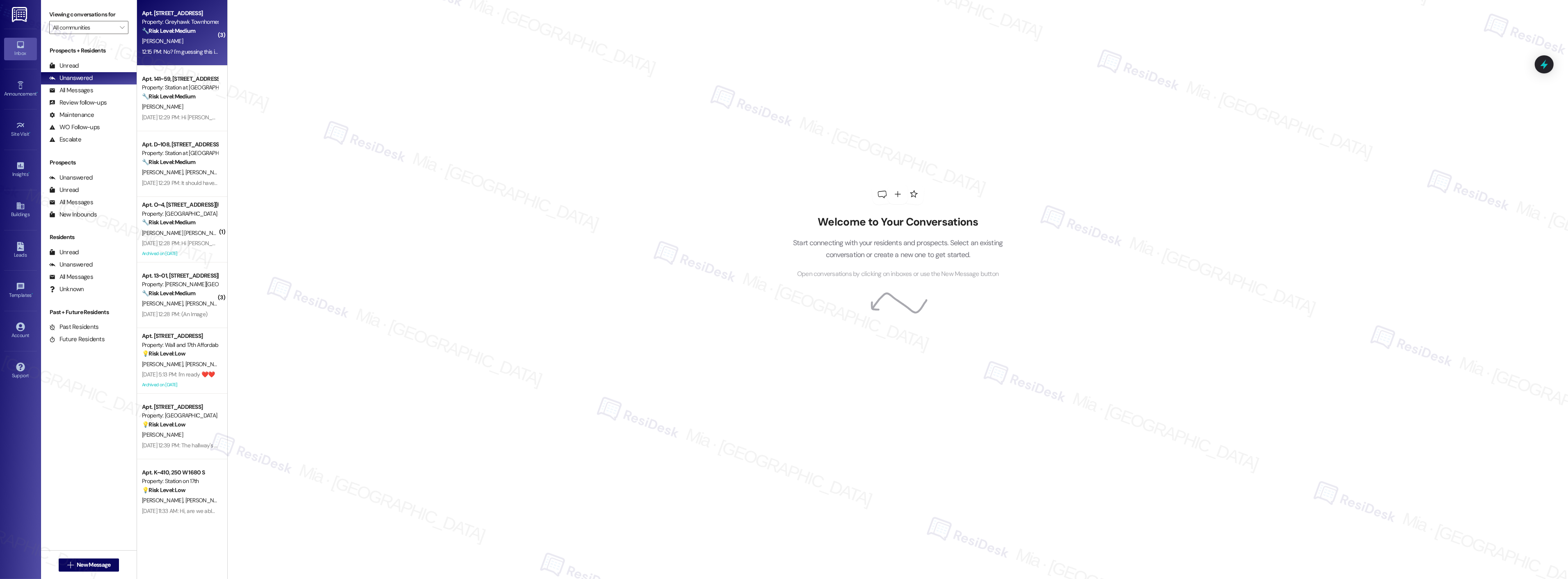
click at [177, 48] on div "12:15 PM: No? I'm guessing this is just AI stuff then? 12:15 PM: No? I'm guessi…" at bounding box center [200, 52] width 117 height 7
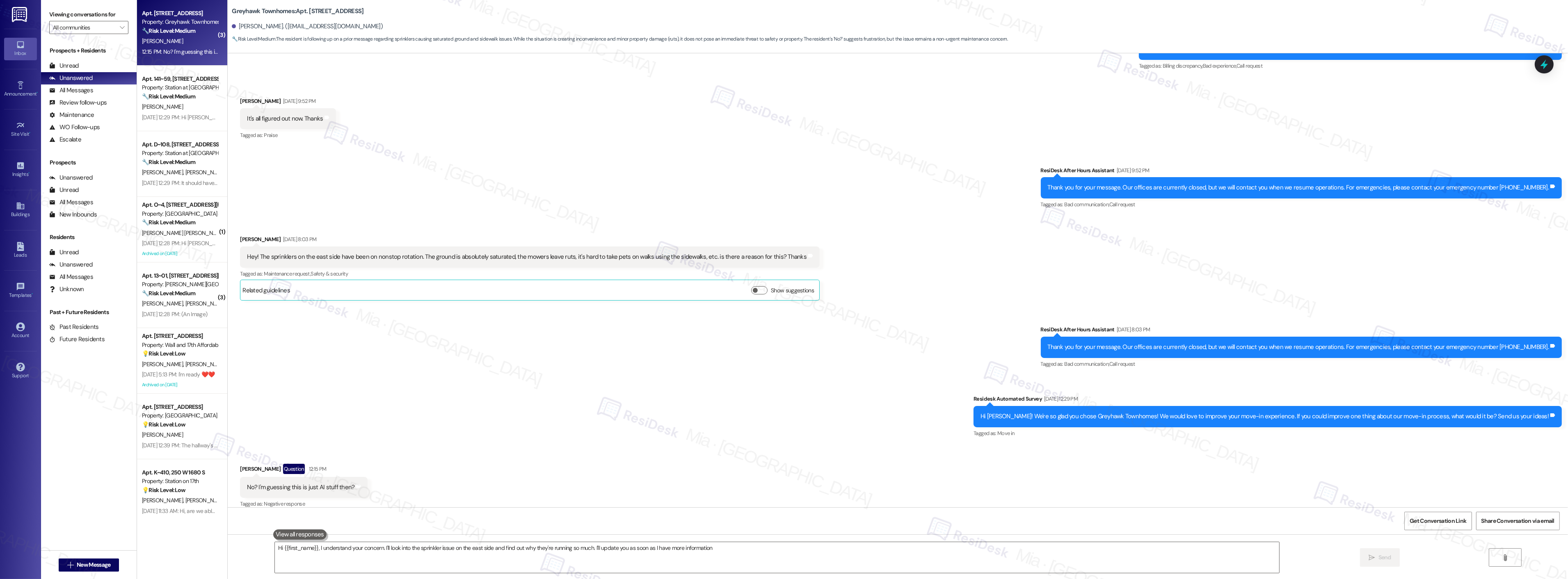
type textarea "Hi {{first_name}}, I understand your concern. I'll look into the sprinkler issu…"
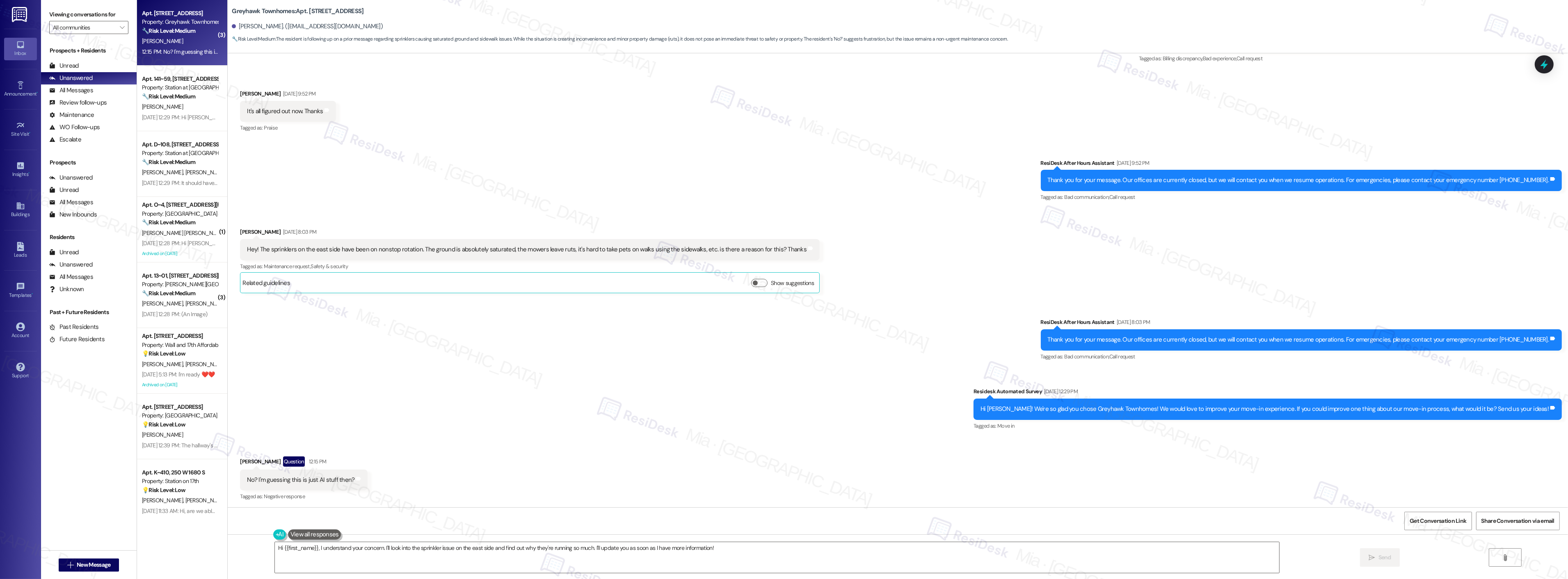
scroll to position [390, 0]
